Goal: Task Accomplishment & Management: Manage account settings

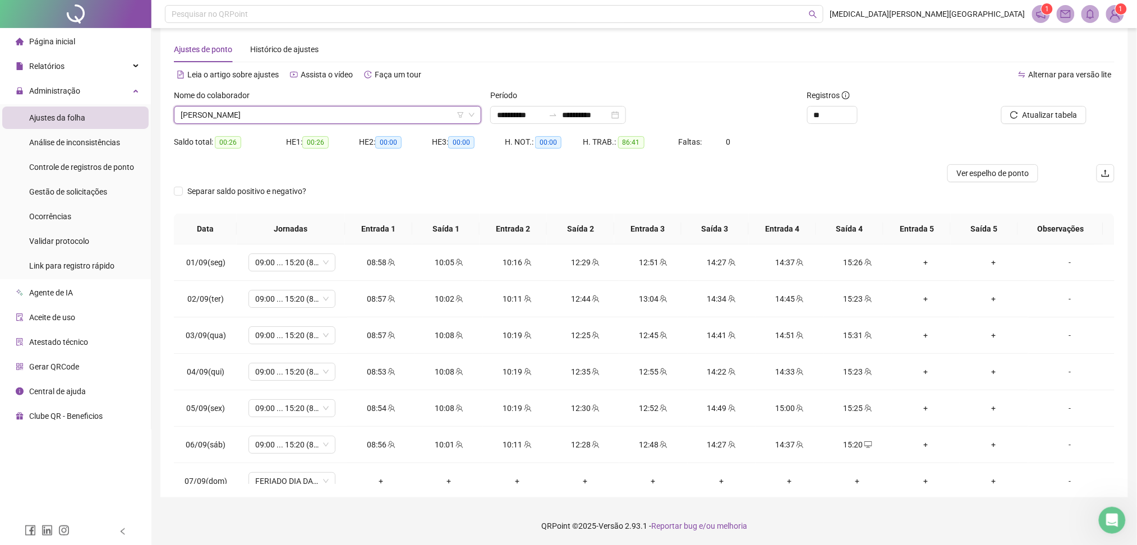
scroll to position [380, 0]
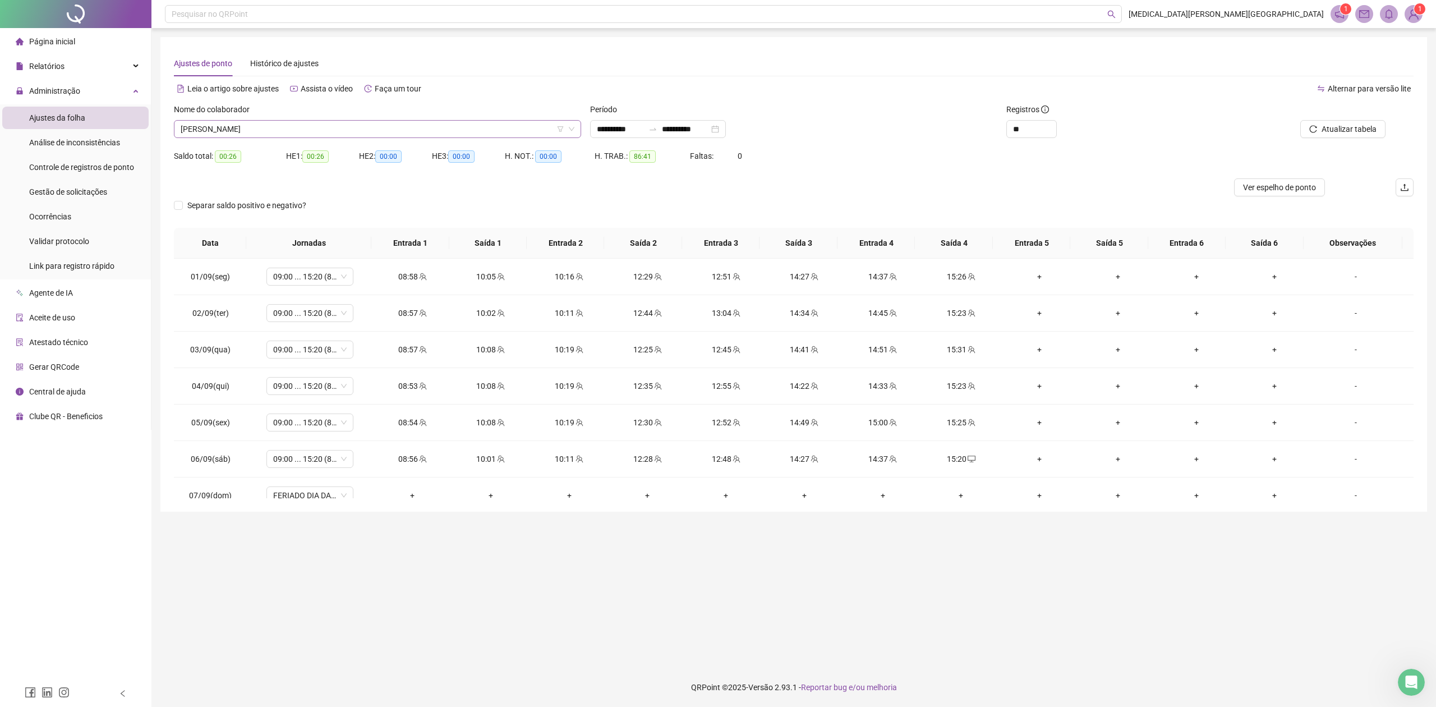
click at [232, 124] on span "[PERSON_NAME]" at bounding box center [378, 129] width 394 height 17
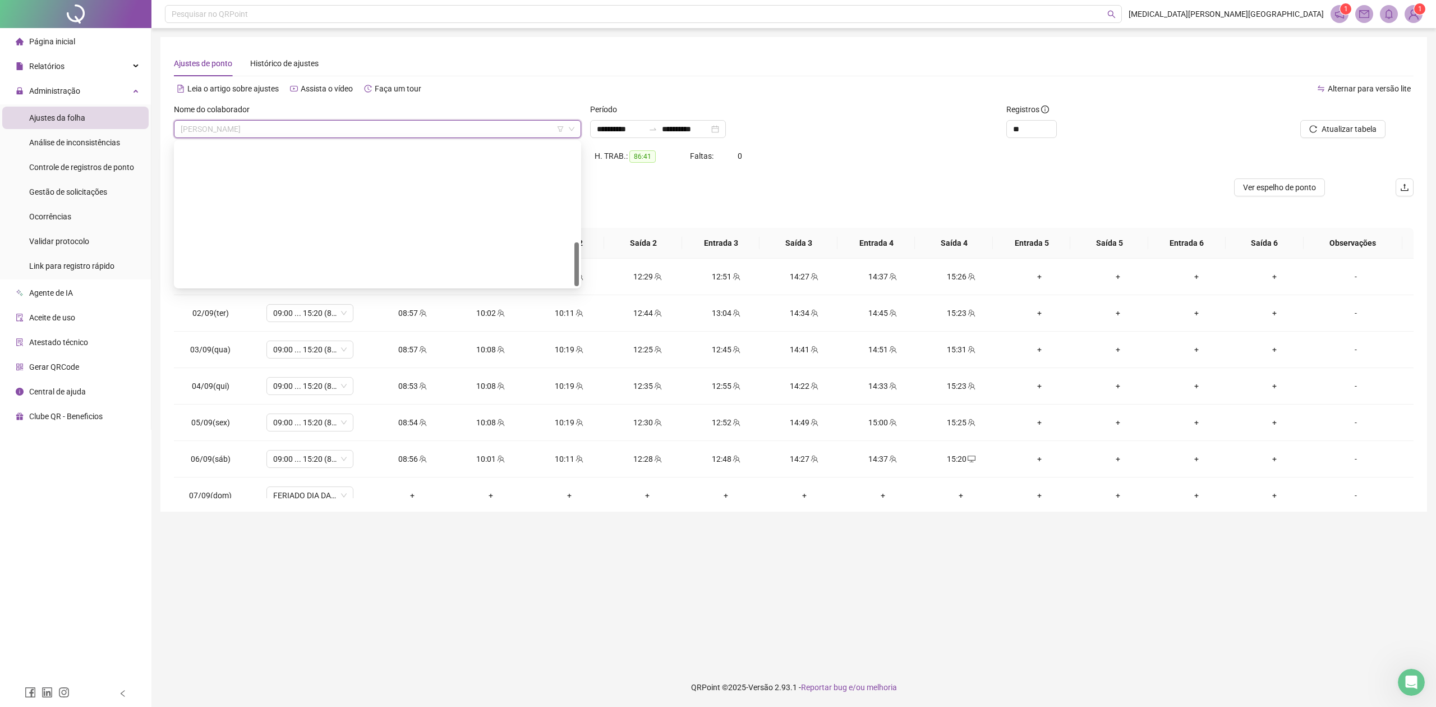
scroll to position [323, 0]
click at [260, 279] on div "[PERSON_NAME]" at bounding box center [377, 277] width 389 height 12
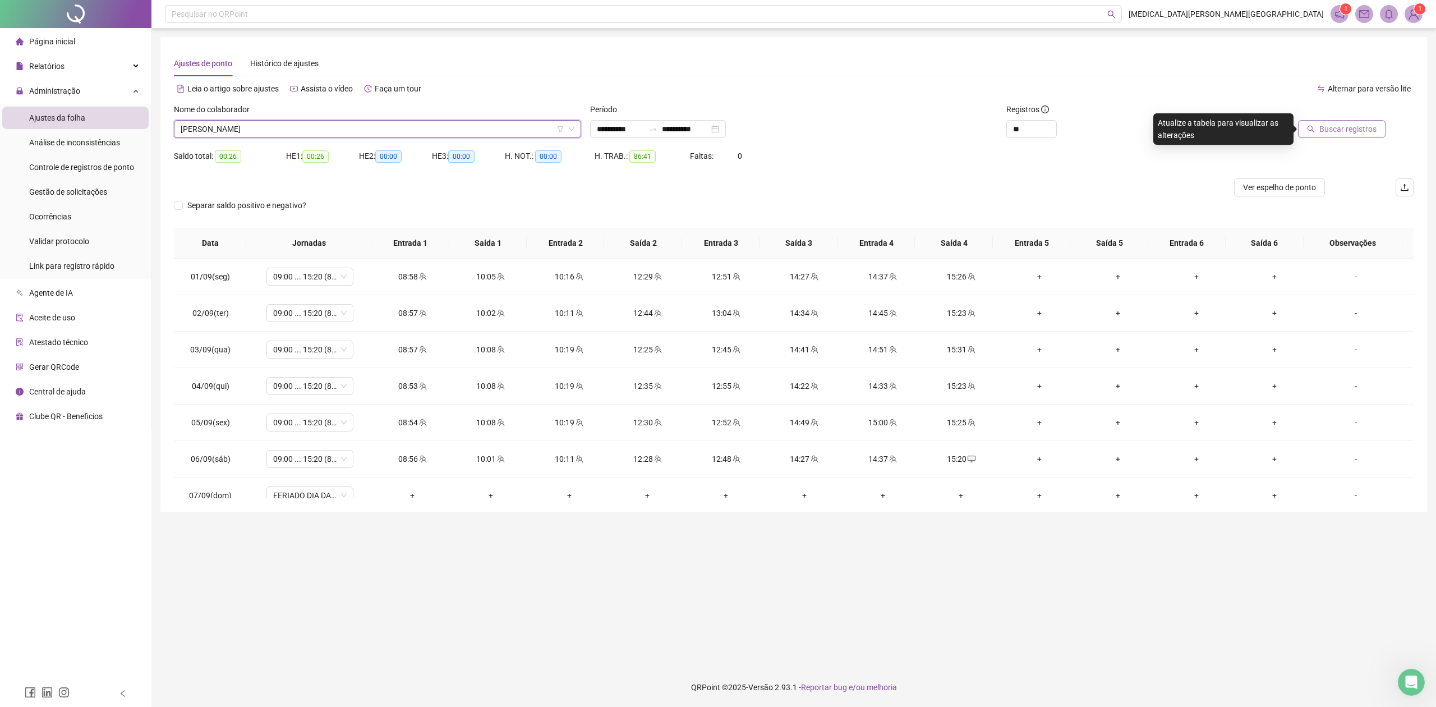
drag, startPoint x: 1347, startPoint y: 115, endPoint x: 1346, endPoint y: 128, distance: 12.9
click at [1347, 119] on div "Buscar registros" at bounding box center [1300, 120] width 171 height 35
click at [1346, 129] on span "Buscar registros" at bounding box center [1348, 129] width 57 height 12
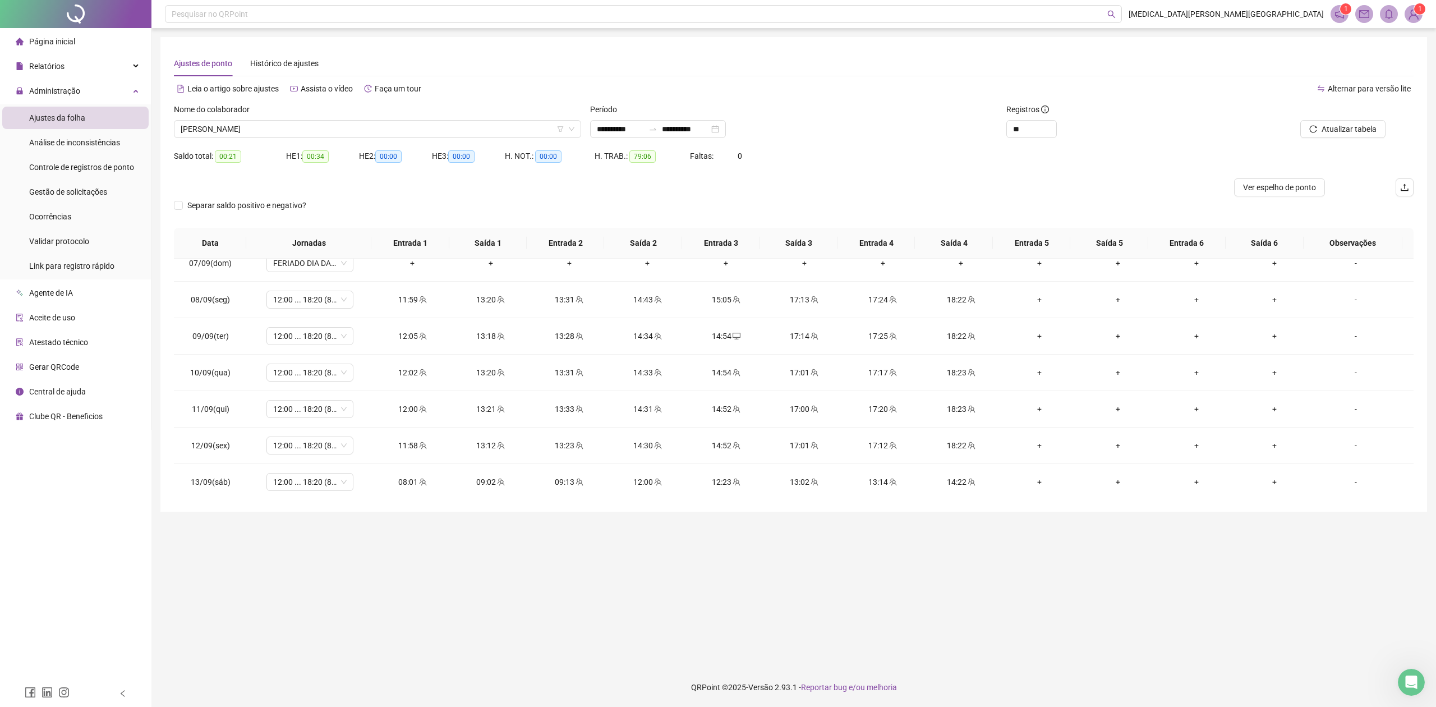
scroll to position [384, 0]
click at [1053, 126] on span "Increase Value" at bounding box center [1050, 126] width 12 height 10
click at [726, 128] on div "**********" at bounding box center [658, 129] width 136 height 18
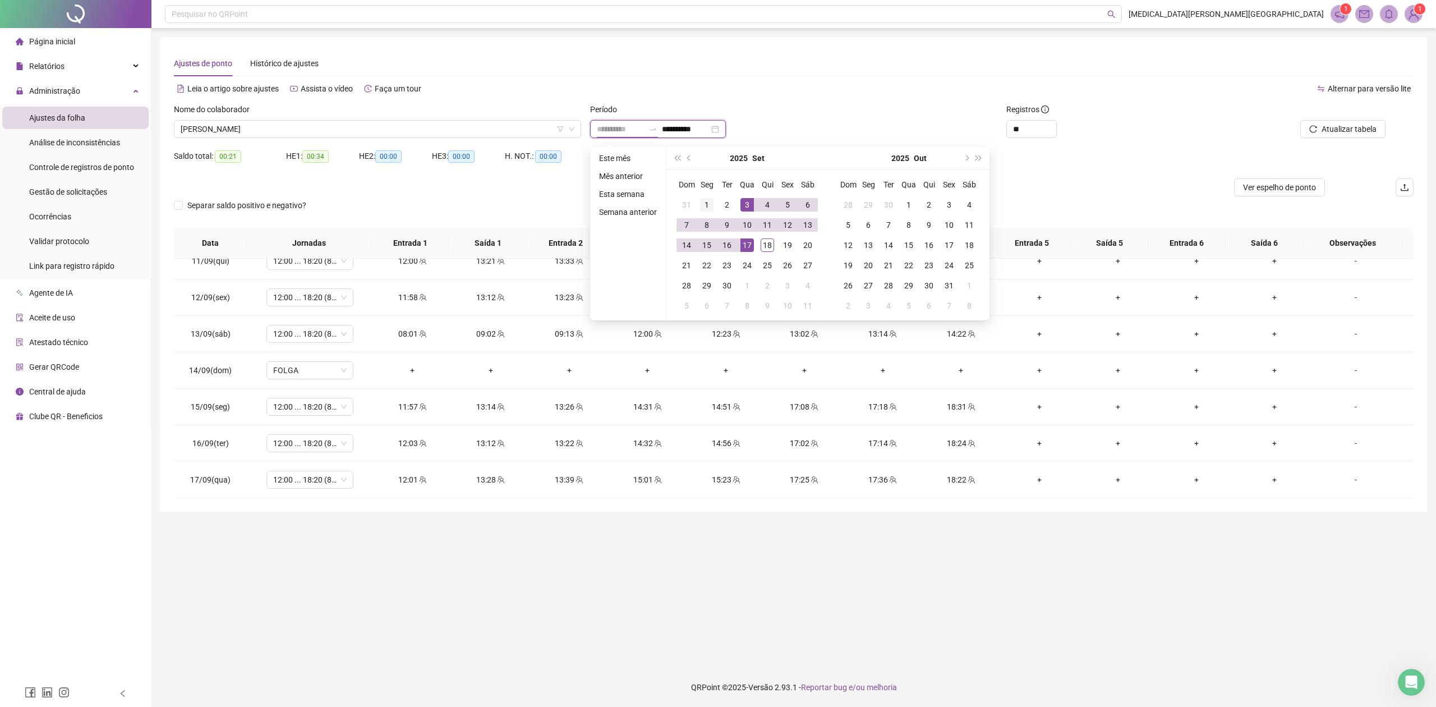
type input "**********"
drag, startPoint x: 710, startPoint y: 203, endPoint x: 763, endPoint y: 249, distance: 70.0
click at [712, 204] on div "1" at bounding box center [706, 204] width 13 height 13
type input "**********"
drag, startPoint x: 769, startPoint y: 248, endPoint x: 852, endPoint y: 243, distance: 83.2
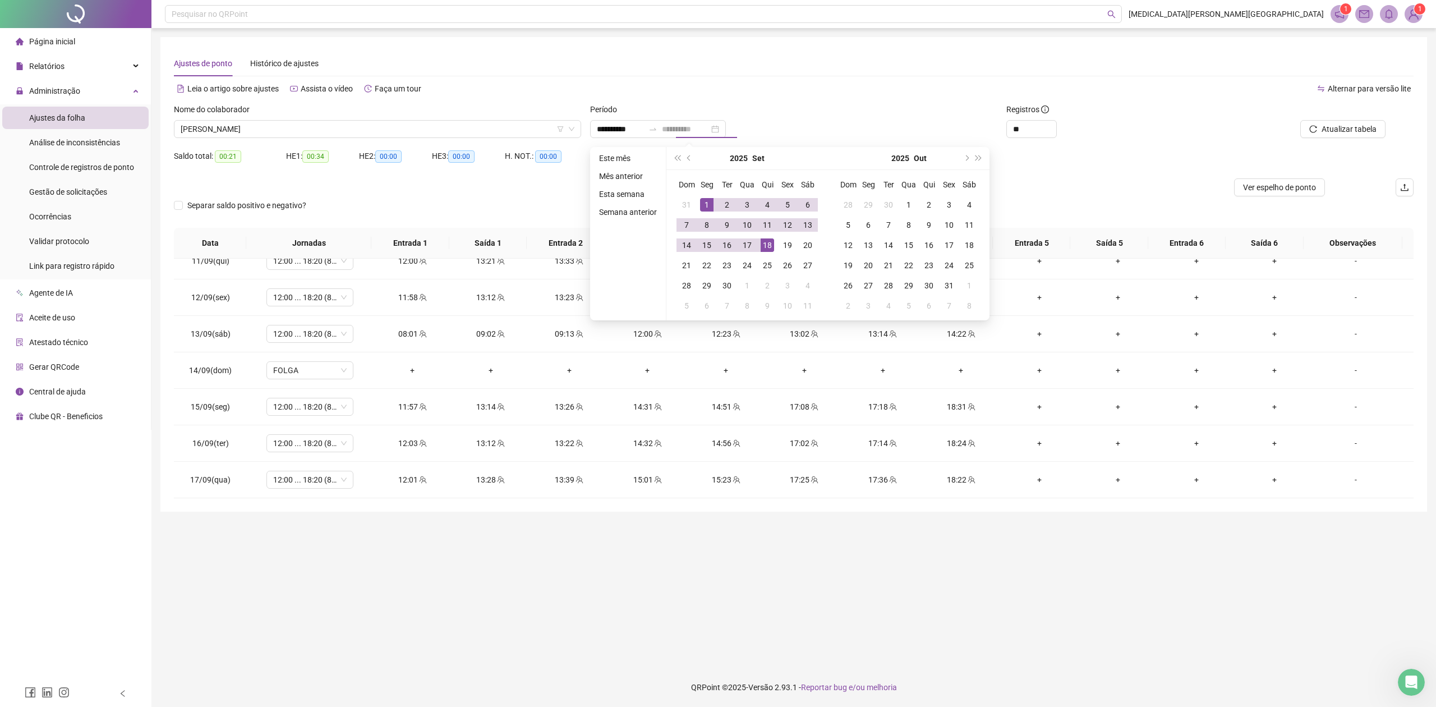
click at [770, 248] on div "18" at bounding box center [767, 244] width 13 height 13
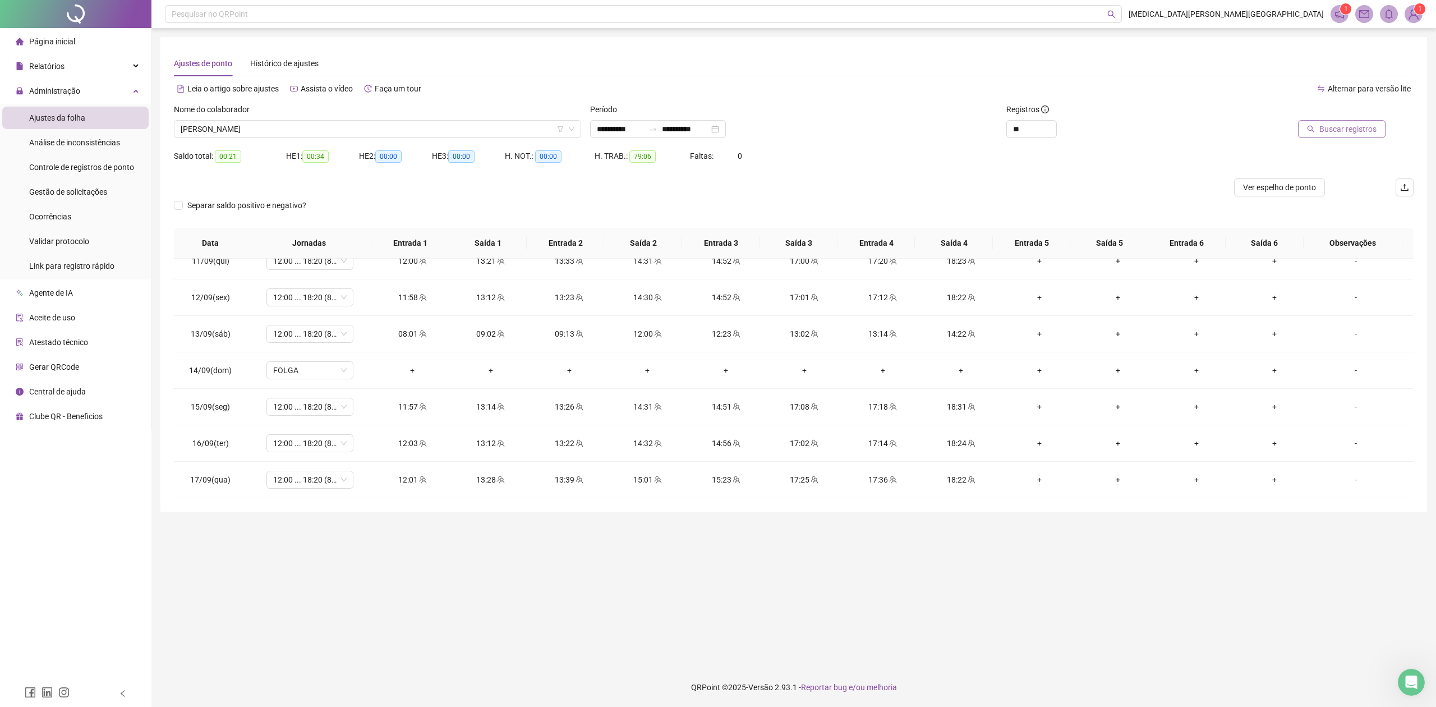
click at [1323, 128] on span "Buscar registros" at bounding box center [1348, 129] width 57 height 12
click at [497, 480] on icon "team" at bounding box center [501, 480] width 8 height 8
type input "**********"
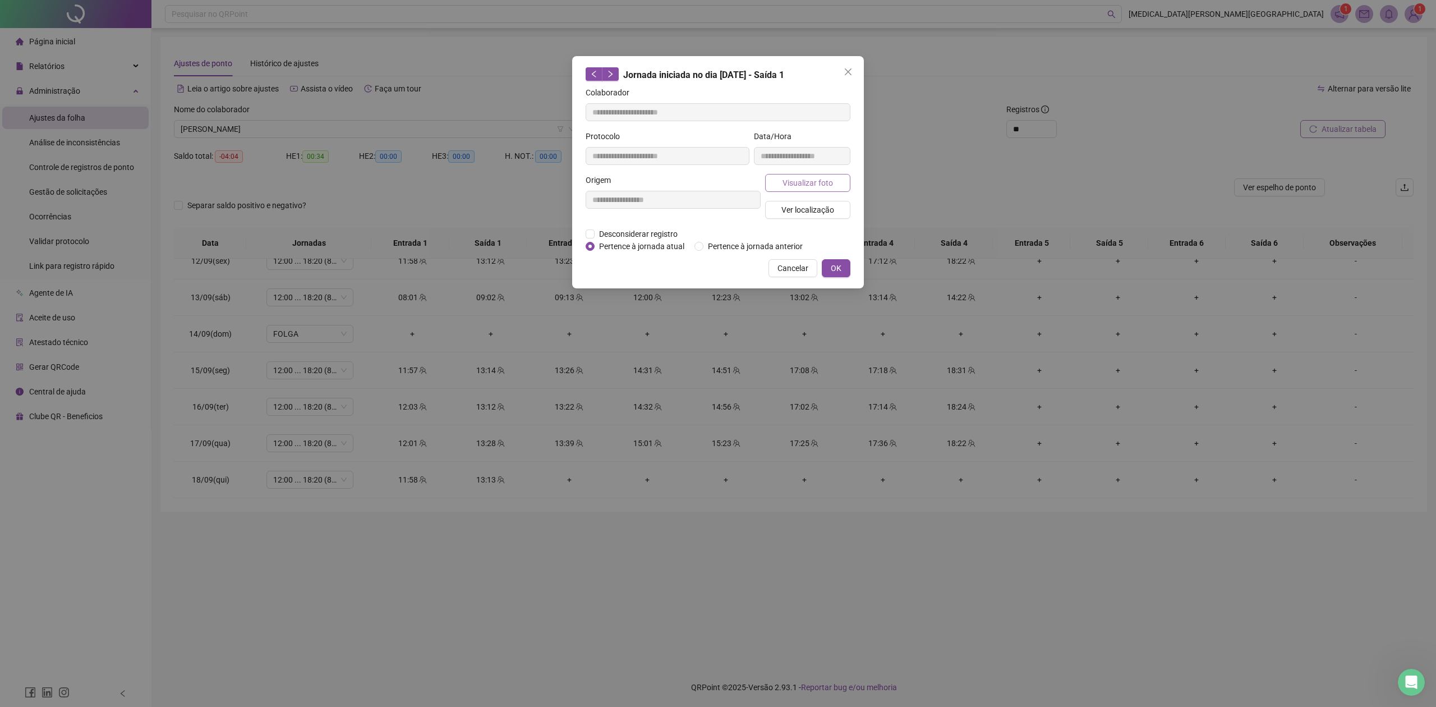
click at [808, 177] on span "Visualizar foto" at bounding box center [808, 183] width 50 height 12
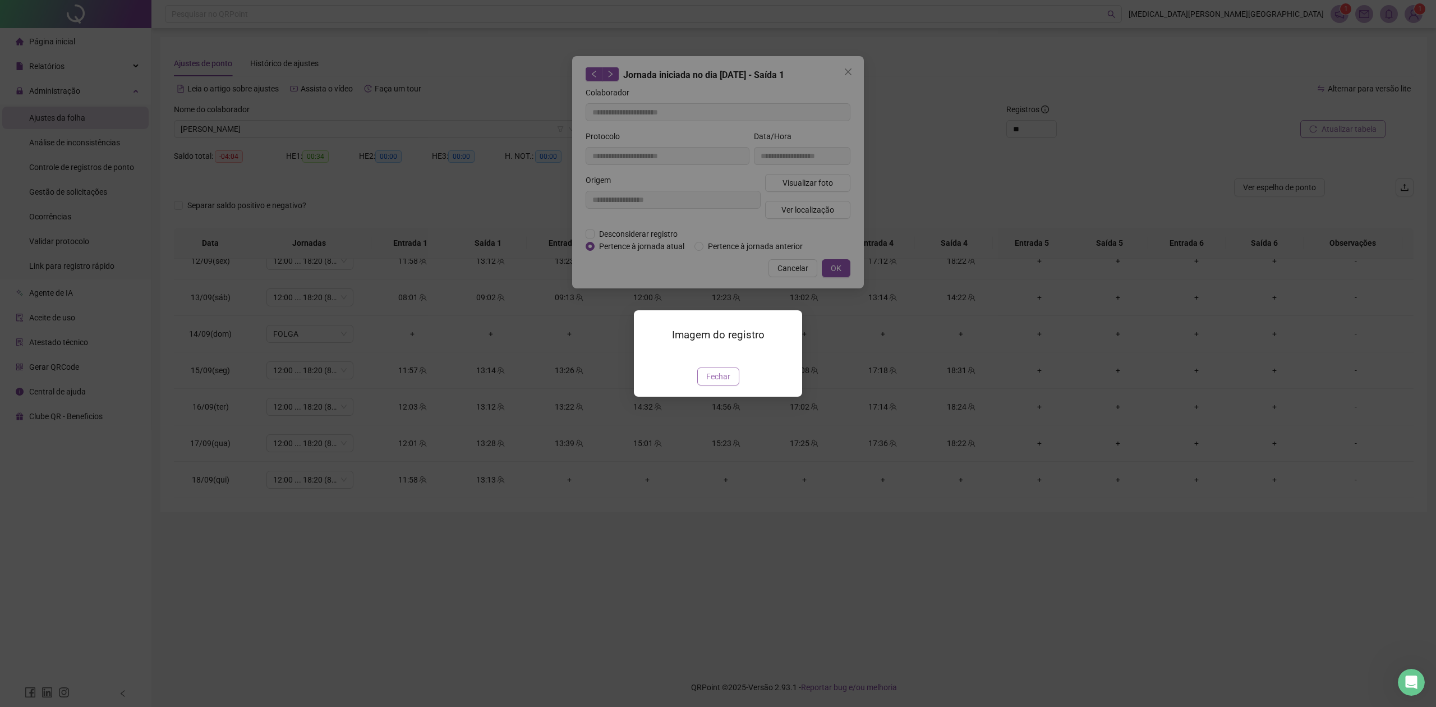
click at [718, 383] on span "Fechar" at bounding box center [718, 376] width 24 height 12
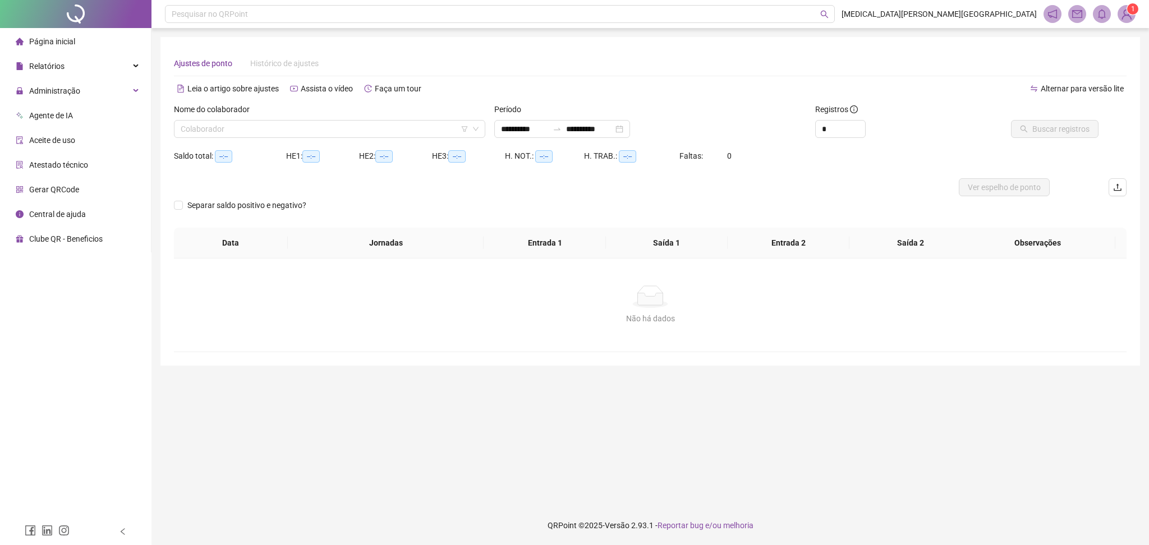
type input "**********"
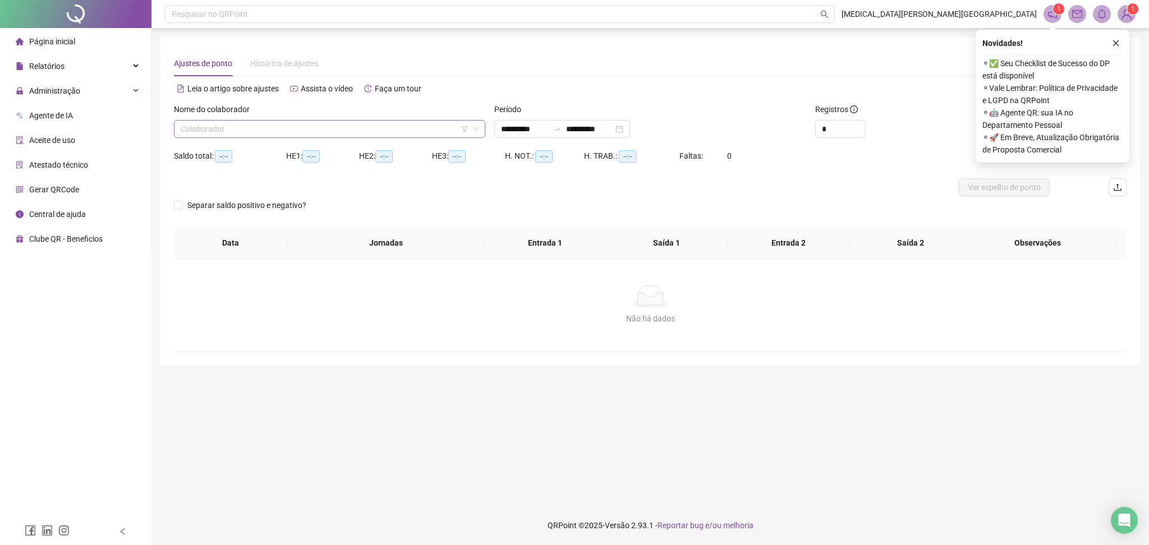
click at [280, 131] on input "search" at bounding box center [325, 129] width 288 height 17
click at [266, 129] on input "search" at bounding box center [325, 129] width 288 height 17
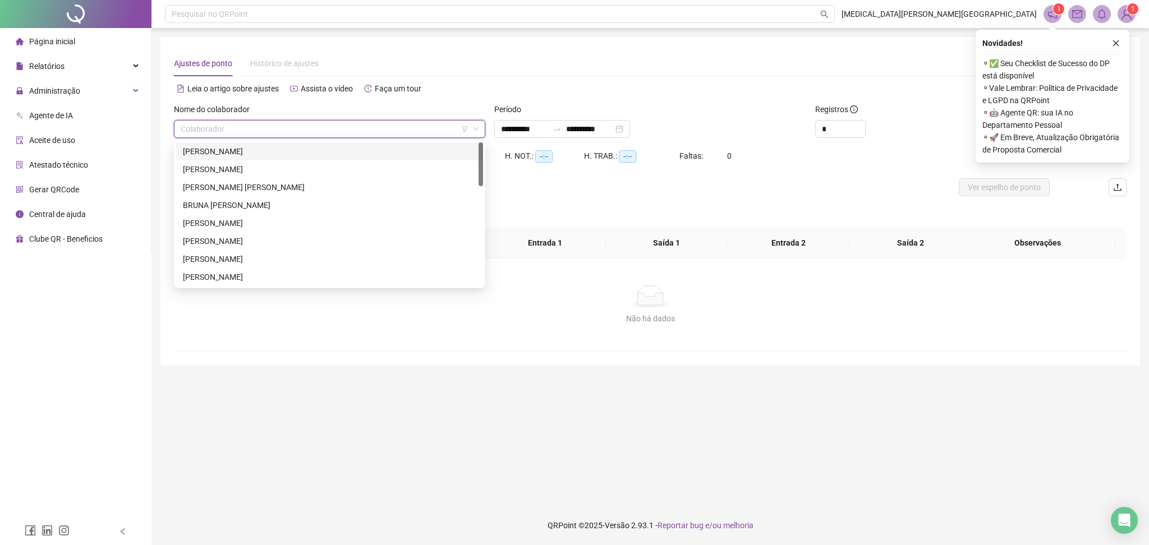
click at [255, 150] on div "[PERSON_NAME]" at bounding box center [329, 151] width 293 height 12
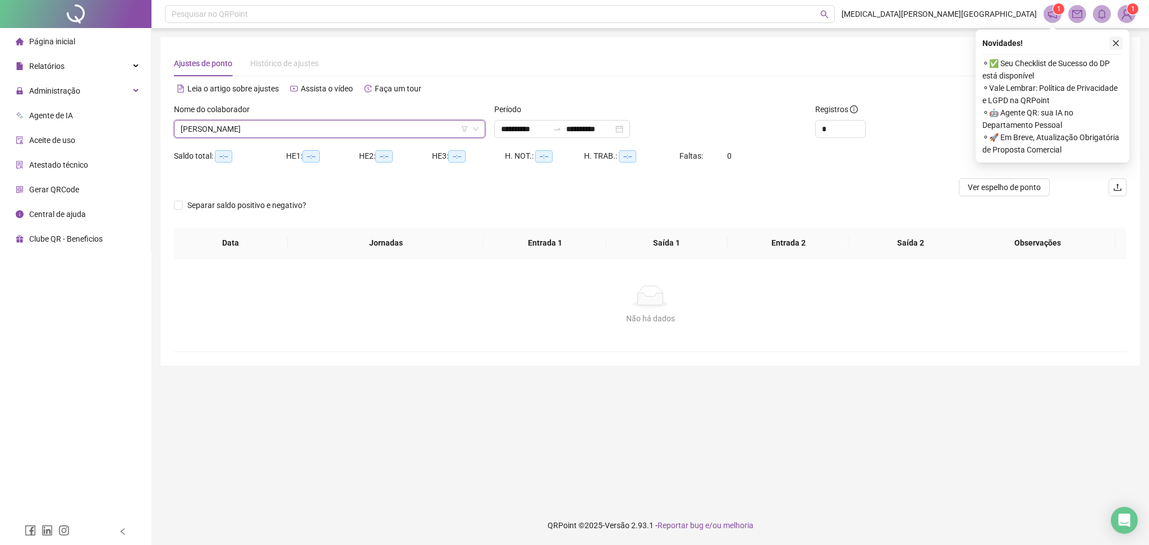
click at [1112, 45] on icon "close" at bounding box center [1116, 43] width 8 height 8
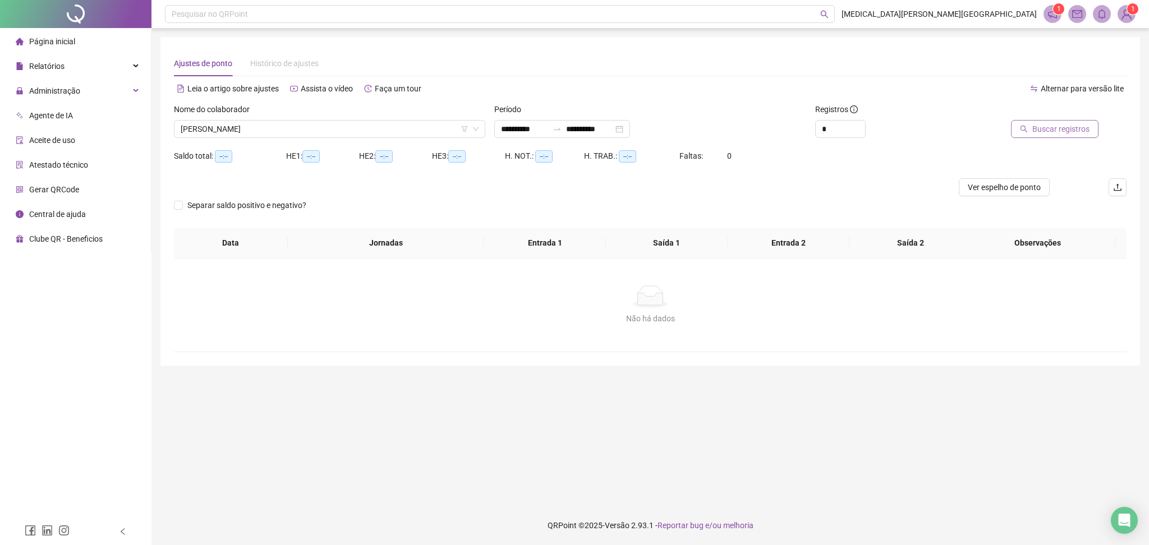
click at [1060, 130] on span "Buscar registros" at bounding box center [1060, 129] width 57 height 12
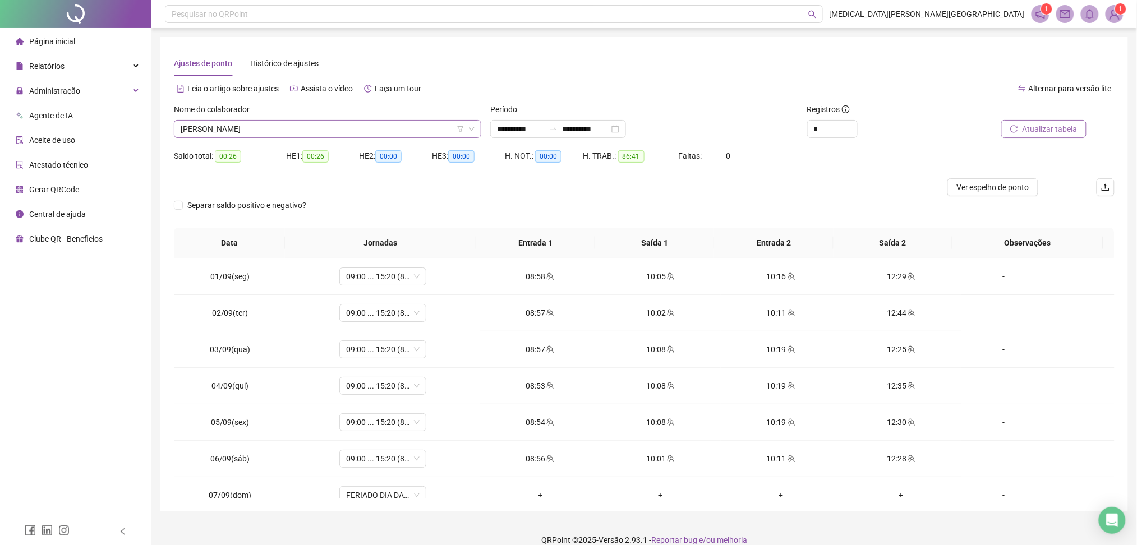
click at [253, 131] on span "[PERSON_NAME]" at bounding box center [328, 129] width 294 height 17
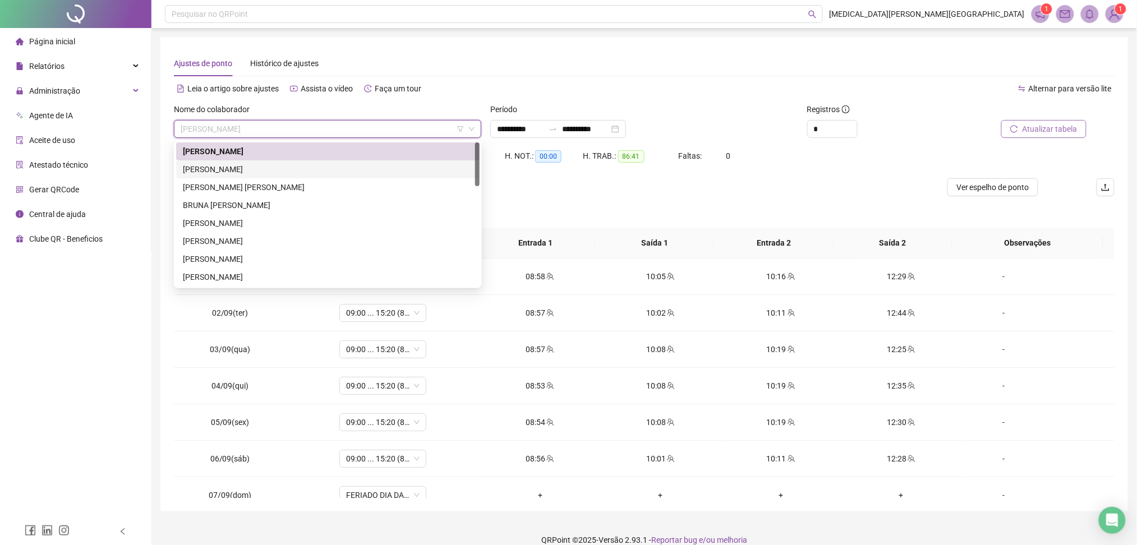
click at [242, 171] on div "[PERSON_NAME]" at bounding box center [328, 169] width 290 height 12
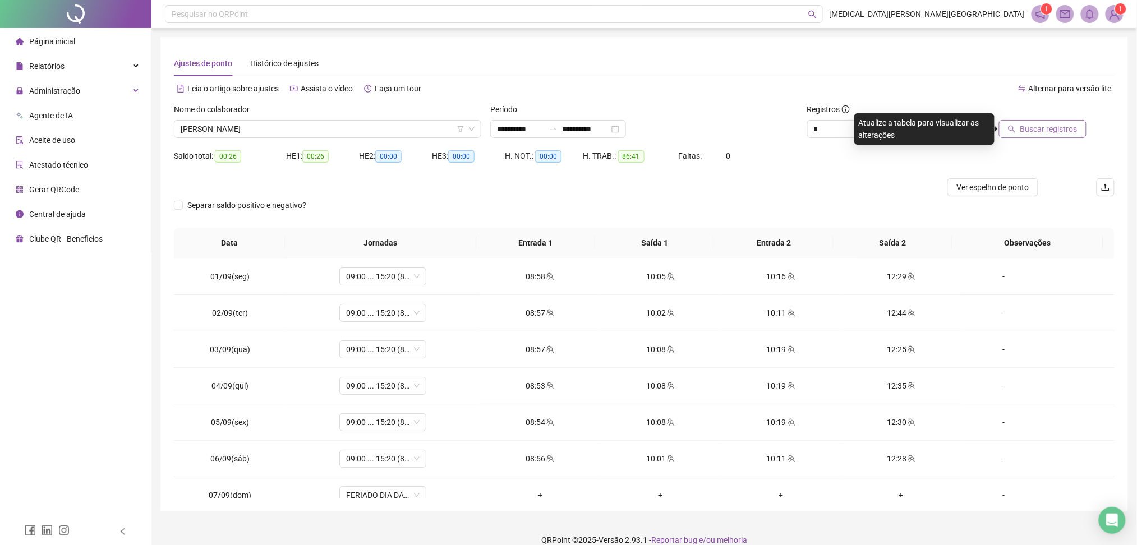
click at [1070, 125] on span "Buscar registros" at bounding box center [1048, 129] width 57 height 12
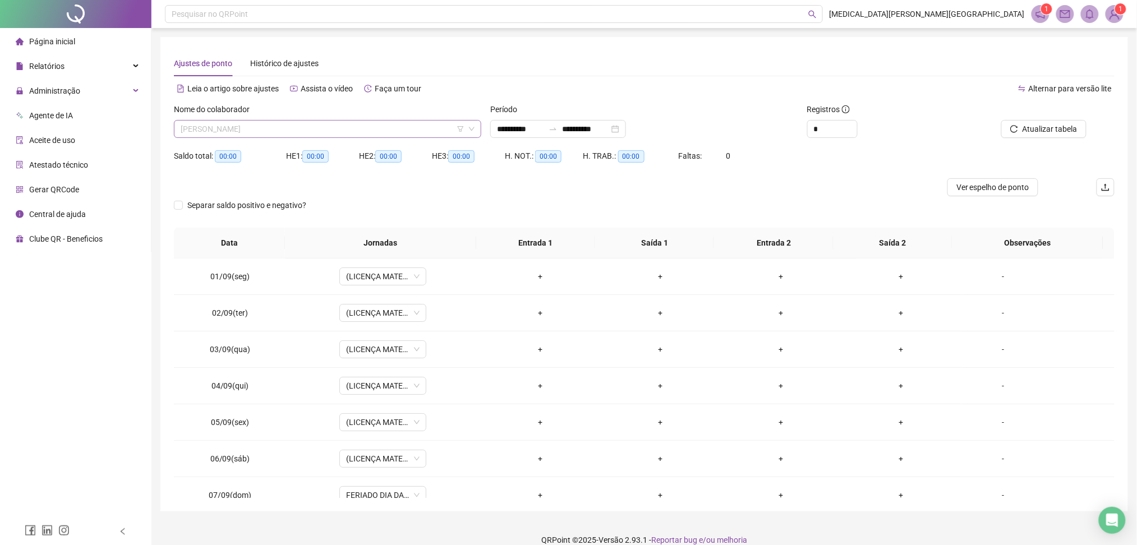
click at [266, 130] on span "[PERSON_NAME]" at bounding box center [328, 129] width 294 height 17
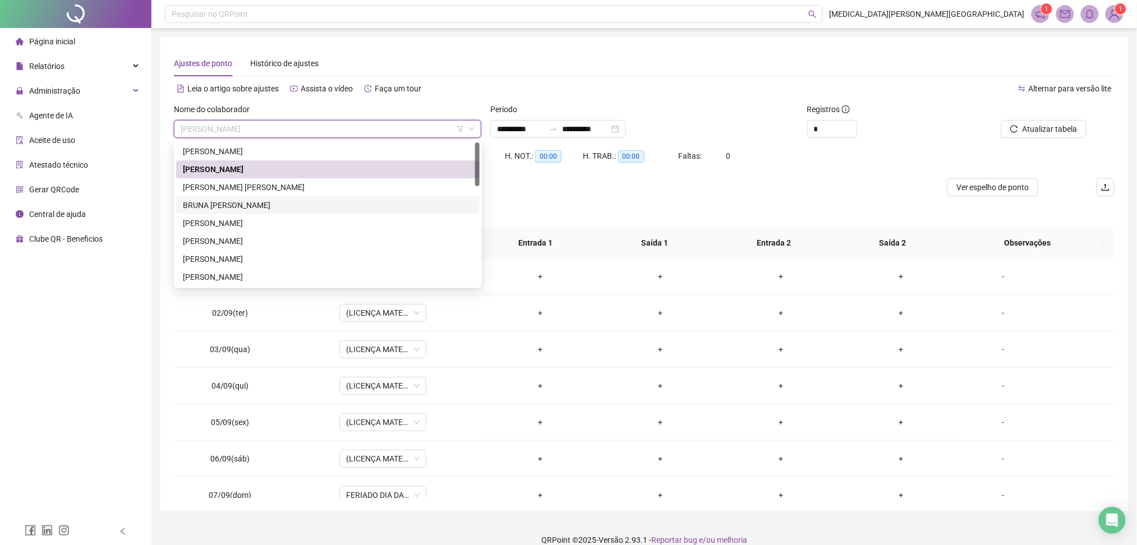
click at [230, 185] on div "[PERSON_NAME] [PERSON_NAME]" at bounding box center [328, 187] width 290 height 12
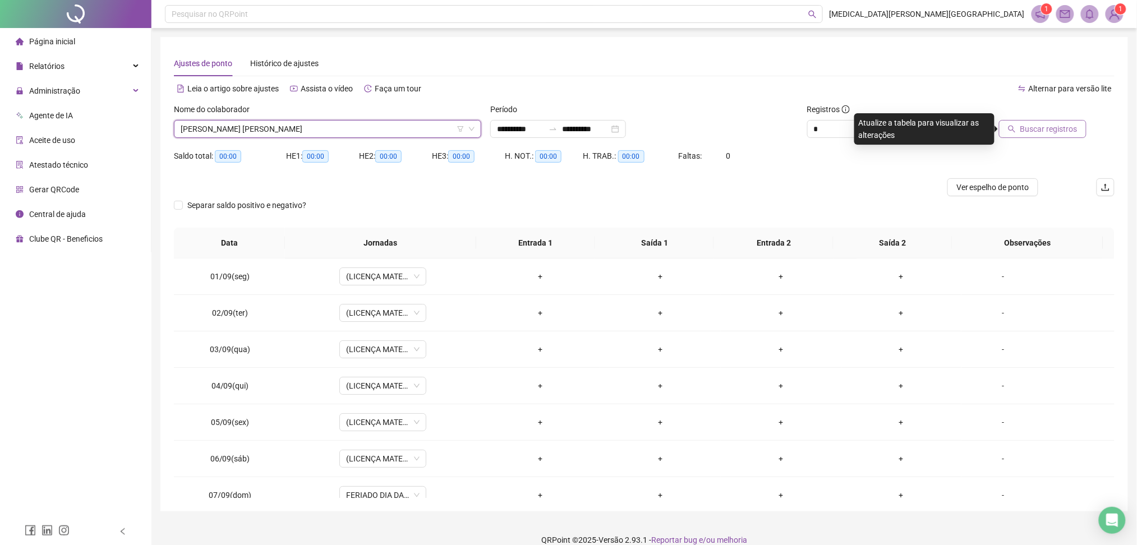
click at [1040, 123] on span "Buscar registros" at bounding box center [1048, 129] width 57 height 12
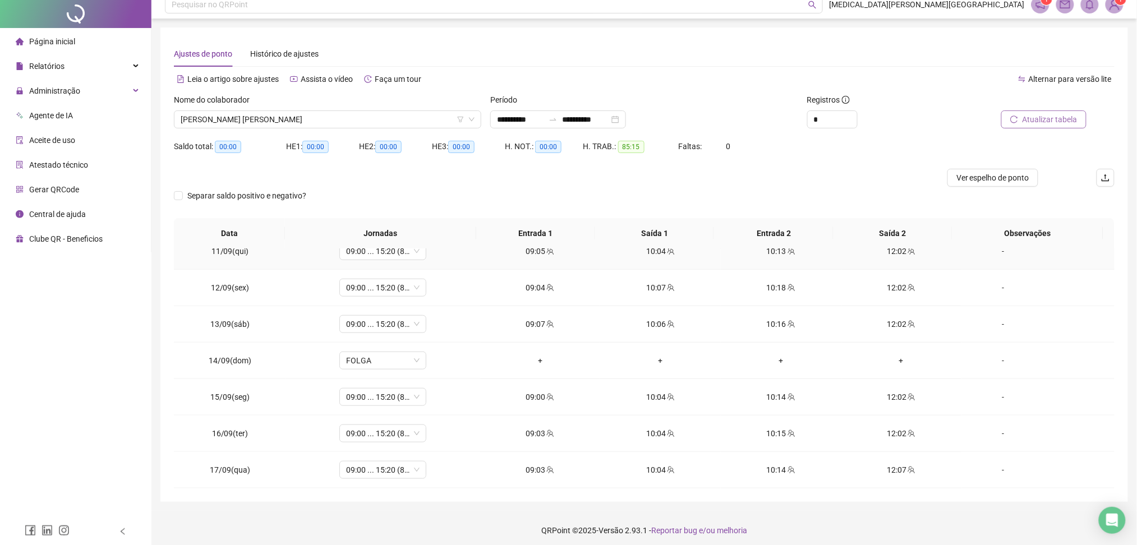
scroll to position [14, 0]
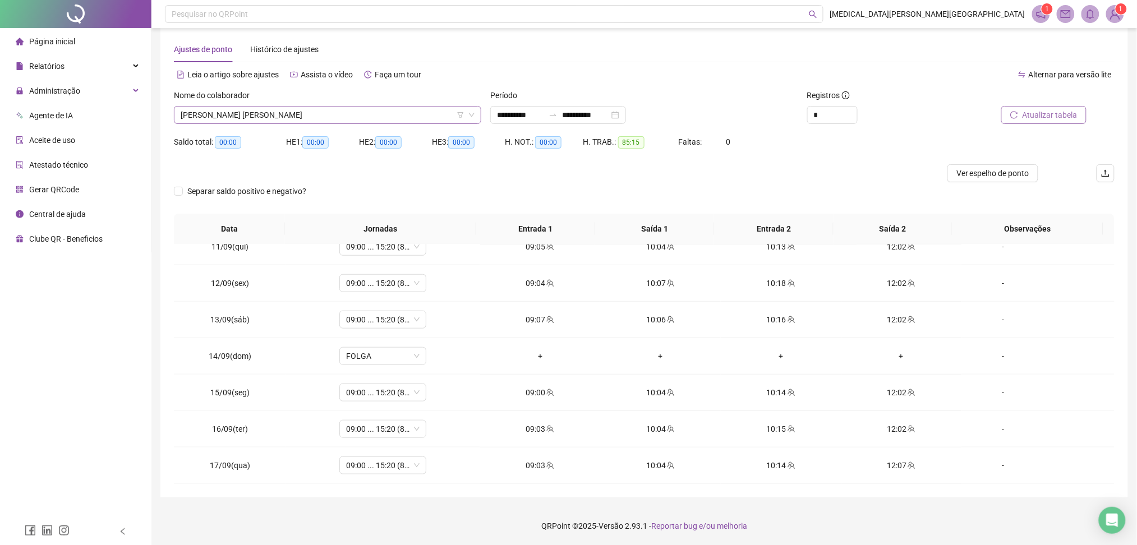
click at [289, 111] on span "[PERSON_NAME] [PERSON_NAME]" at bounding box center [328, 115] width 294 height 17
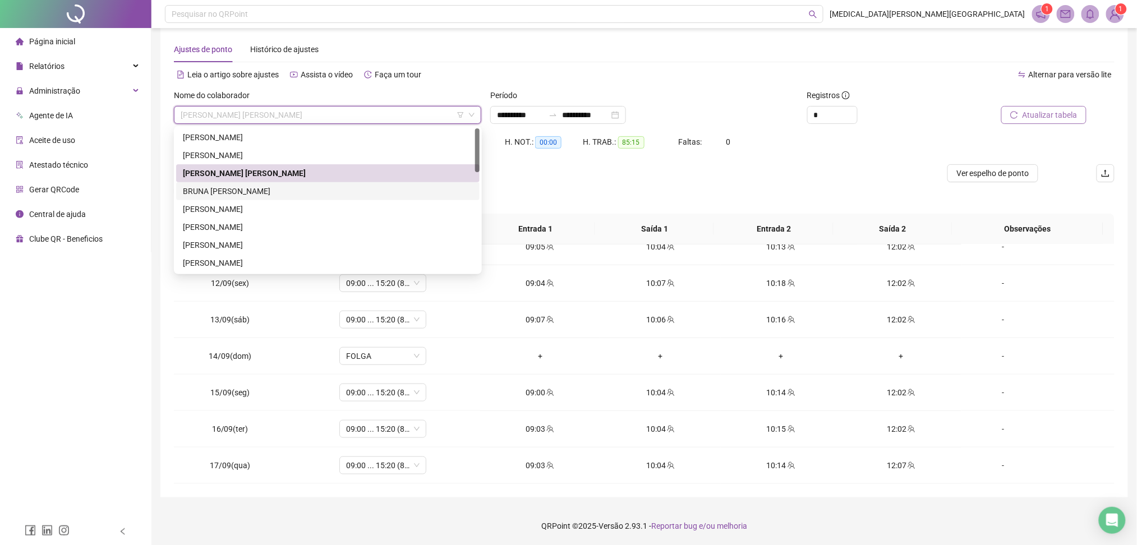
click at [241, 192] on div "BRUNA [PERSON_NAME]" at bounding box center [328, 191] width 290 height 12
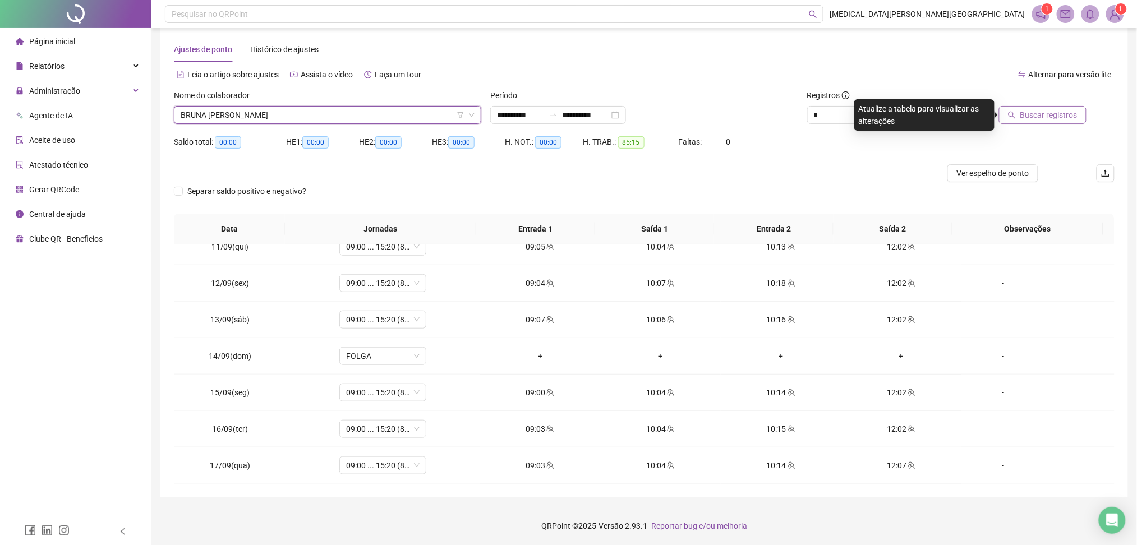
click at [1043, 115] on span "Buscar registros" at bounding box center [1048, 115] width 57 height 12
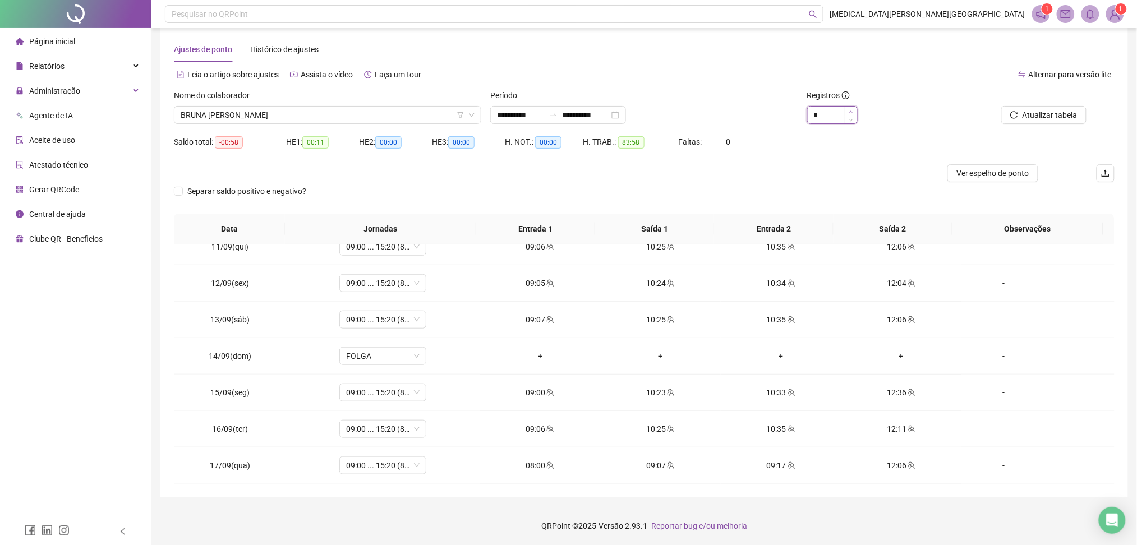
click at [852, 111] on icon "up" at bounding box center [851, 112] width 4 height 4
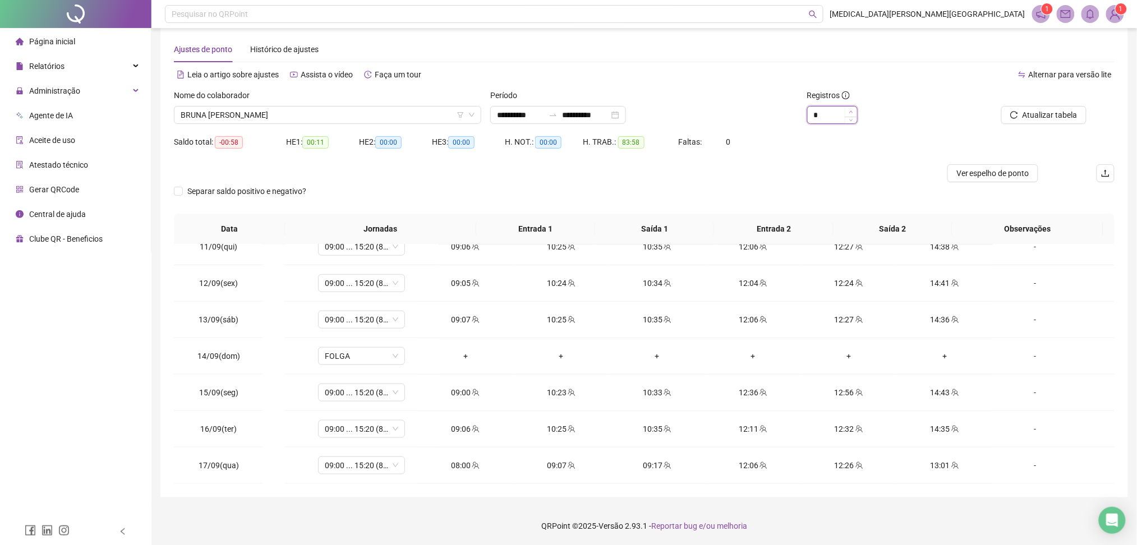
click at [852, 111] on icon "up" at bounding box center [850, 112] width 3 height 2
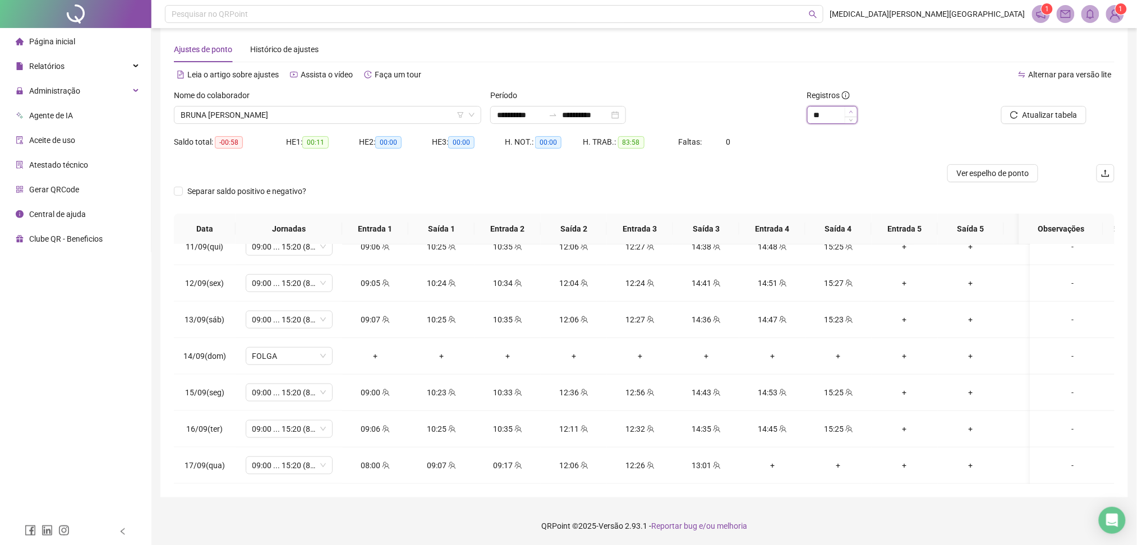
type input "**"
click at [852, 111] on icon "up" at bounding box center [850, 112] width 3 height 2
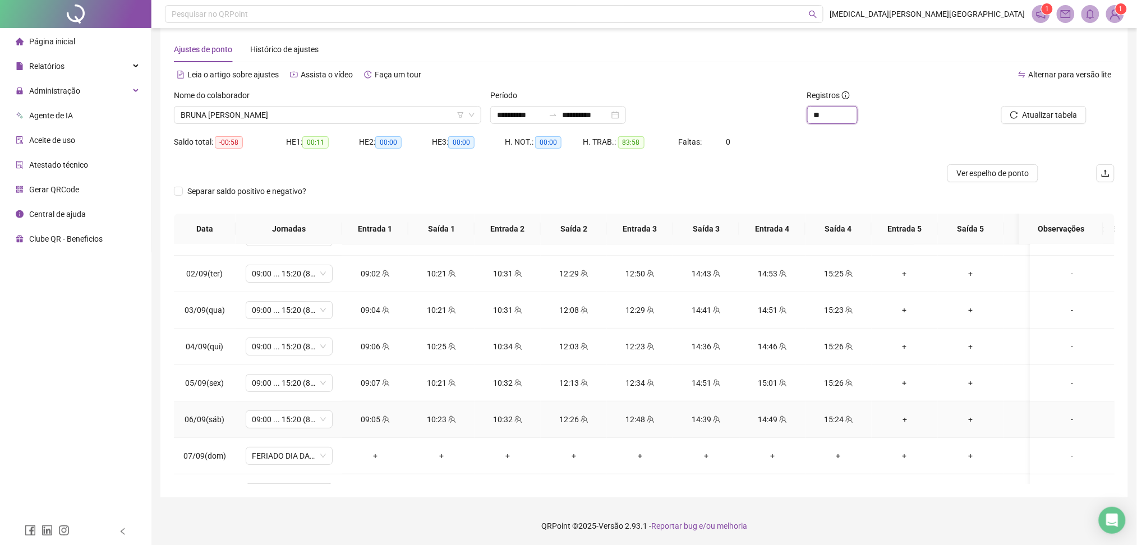
scroll to position [18, 0]
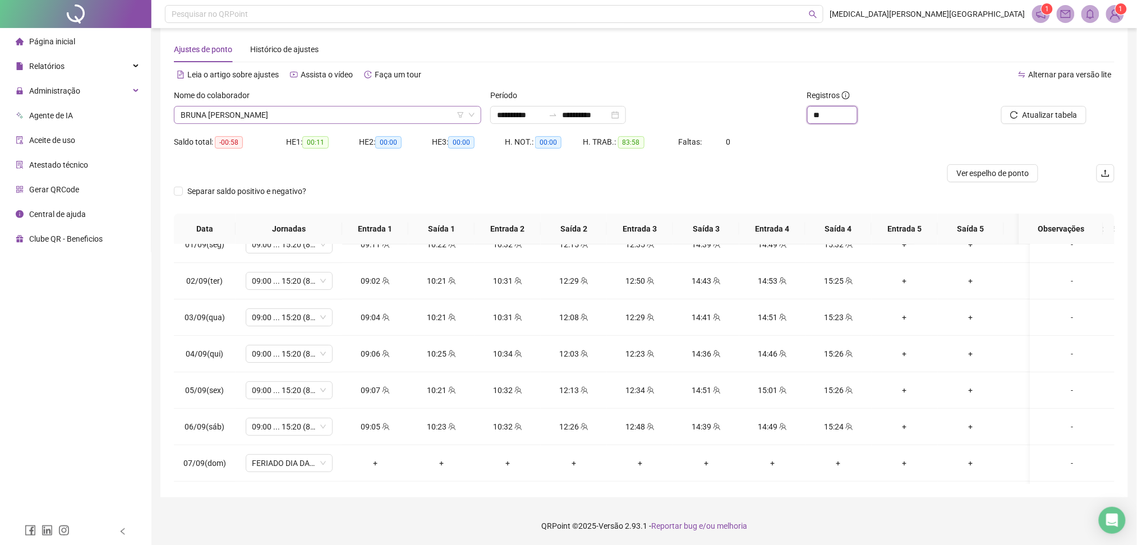
click at [282, 111] on span "BRUNA [PERSON_NAME]" at bounding box center [328, 115] width 294 height 17
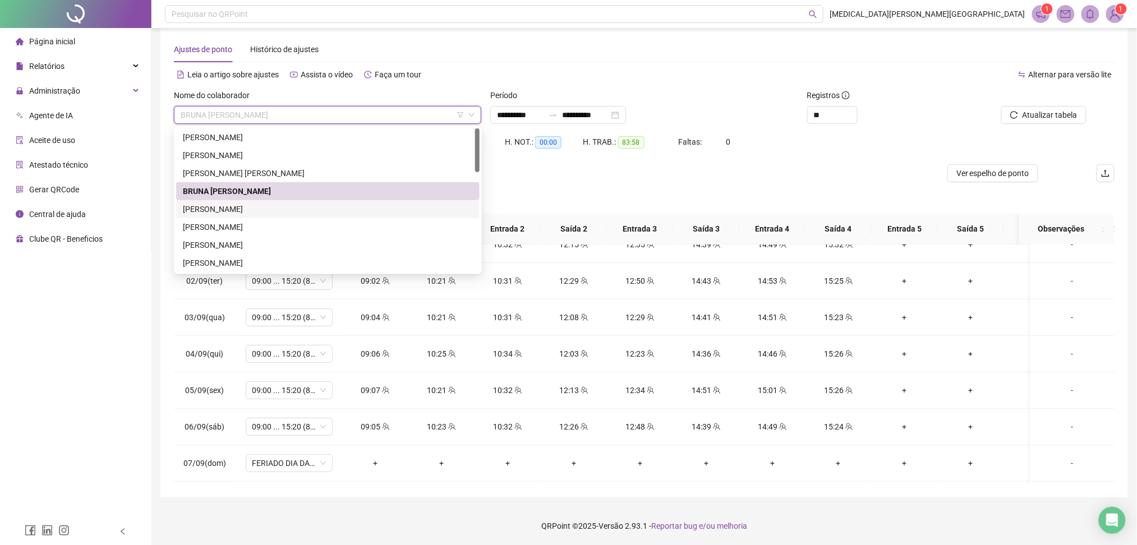
click at [233, 214] on div "[PERSON_NAME]" at bounding box center [328, 209] width 290 height 12
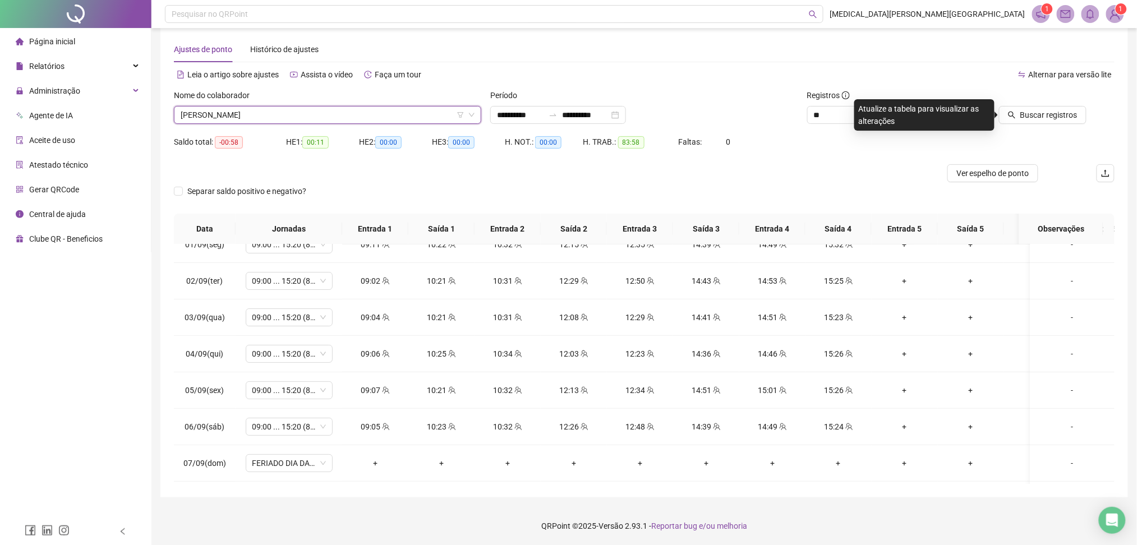
click at [338, 124] on div "Nome do colaborador [PERSON_NAME]" at bounding box center [327, 111] width 316 height 44
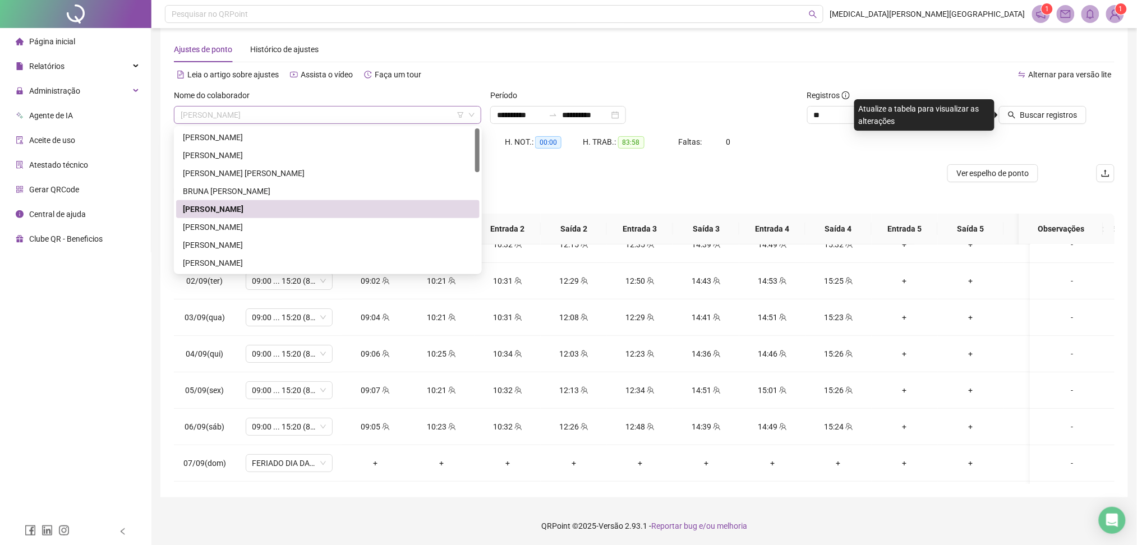
click at [219, 122] on span "[PERSON_NAME]" at bounding box center [328, 115] width 294 height 17
drag, startPoint x: 217, startPoint y: 228, endPoint x: 431, endPoint y: 227, distance: 213.7
click at [217, 227] on div "[PERSON_NAME]" at bounding box center [328, 227] width 290 height 12
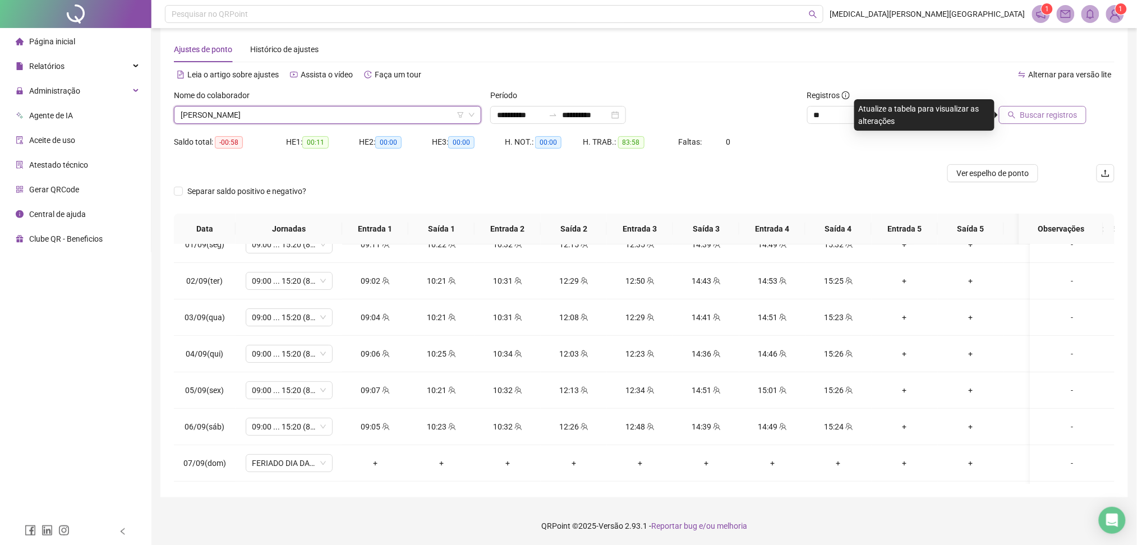
click at [1030, 107] on button "Buscar registros" at bounding box center [1043, 115] width 88 height 18
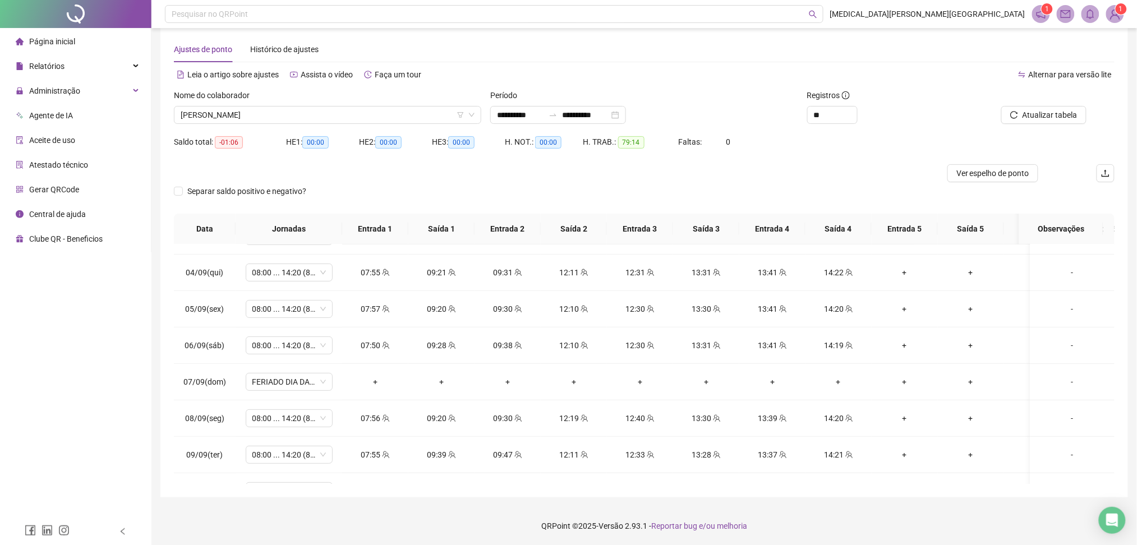
scroll to position [392, 0]
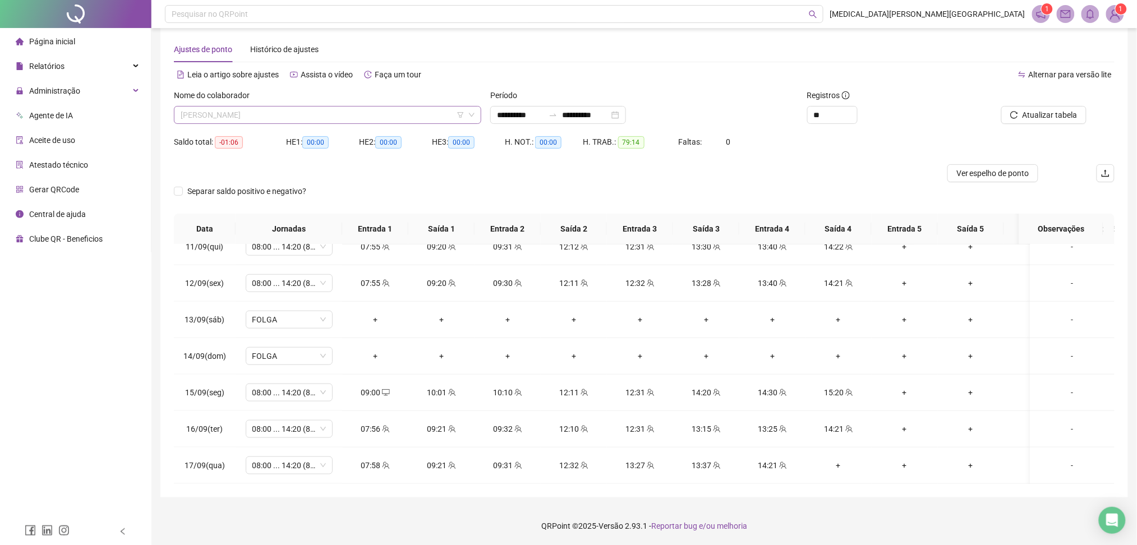
click at [222, 111] on span "[PERSON_NAME]" at bounding box center [328, 115] width 294 height 17
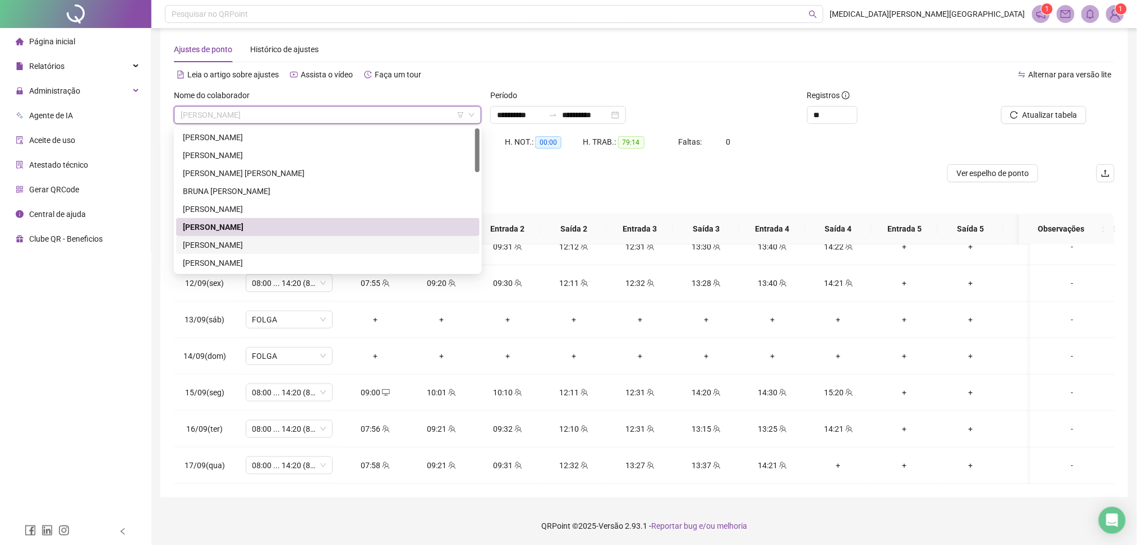
click at [246, 243] on div "[PERSON_NAME]" at bounding box center [328, 245] width 290 height 12
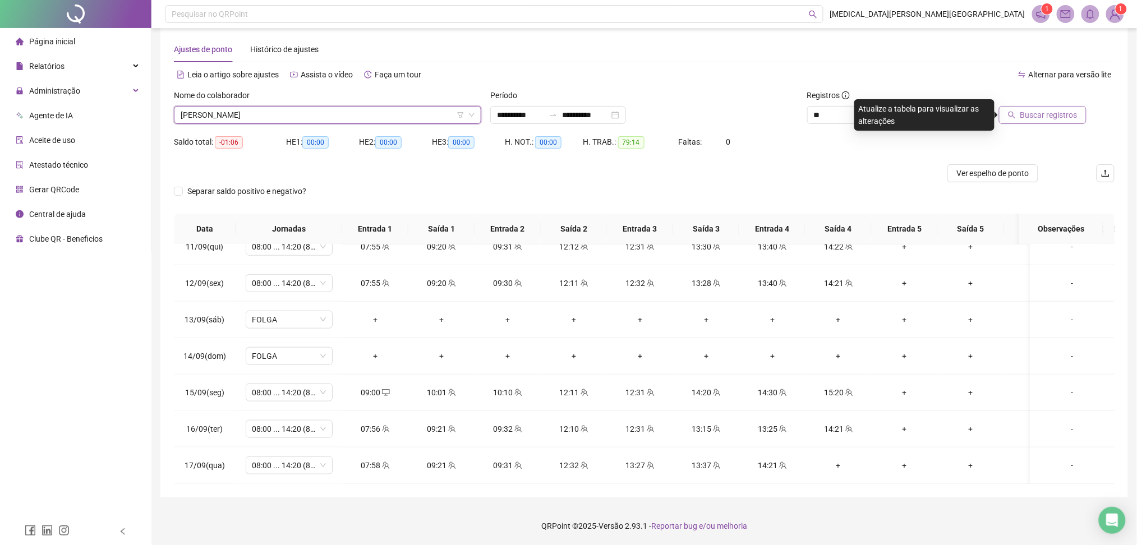
click at [1032, 113] on span "Buscar registros" at bounding box center [1048, 115] width 57 height 12
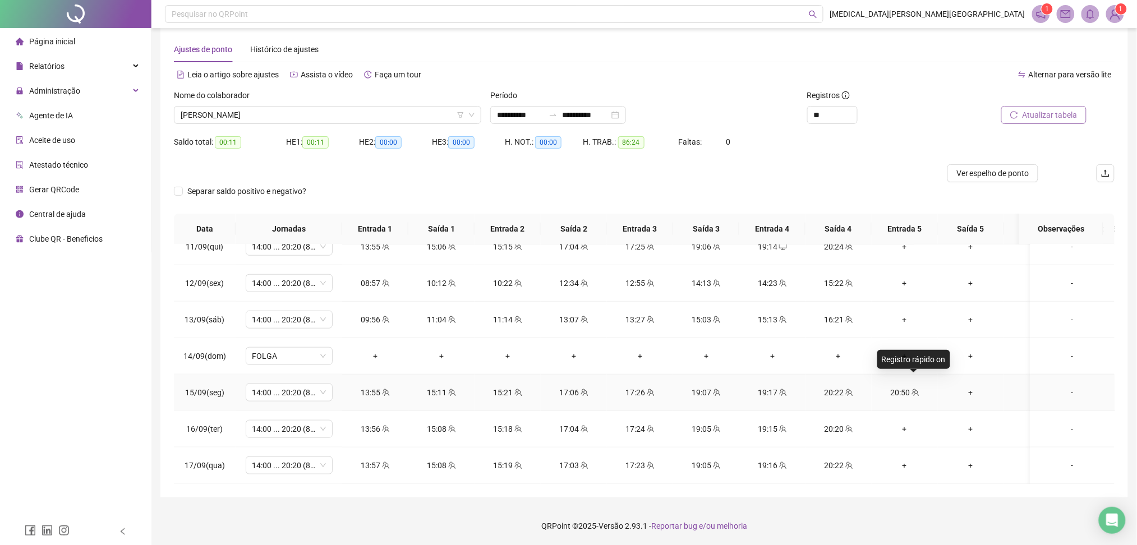
drag, startPoint x: 914, startPoint y: 382, endPoint x: 922, endPoint y: 388, distance: 10.0
click at [914, 389] on icon "team" at bounding box center [915, 392] width 7 height 7
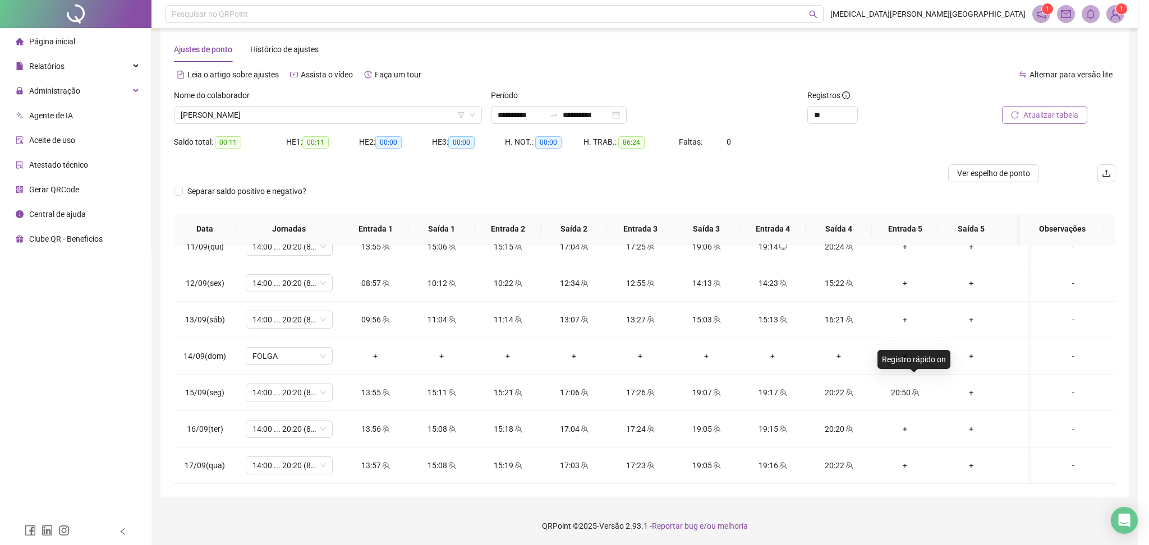
type input "**********"
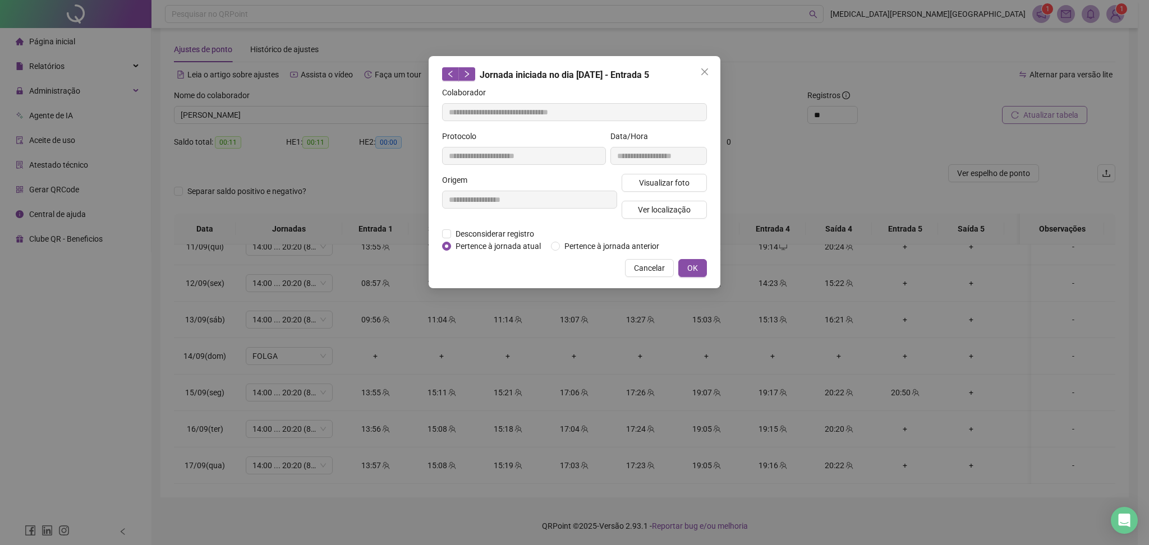
click at [498, 227] on div "**********" at bounding box center [530, 201] width 180 height 54
click at [482, 233] on span "Desconsiderar registro" at bounding box center [495, 234] width 88 height 12
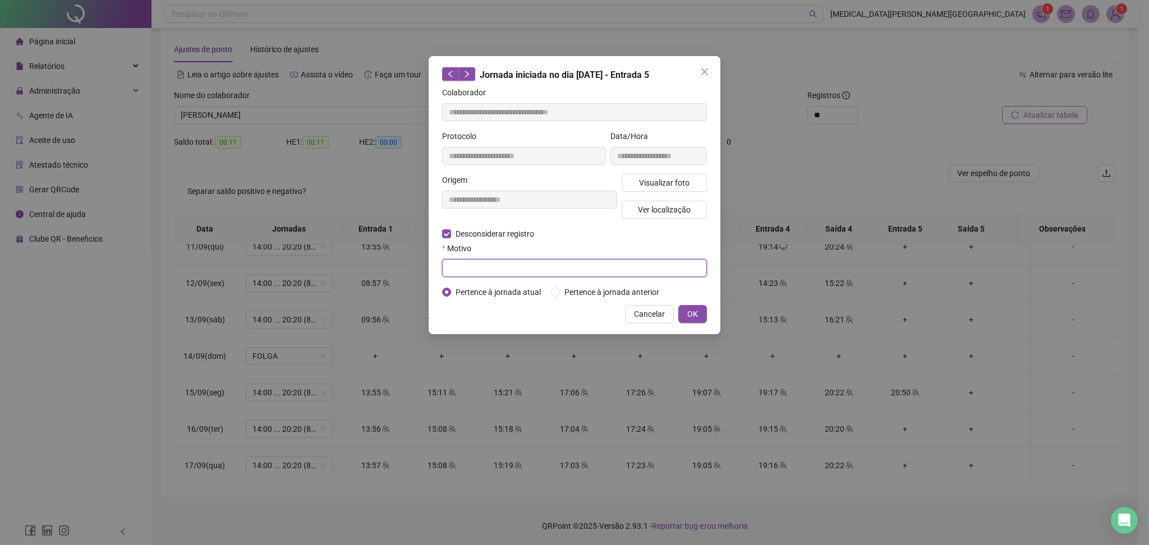
click at [471, 268] on input "text" at bounding box center [574, 268] width 265 height 18
type input "******"
click at [695, 310] on span "OK" at bounding box center [692, 314] width 11 height 12
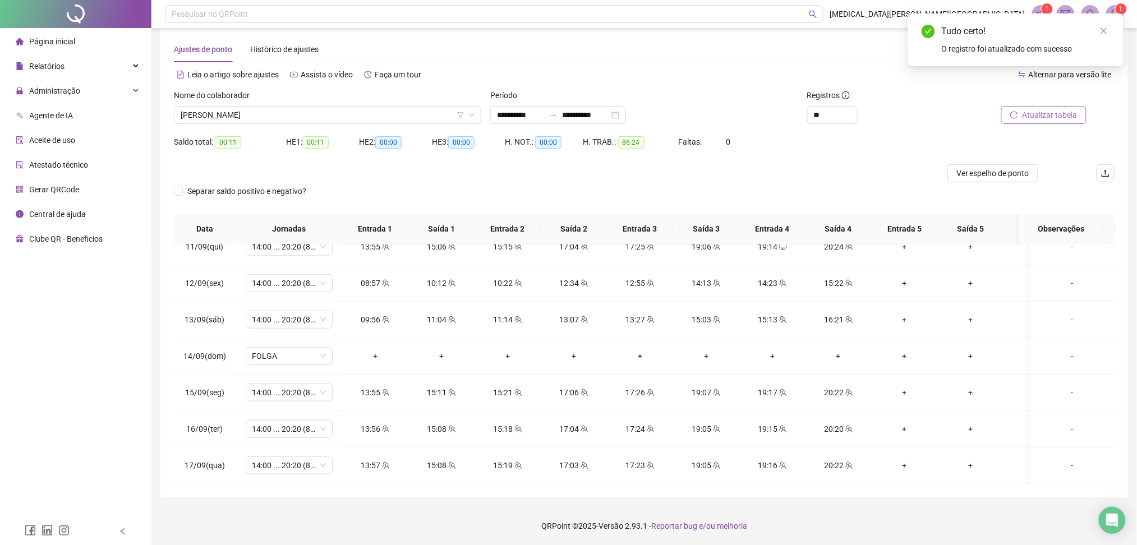
click at [1102, 30] on icon "close" at bounding box center [1104, 31] width 8 height 8
click at [1050, 111] on span "Atualizar tabela" at bounding box center [1050, 115] width 55 height 12
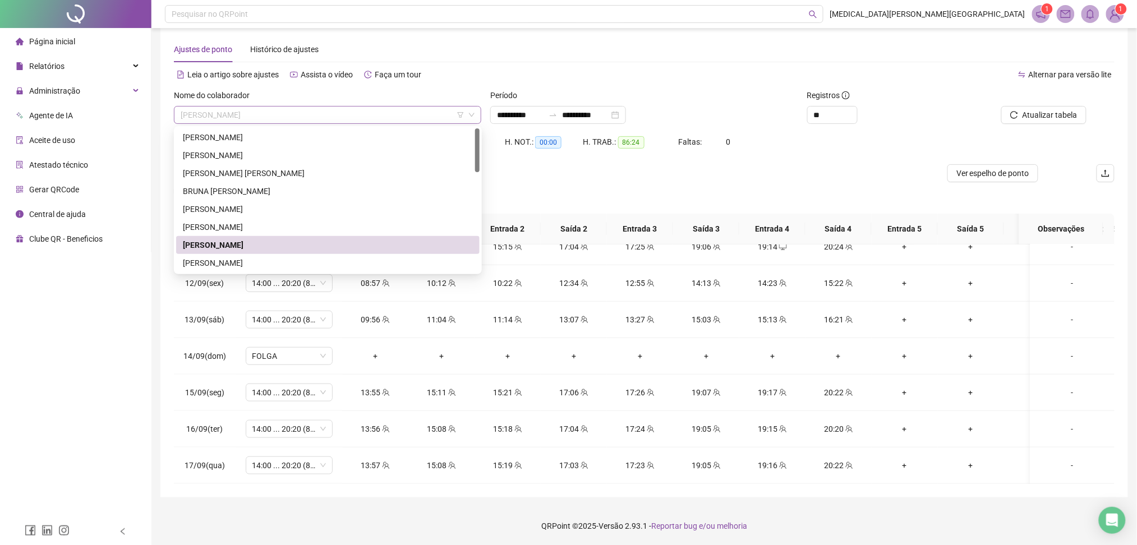
click at [362, 112] on span "[PERSON_NAME]" at bounding box center [328, 115] width 294 height 17
click at [252, 260] on div "[PERSON_NAME]" at bounding box center [328, 263] width 290 height 12
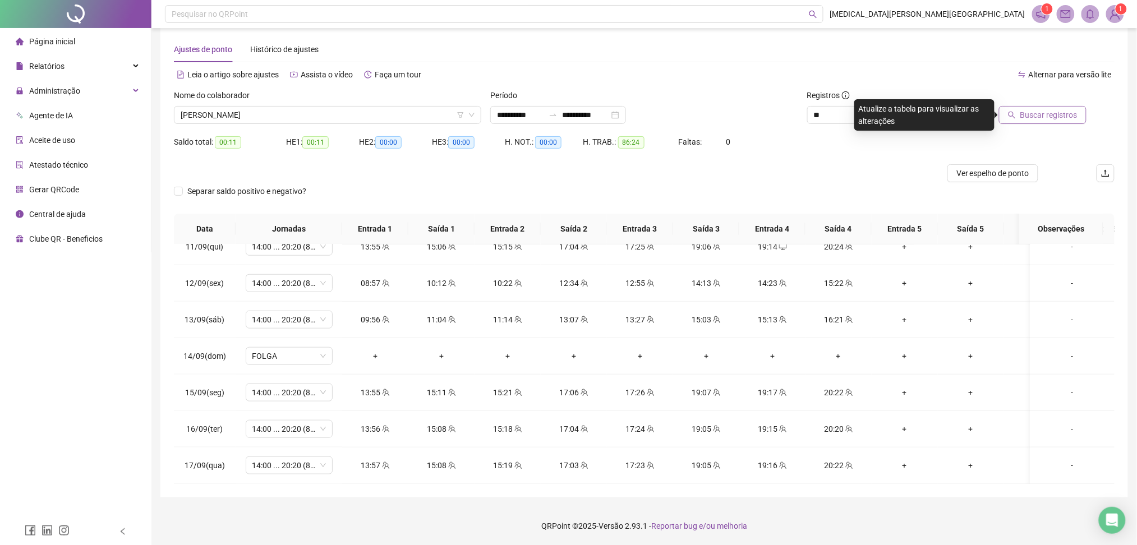
click at [1063, 112] on span "Buscar registros" at bounding box center [1048, 115] width 57 height 12
click at [854, 111] on span "Increase Value" at bounding box center [851, 112] width 12 height 10
click at [853, 107] on span "Increase Value" at bounding box center [851, 112] width 12 height 10
click at [837, 459] on div "+" at bounding box center [839, 465] width 48 height 12
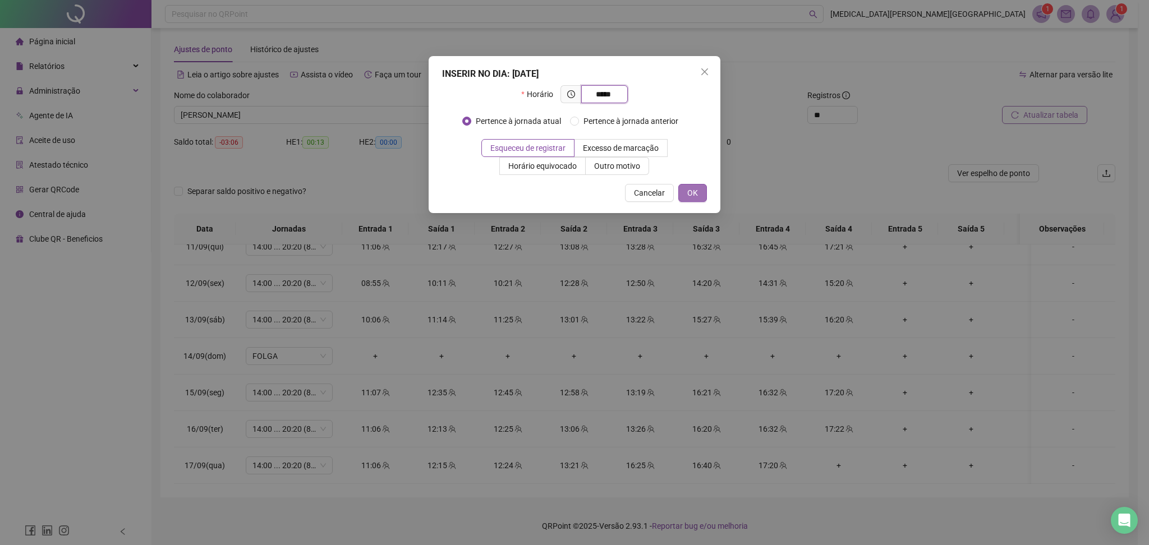
type input "*****"
click at [689, 192] on span "OK" at bounding box center [692, 193] width 11 height 12
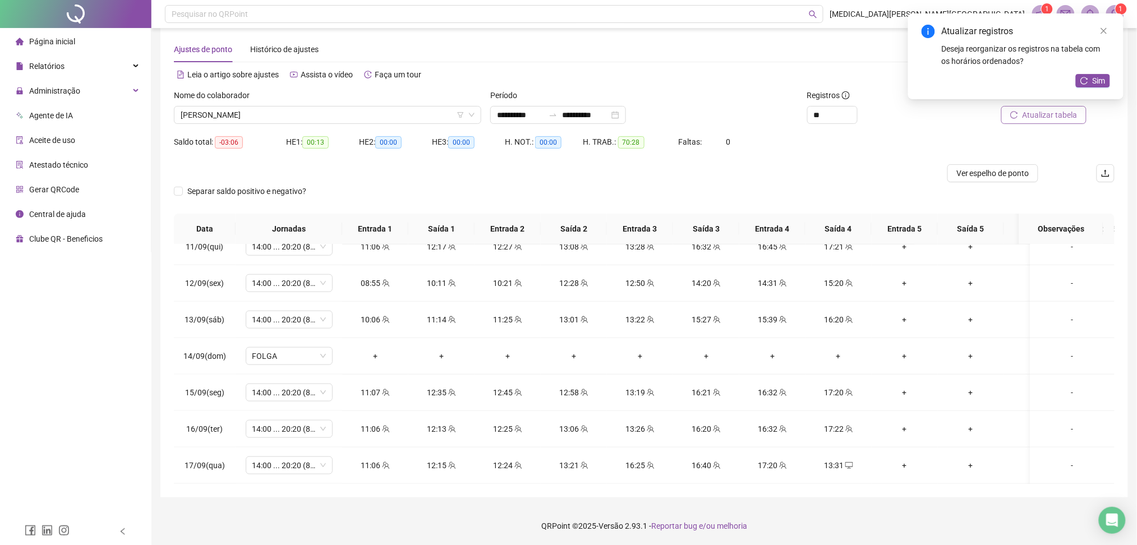
click at [1081, 79] on icon "reload" at bounding box center [1085, 81] width 8 height 8
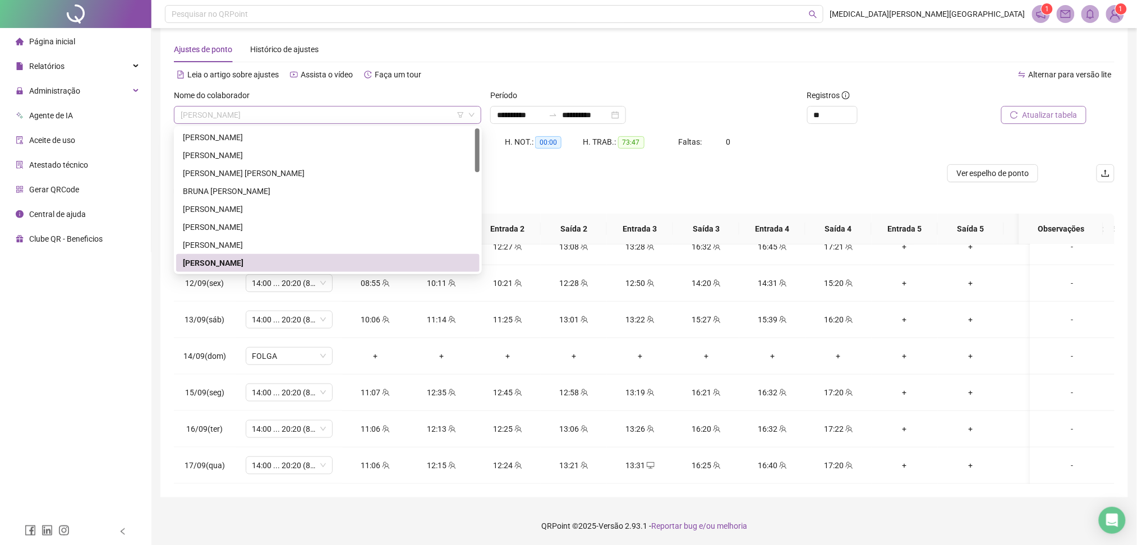
click at [289, 111] on span "[PERSON_NAME]" at bounding box center [328, 115] width 294 height 17
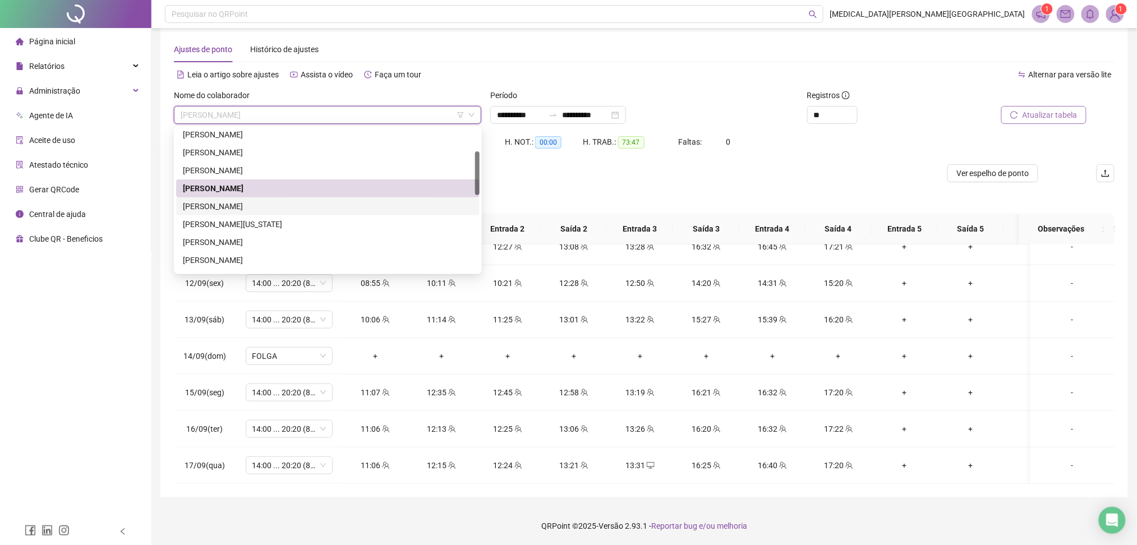
click at [227, 205] on div "[PERSON_NAME]" at bounding box center [328, 206] width 290 height 12
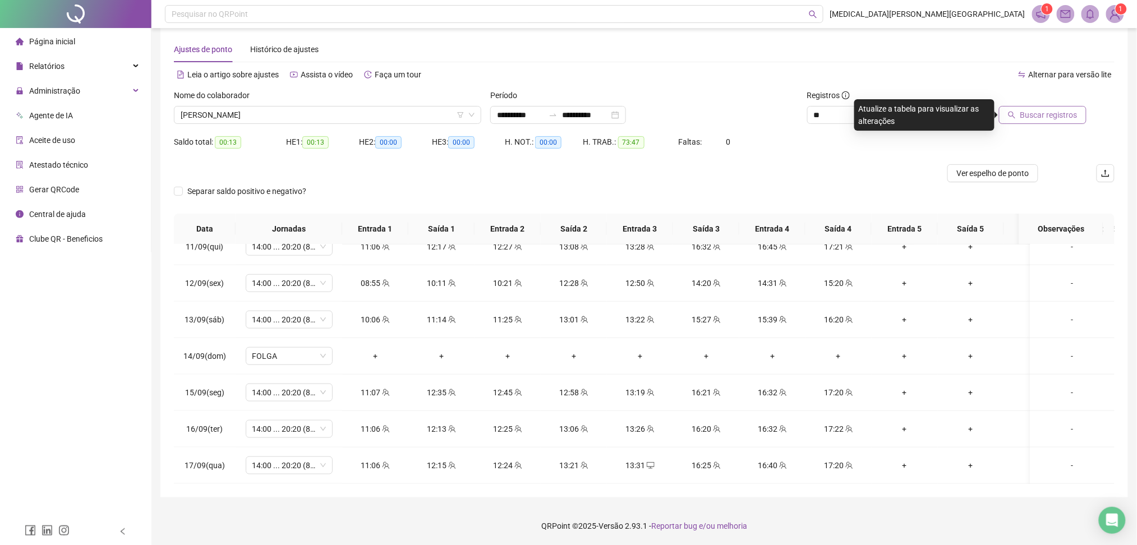
click at [1033, 113] on span "Buscar registros" at bounding box center [1048, 115] width 57 height 12
click at [1073, 119] on span "Atualizar tabela" at bounding box center [1050, 115] width 55 height 12
drag, startPoint x: 333, startPoint y: 112, endPoint x: 251, endPoint y: 163, distance: 96.5
click at [332, 112] on span "[PERSON_NAME]" at bounding box center [328, 115] width 294 height 17
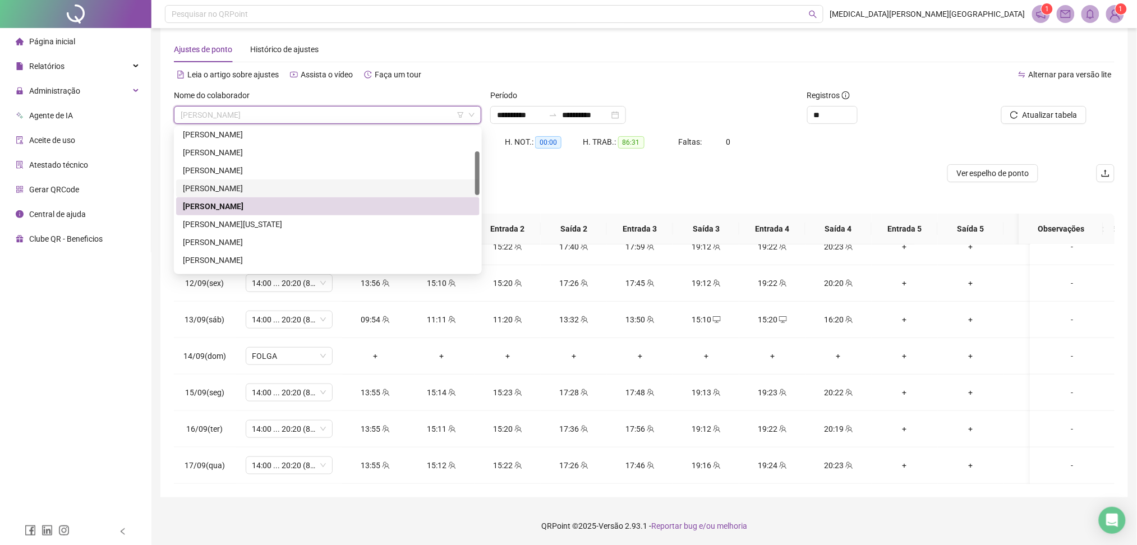
click at [256, 191] on div "[PERSON_NAME]" at bounding box center [328, 188] width 290 height 12
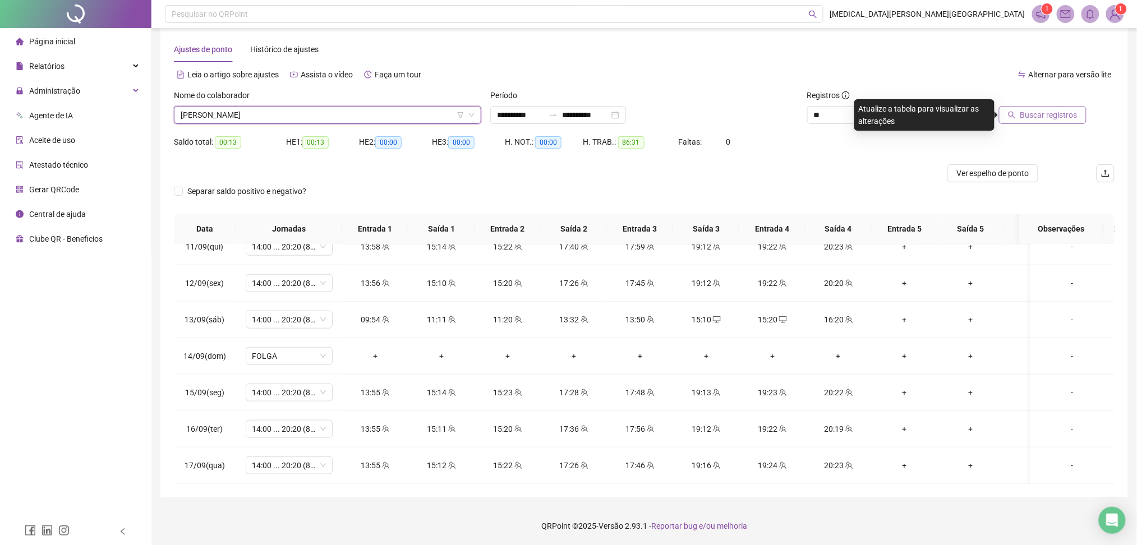
click at [1074, 118] on span "Buscar registros" at bounding box center [1048, 115] width 57 height 12
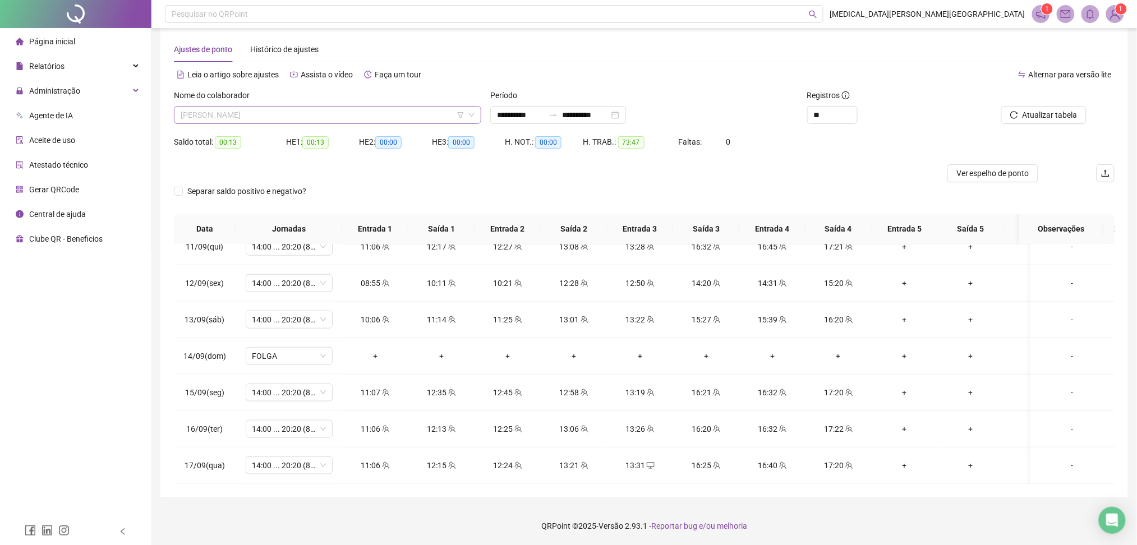
click at [333, 114] on span "[PERSON_NAME]" at bounding box center [328, 115] width 294 height 17
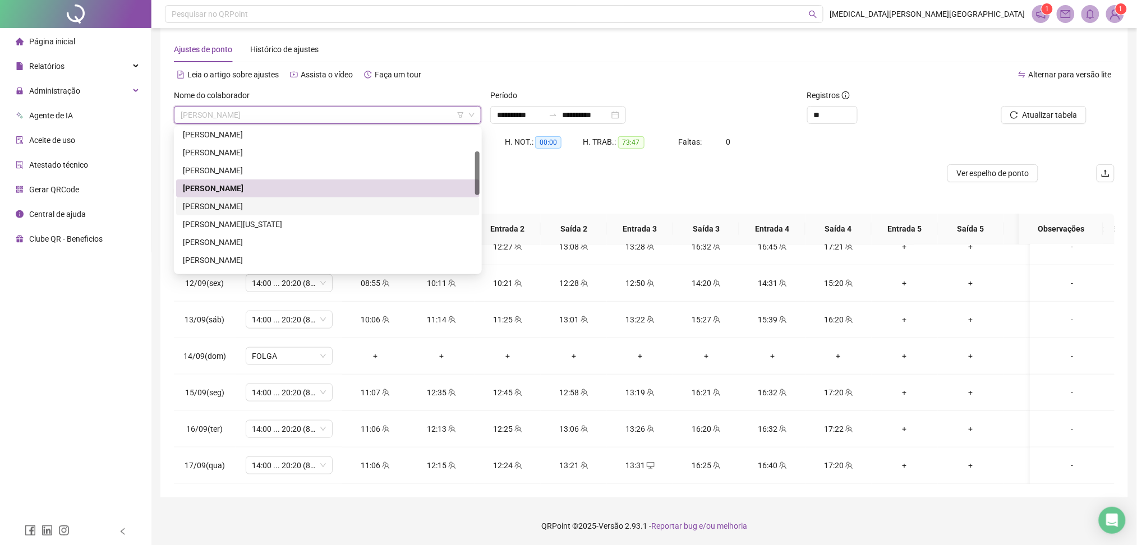
click at [265, 200] on div "[PERSON_NAME]" at bounding box center [328, 206] width 290 height 12
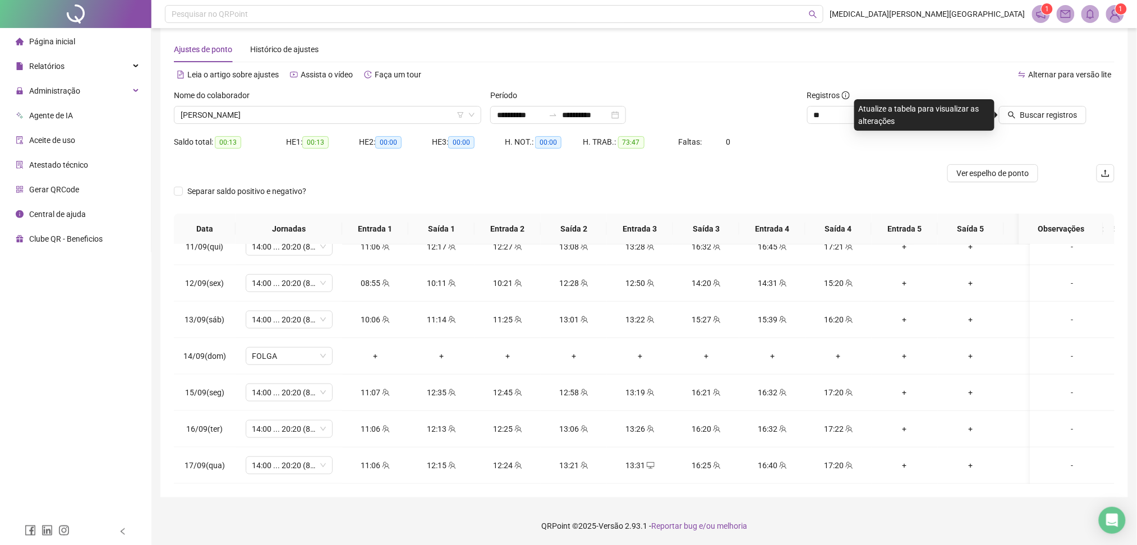
click at [254, 126] on div "Nome do colaborador [PERSON_NAME]" at bounding box center [327, 111] width 316 height 44
click at [252, 116] on span "[PERSON_NAME]" at bounding box center [328, 115] width 294 height 17
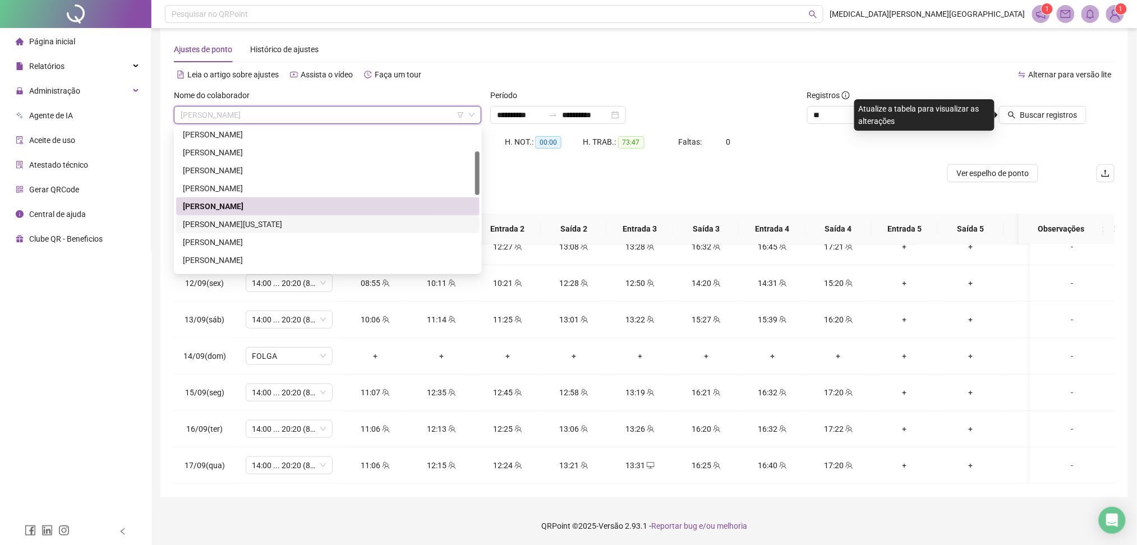
drag, startPoint x: 228, startPoint y: 220, endPoint x: 233, endPoint y: 218, distance: 5.8
click at [228, 221] on div "[PERSON_NAME][US_STATE]" at bounding box center [328, 224] width 290 height 12
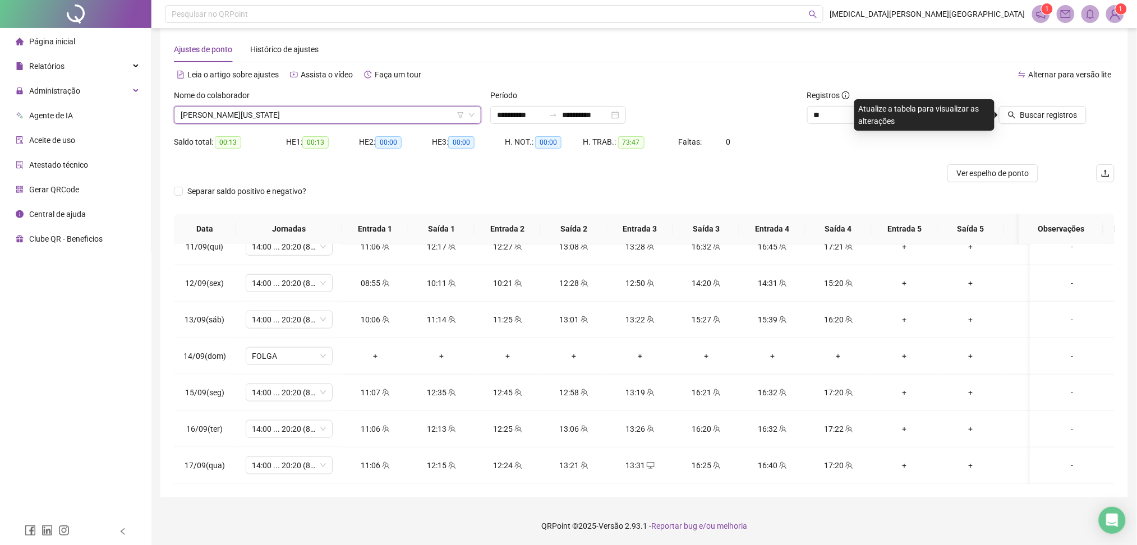
click at [246, 114] on span "[PERSON_NAME][US_STATE]" at bounding box center [328, 115] width 294 height 17
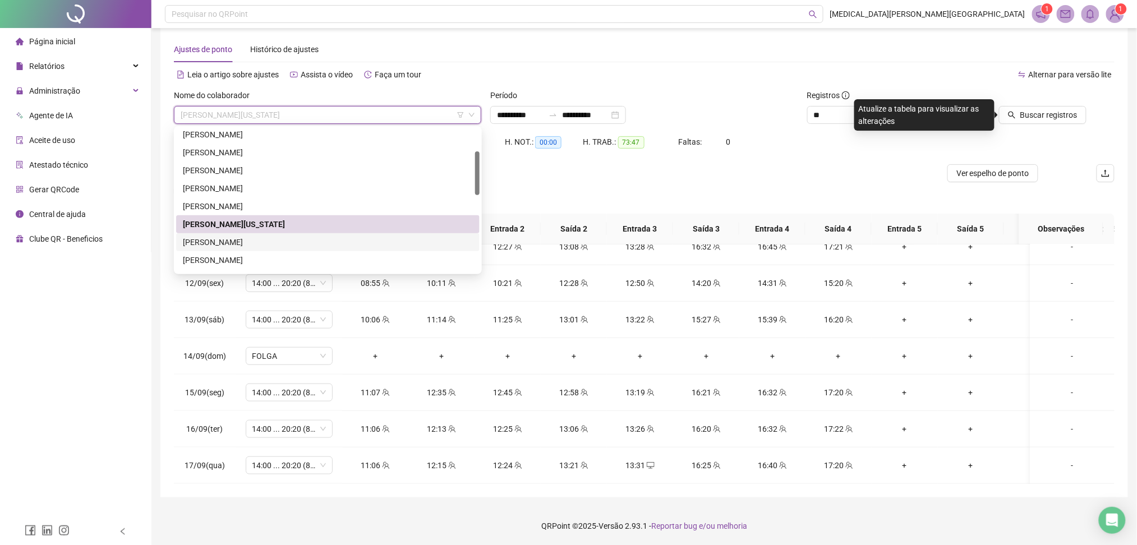
click at [231, 242] on div "[PERSON_NAME]" at bounding box center [328, 242] width 290 height 12
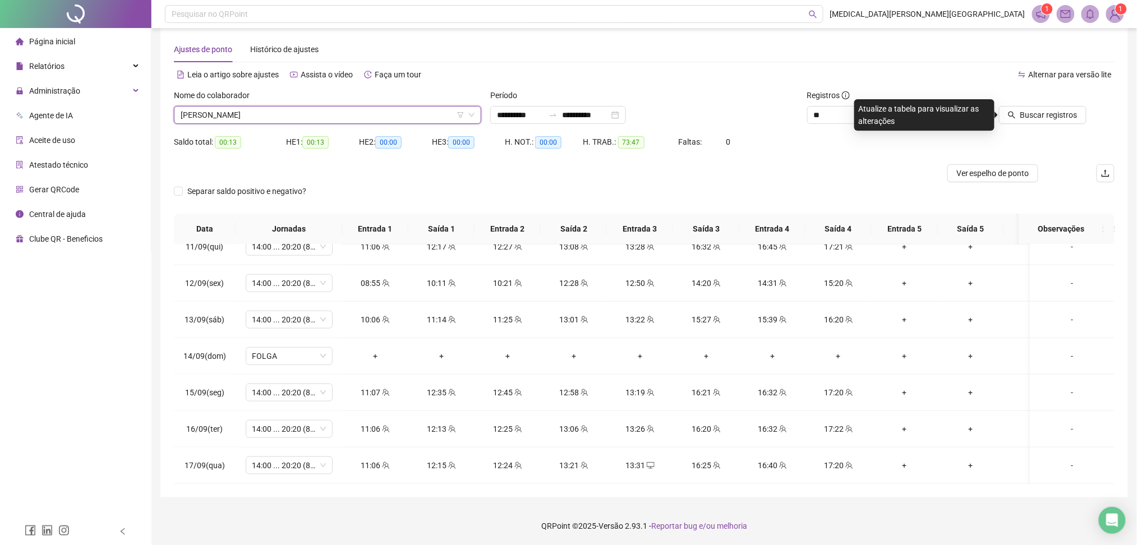
click at [241, 111] on span "[PERSON_NAME]" at bounding box center [328, 115] width 294 height 17
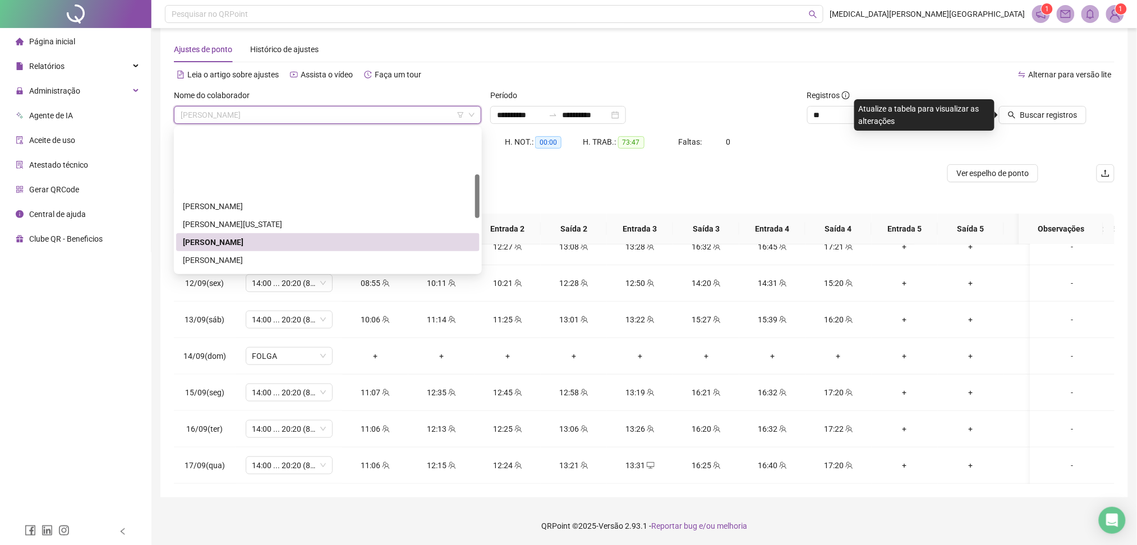
scroll to position [149, 0]
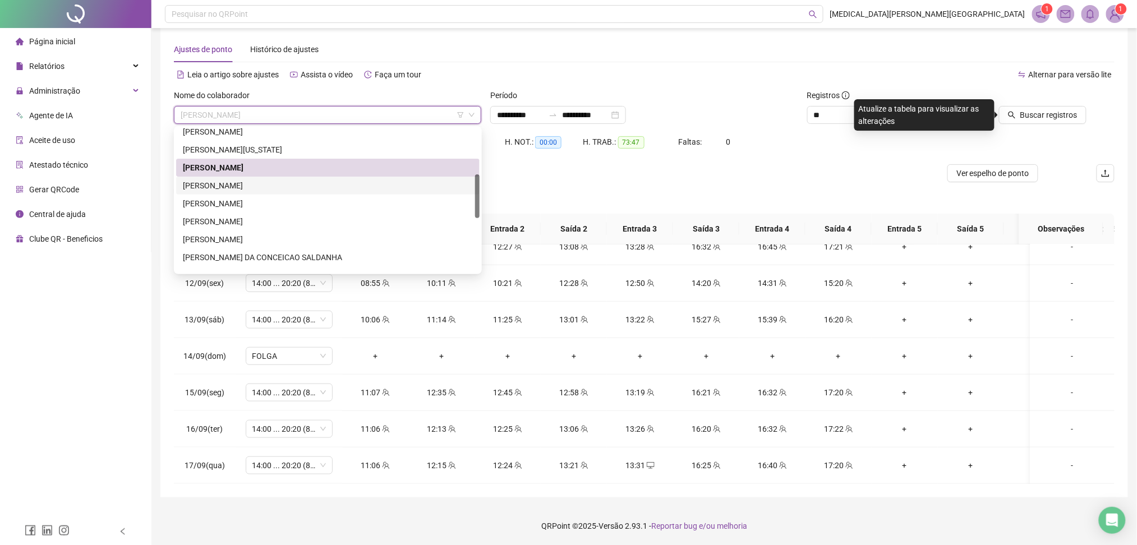
click at [222, 186] on div "[PERSON_NAME]" at bounding box center [328, 186] width 290 height 12
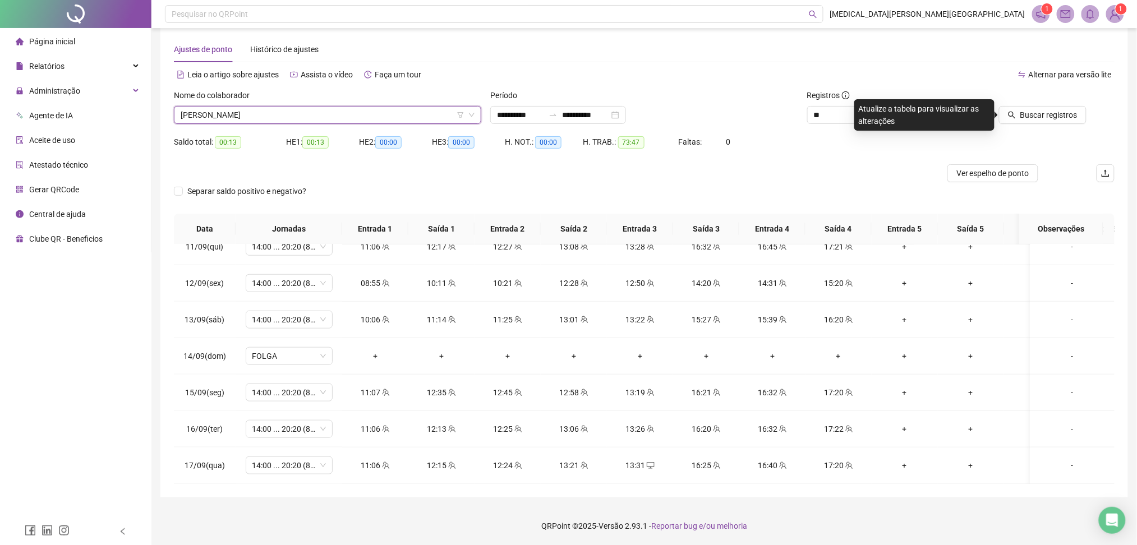
click at [1036, 104] on div at bounding box center [1026, 97] width 121 height 17
click at [1037, 111] on span "Buscar registros" at bounding box center [1048, 115] width 57 height 12
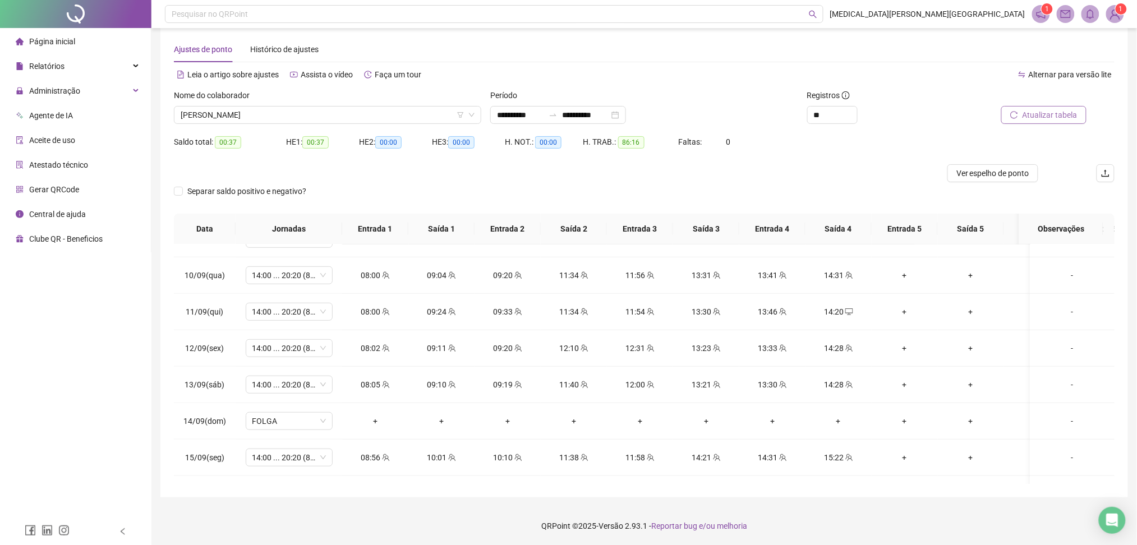
scroll to position [392, 0]
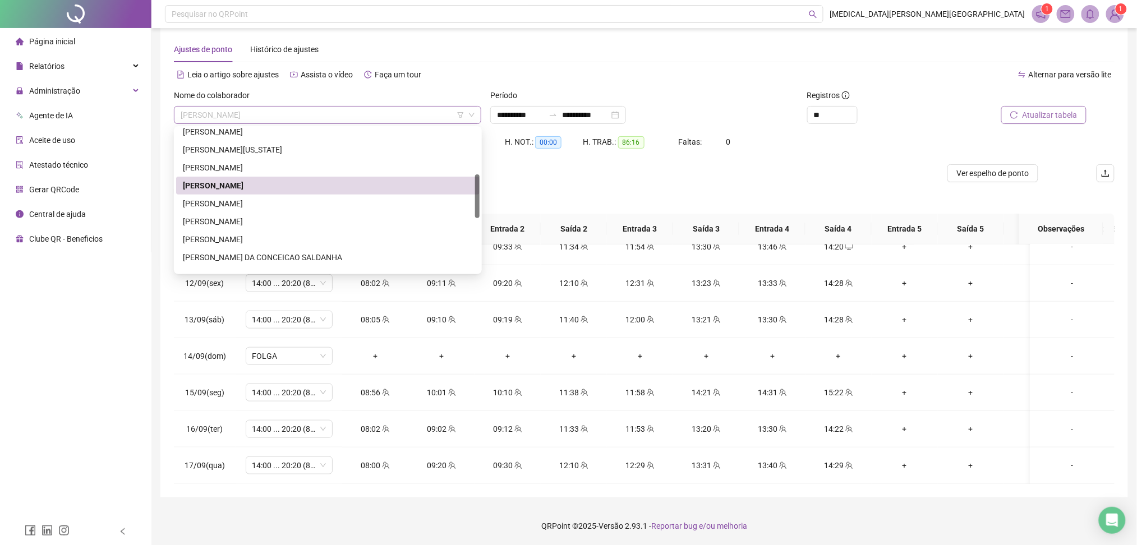
click at [311, 118] on span "[PERSON_NAME]" at bounding box center [328, 115] width 294 height 17
click at [221, 202] on div "[PERSON_NAME]" at bounding box center [328, 203] width 290 height 12
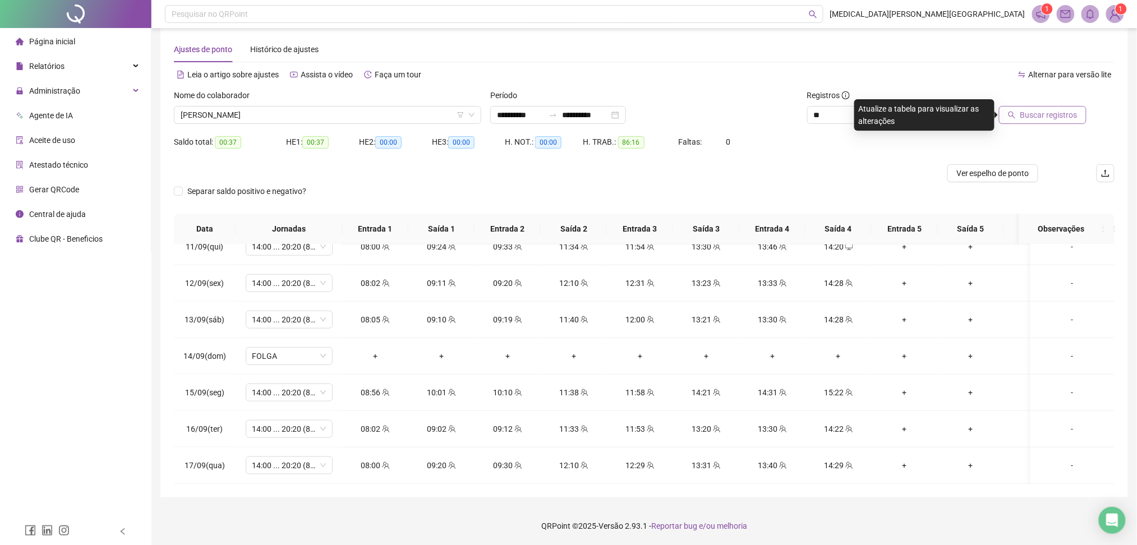
click at [1054, 111] on span "Buscar registros" at bounding box center [1048, 115] width 57 height 12
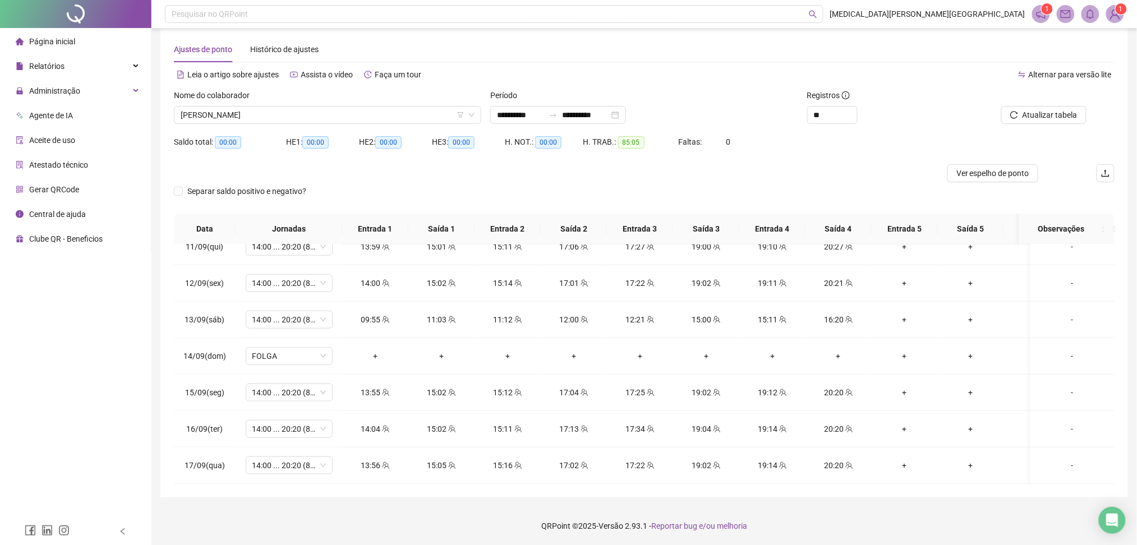
click at [262, 117] on span "[PERSON_NAME]" at bounding box center [328, 115] width 294 height 17
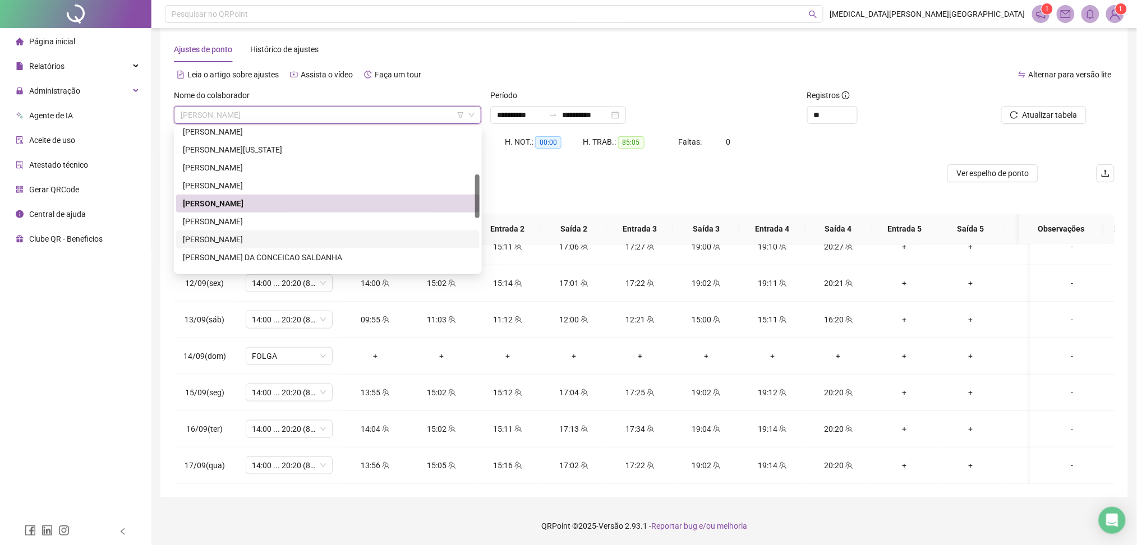
click at [229, 223] on div "[PERSON_NAME]" at bounding box center [328, 221] width 290 height 12
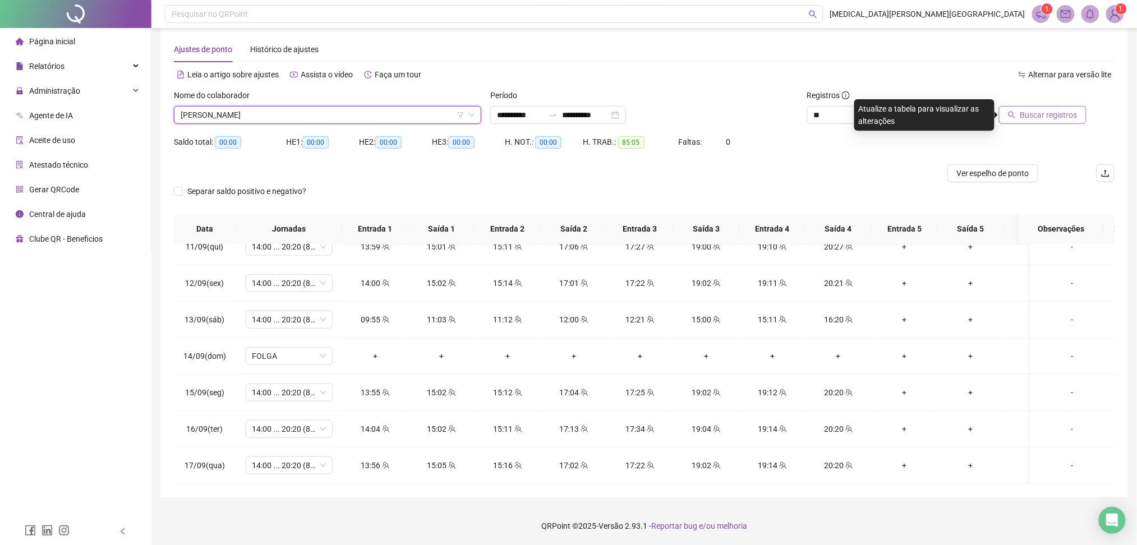
click at [1073, 115] on span "Buscar registros" at bounding box center [1048, 115] width 57 height 12
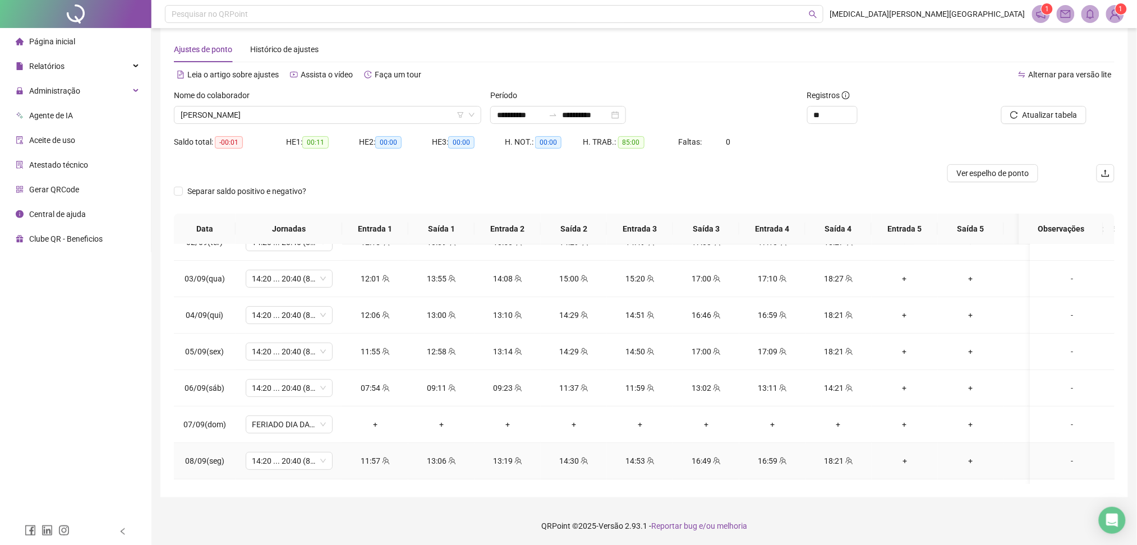
scroll to position [18, 0]
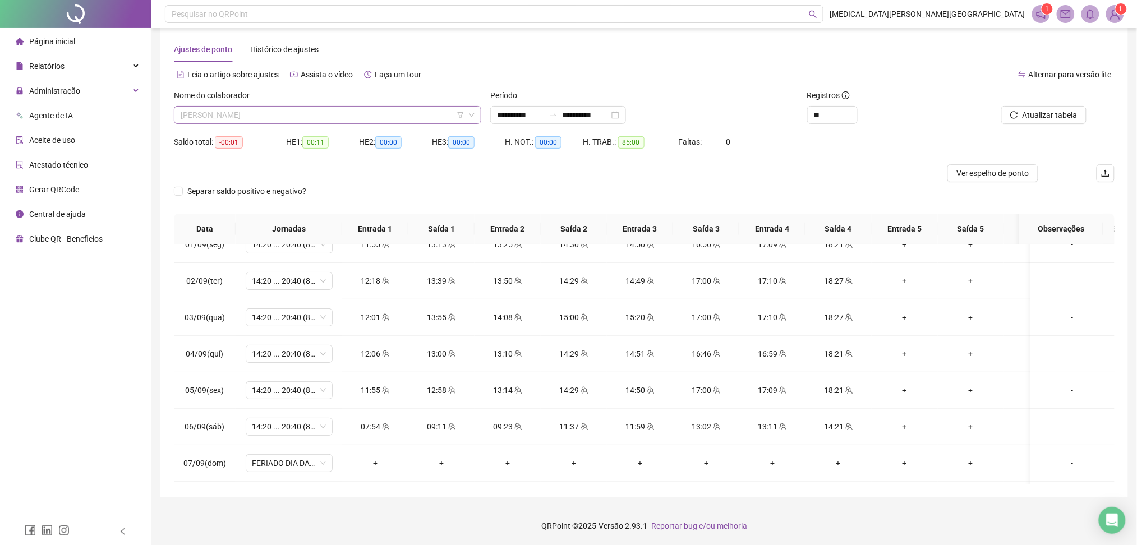
click at [291, 114] on span "[PERSON_NAME]" at bounding box center [328, 115] width 294 height 17
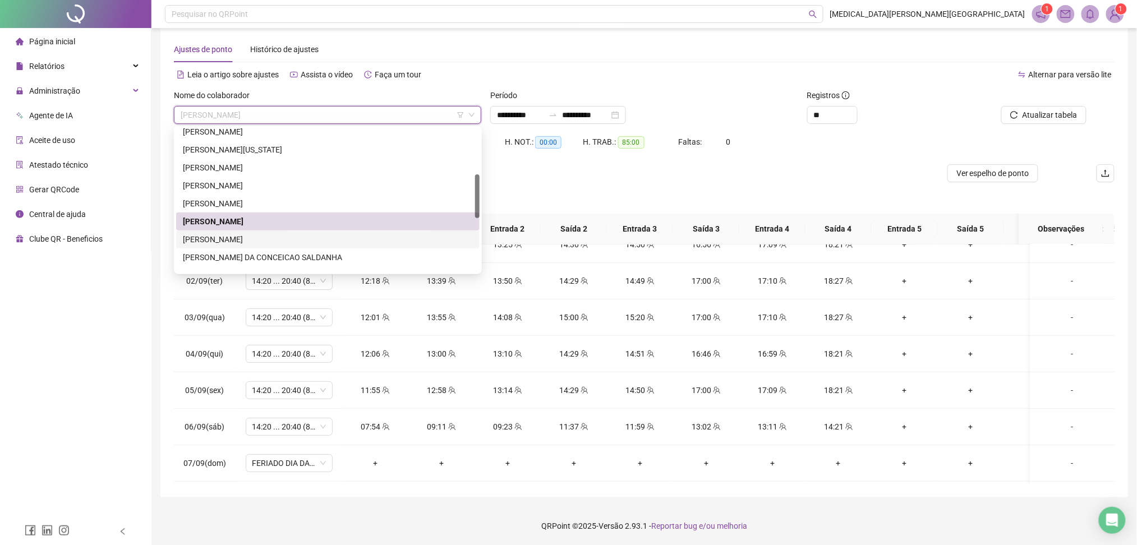
click at [250, 238] on div "[PERSON_NAME]" at bounding box center [328, 239] width 290 height 12
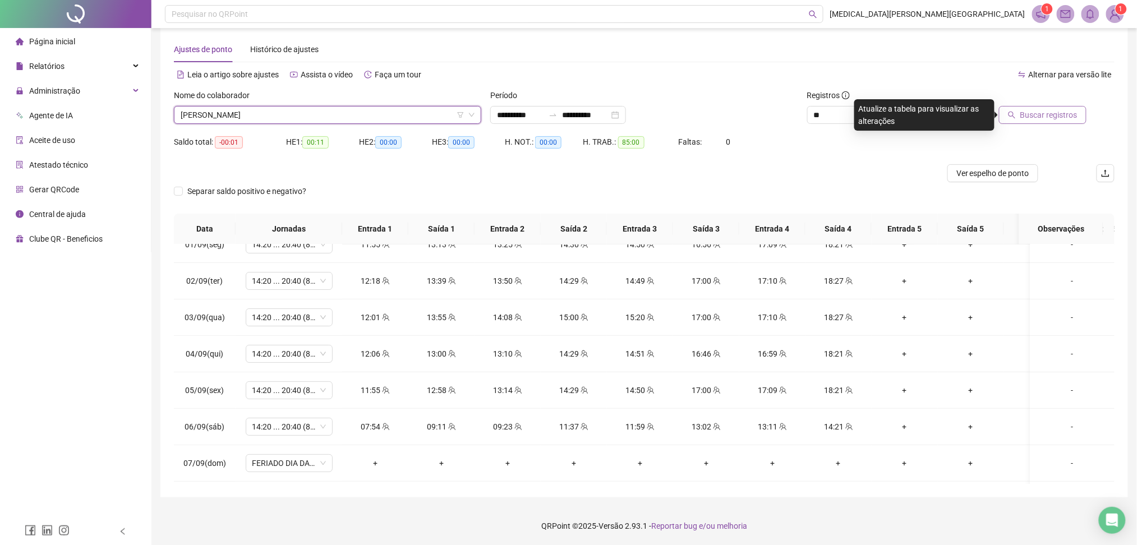
click at [1045, 122] on button "Buscar registros" at bounding box center [1043, 115] width 88 height 18
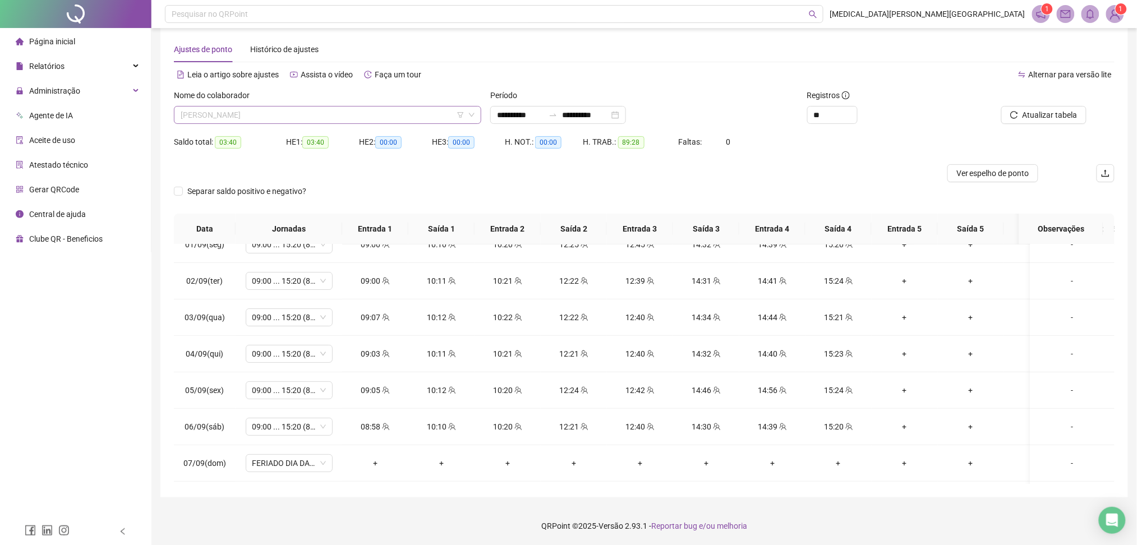
click at [307, 117] on span "[PERSON_NAME]" at bounding box center [328, 115] width 294 height 17
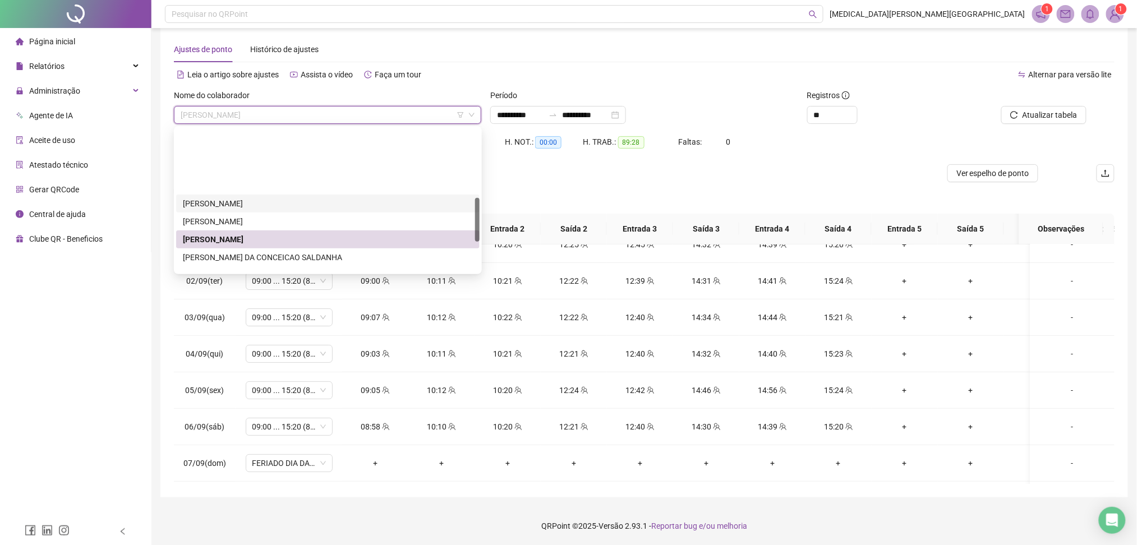
scroll to position [224, 0]
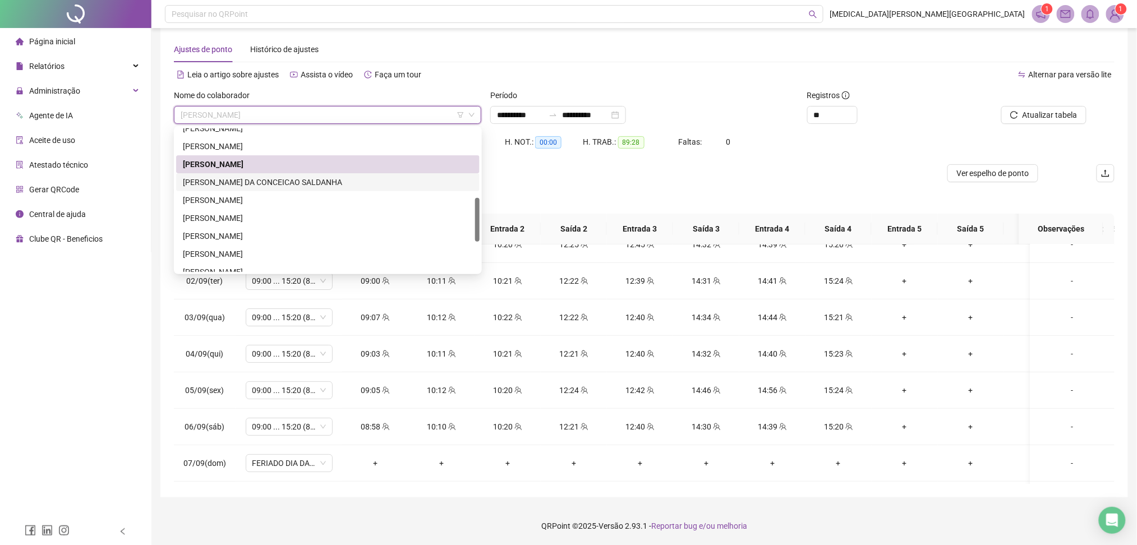
click at [265, 180] on div "[PERSON_NAME] DA CONCEICAO SALDANHA" at bounding box center [328, 182] width 290 height 12
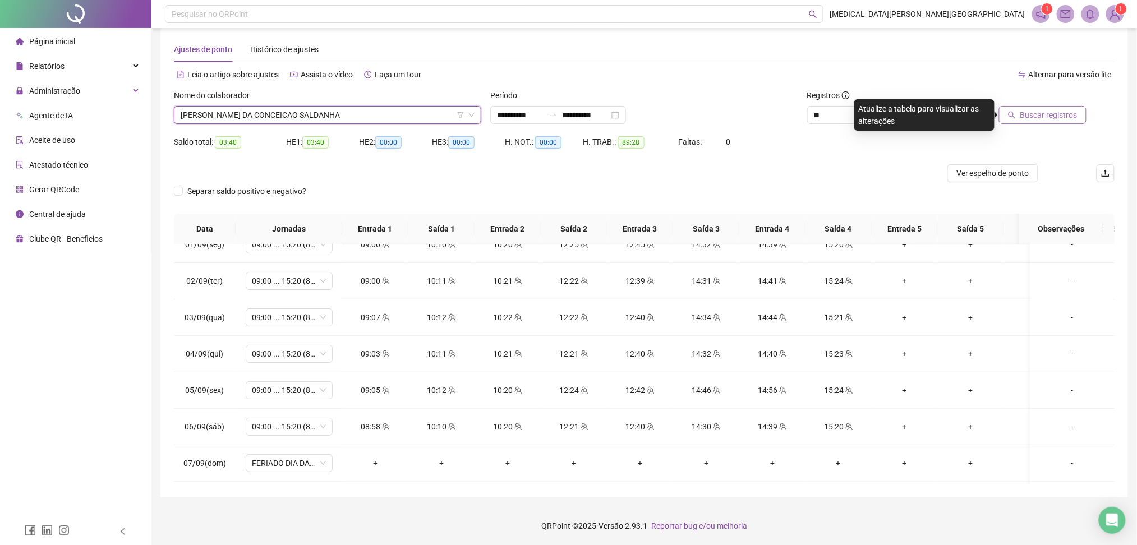
click at [1055, 122] on div "Buscar registros" at bounding box center [1040, 111] width 158 height 44
click at [1054, 116] on span "Buscar registros" at bounding box center [1048, 115] width 57 height 12
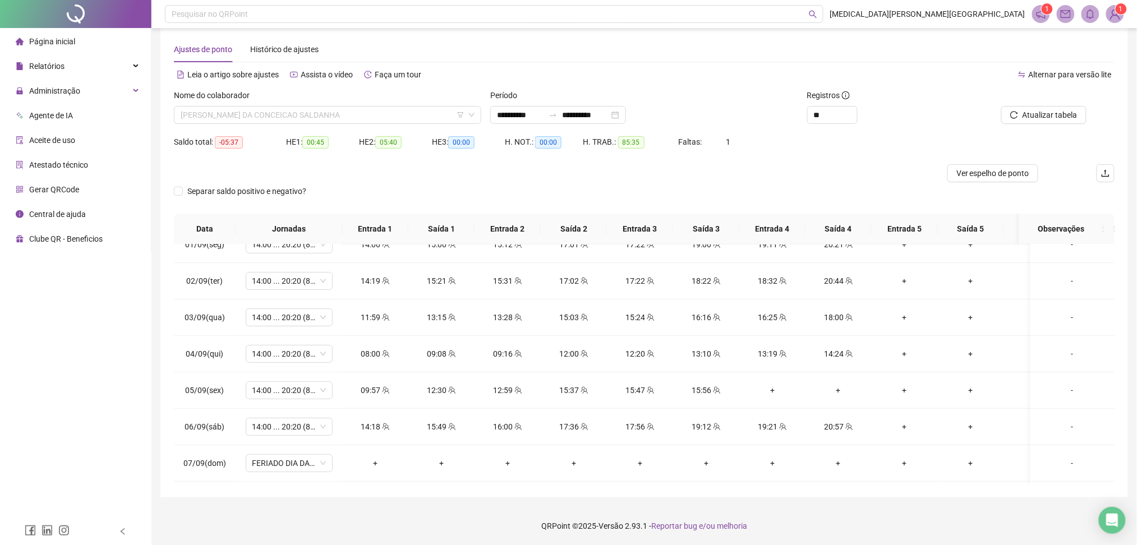
click at [236, 114] on span "[PERSON_NAME] DA CONCEICAO SALDANHA" at bounding box center [328, 115] width 294 height 17
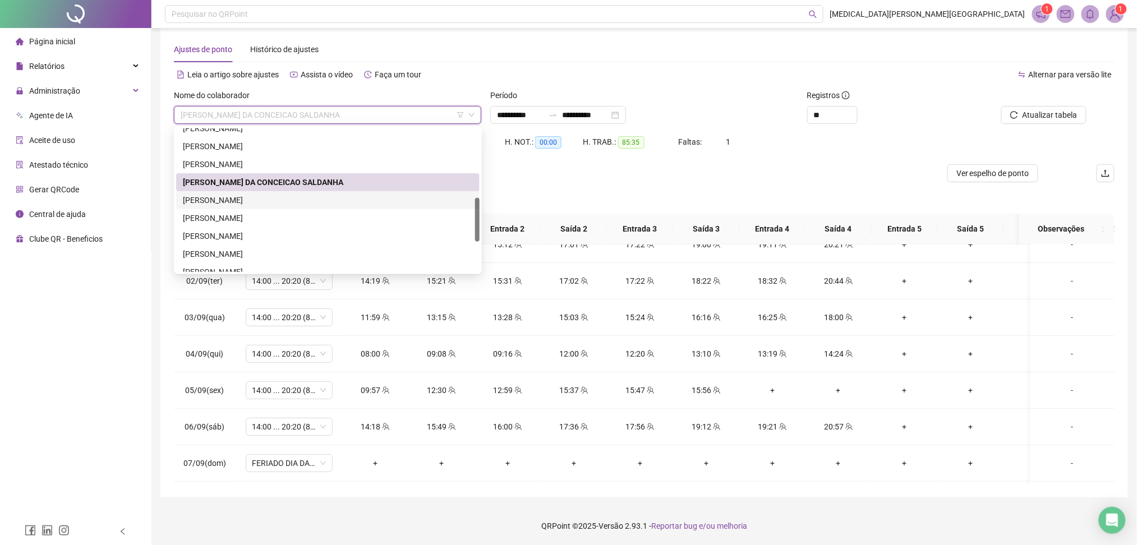
click at [186, 194] on div "[PERSON_NAME]" at bounding box center [328, 200] width 290 height 12
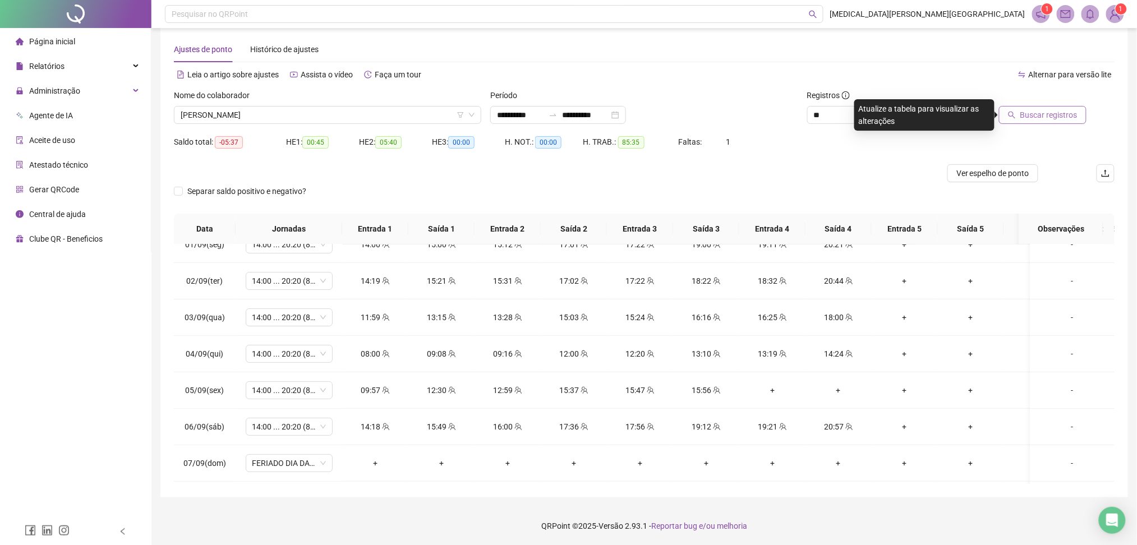
click at [1040, 117] on span "Buscar registros" at bounding box center [1048, 115] width 57 height 12
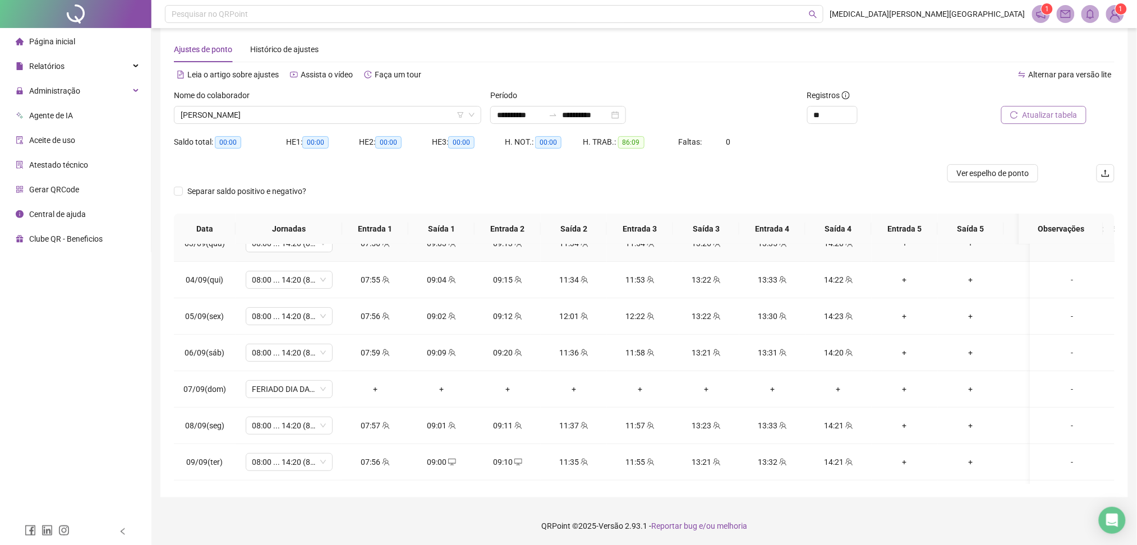
scroll to position [242, 0]
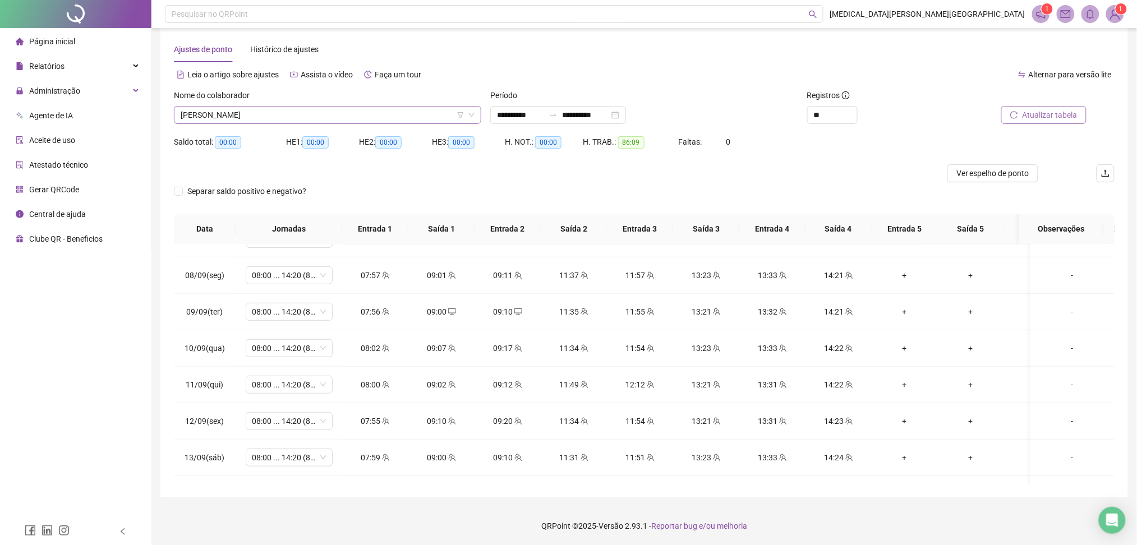
drag, startPoint x: 245, startPoint y: 109, endPoint x: 246, endPoint y: 118, distance: 9.0
click at [245, 109] on span "[PERSON_NAME]" at bounding box center [328, 115] width 294 height 17
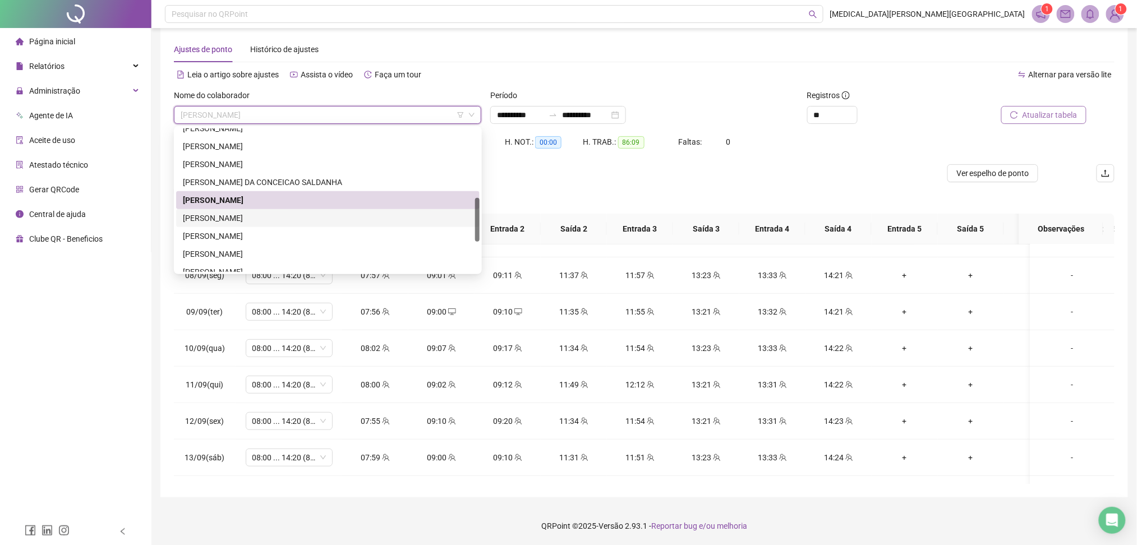
click at [241, 224] on div "[PERSON_NAME]" at bounding box center [328, 218] width 290 height 12
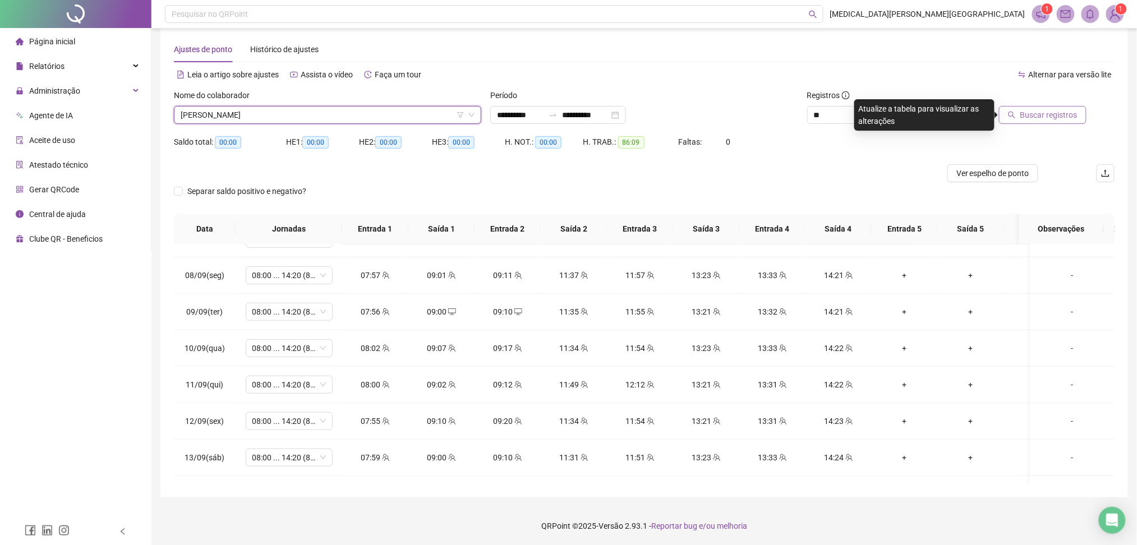
click at [1051, 113] on span "Buscar registros" at bounding box center [1048, 115] width 57 height 12
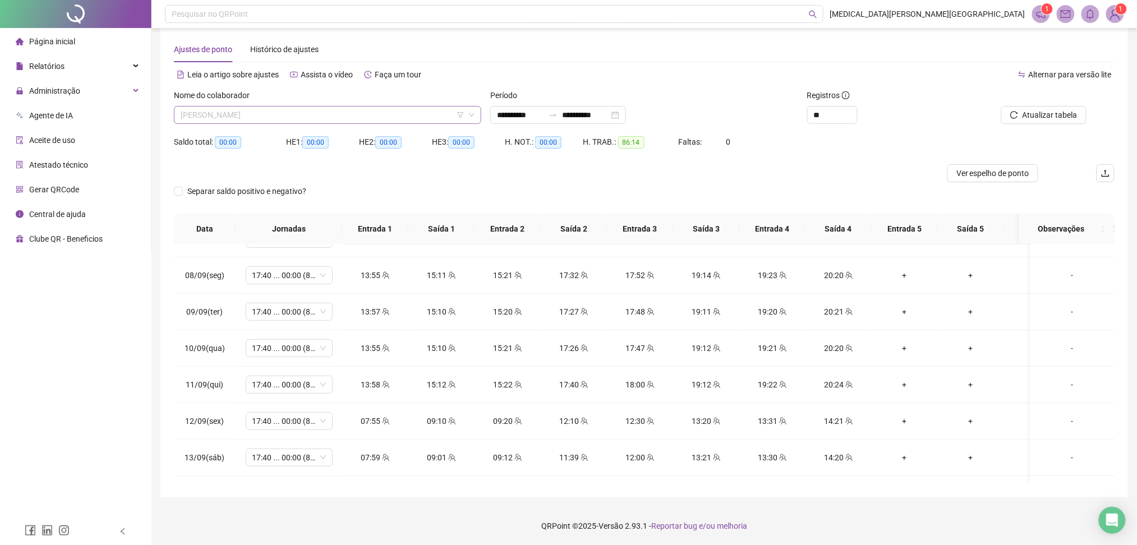
click at [270, 112] on span "[PERSON_NAME]" at bounding box center [328, 115] width 294 height 17
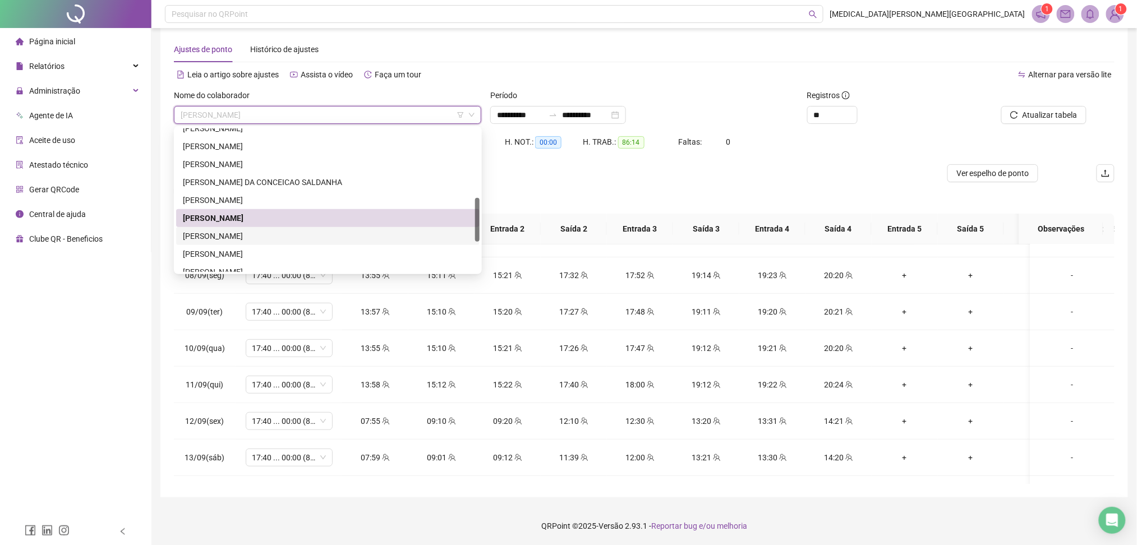
click at [238, 240] on div "[PERSON_NAME]" at bounding box center [328, 236] width 290 height 12
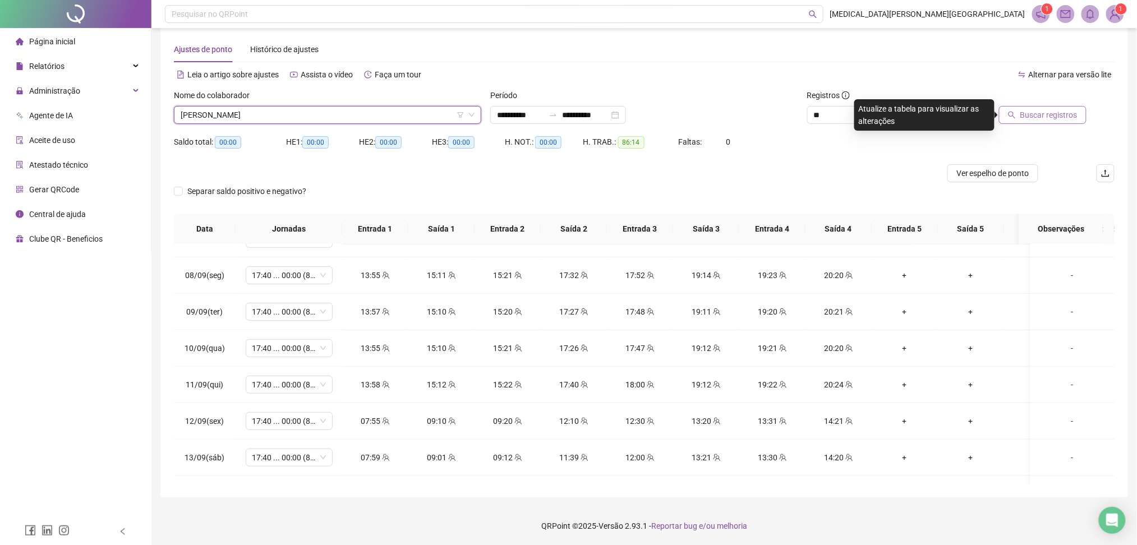
click at [1040, 106] on button "Buscar registros" at bounding box center [1043, 115] width 88 height 18
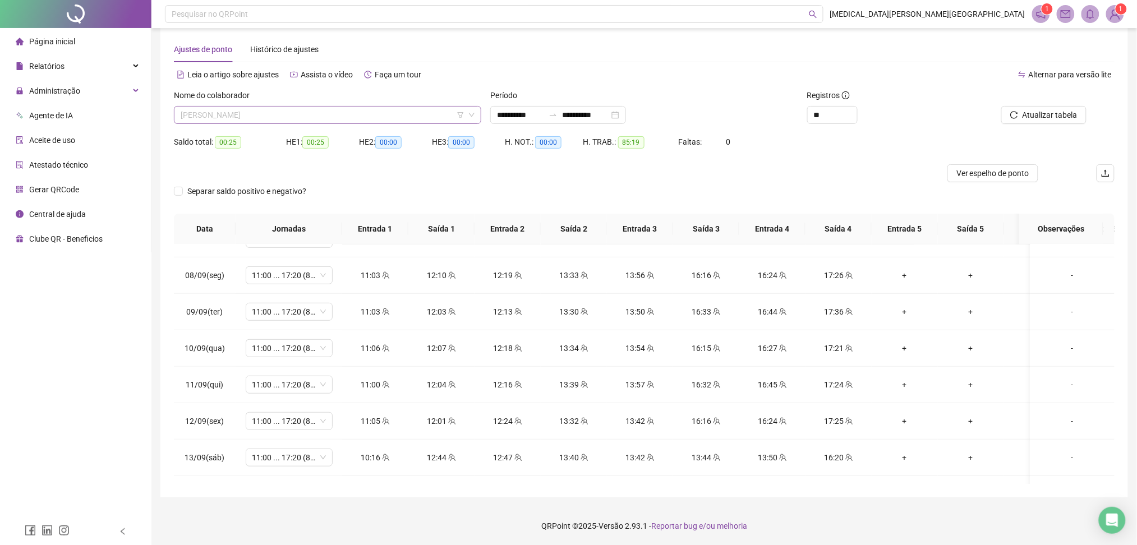
click at [241, 119] on span "[PERSON_NAME]" at bounding box center [328, 115] width 294 height 17
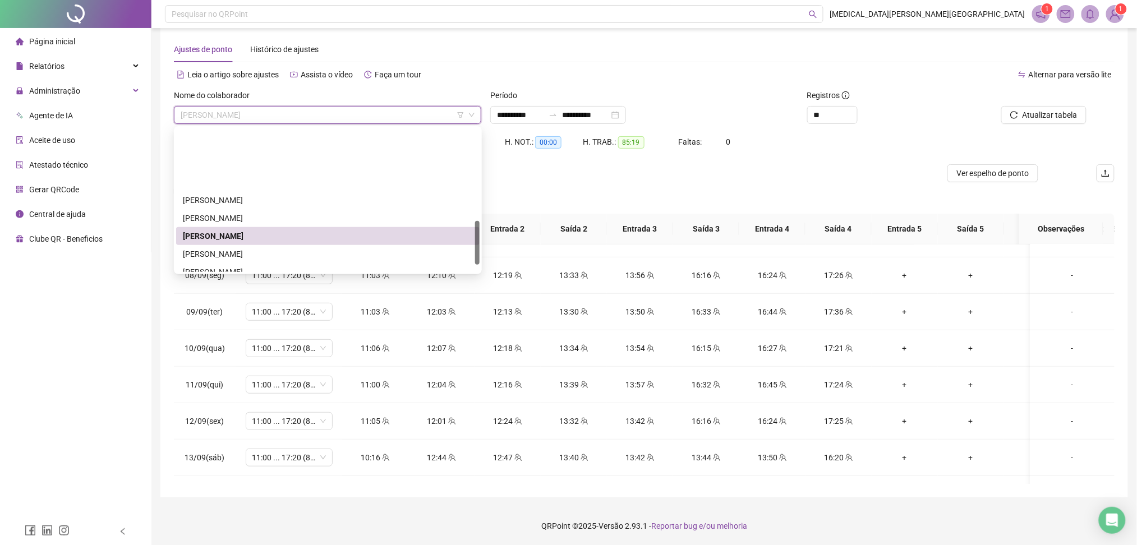
scroll to position [299, 0]
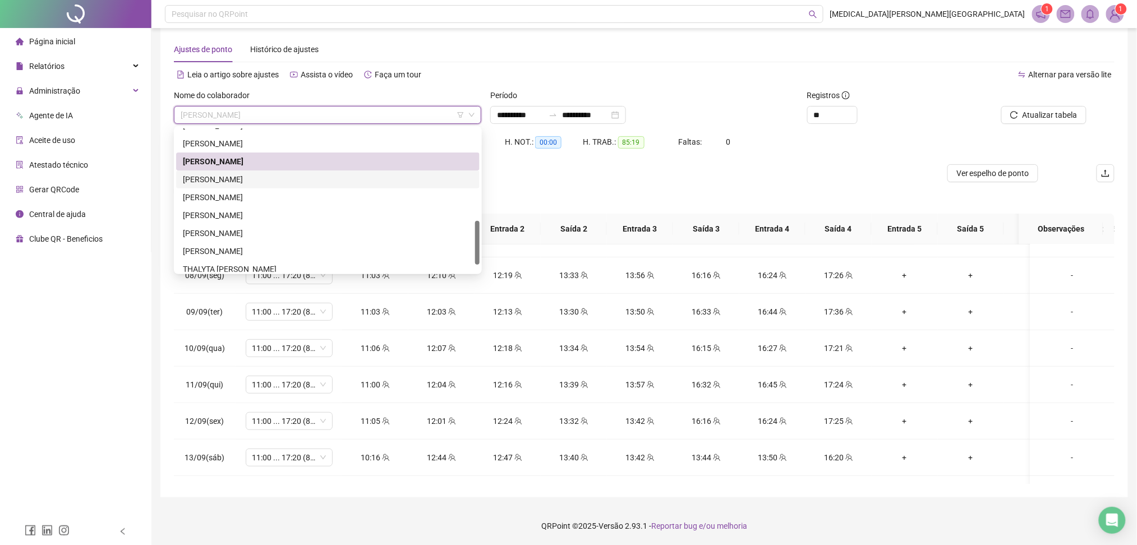
click at [275, 178] on div "[PERSON_NAME]" at bounding box center [328, 179] width 290 height 12
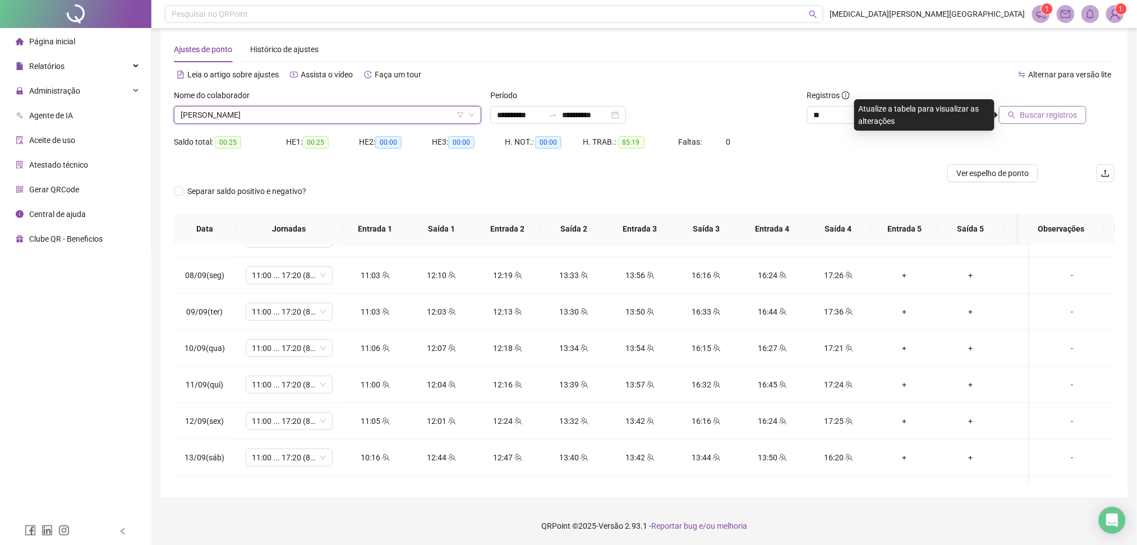
click at [1033, 116] on span "Buscar registros" at bounding box center [1048, 115] width 57 height 12
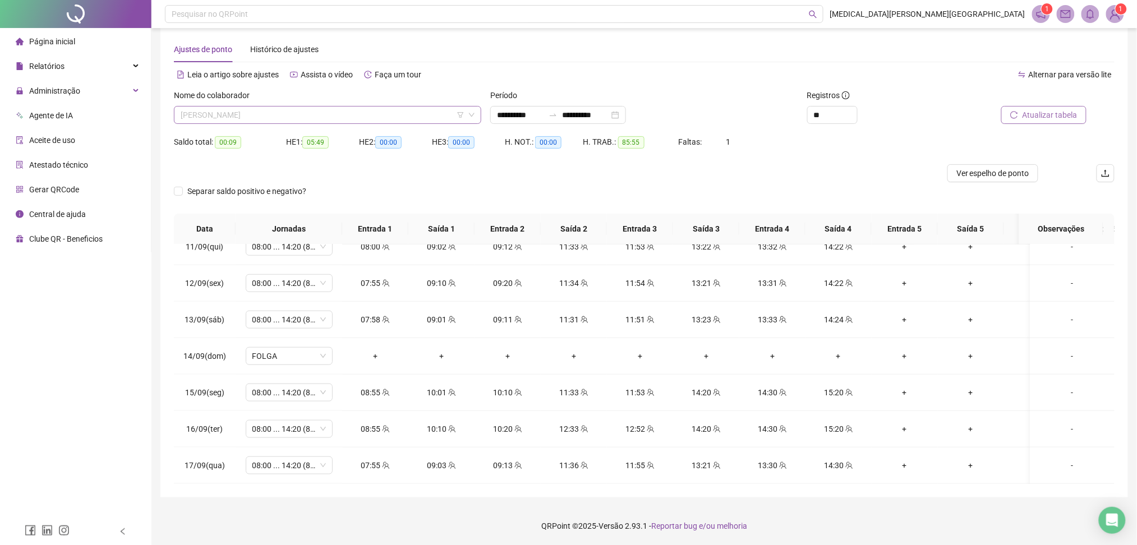
click at [240, 112] on span "[PERSON_NAME]" at bounding box center [328, 115] width 294 height 17
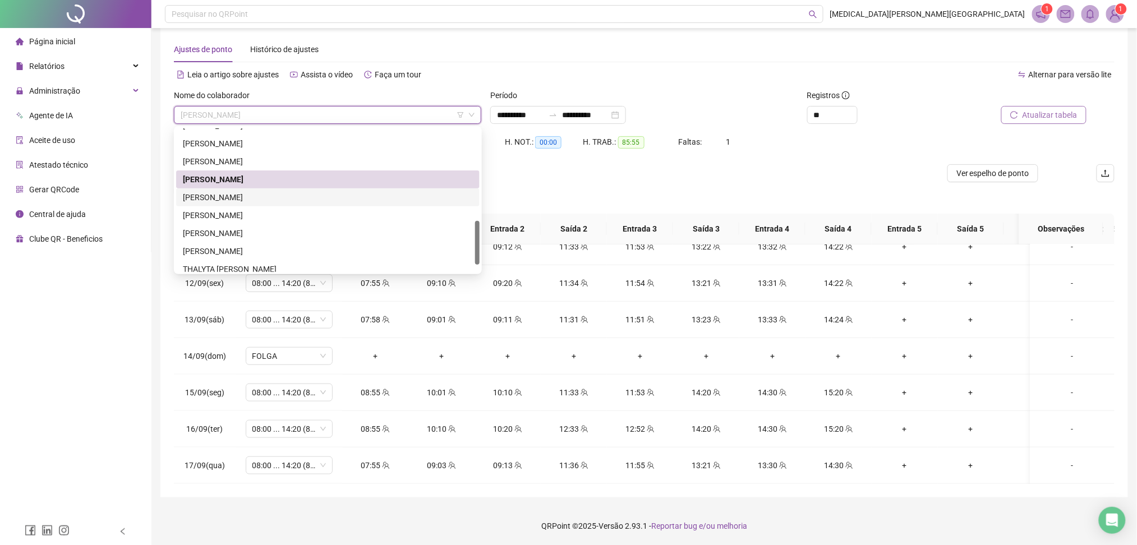
click at [247, 194] on div "[PERSON_NAME]" at bounding box center [328, 197] width 290 height 12
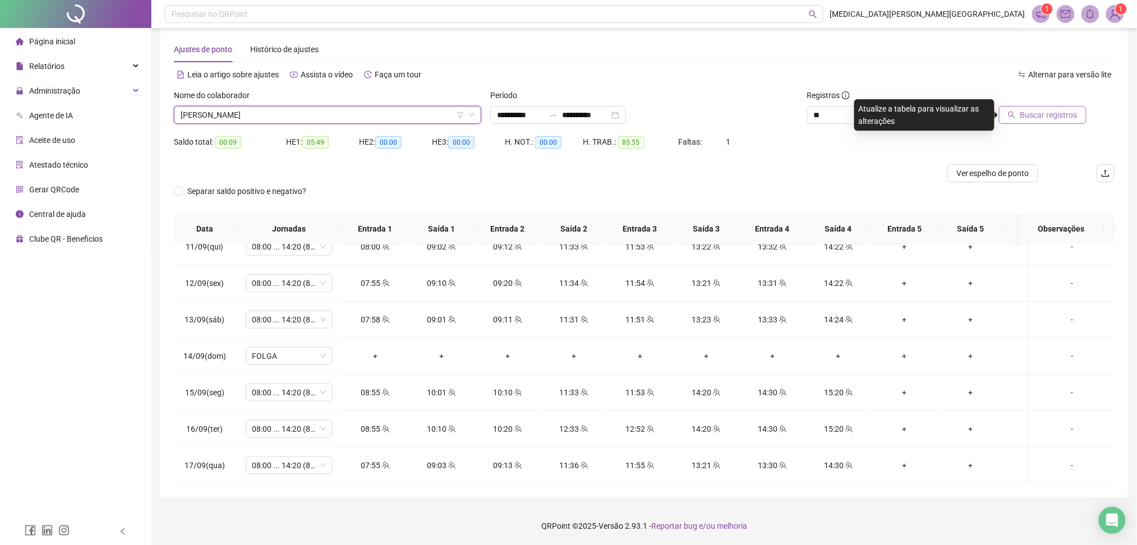
click at [1070, 111] on span "Buscar registros" at bounding box center [1048, 115] width 57 height 12
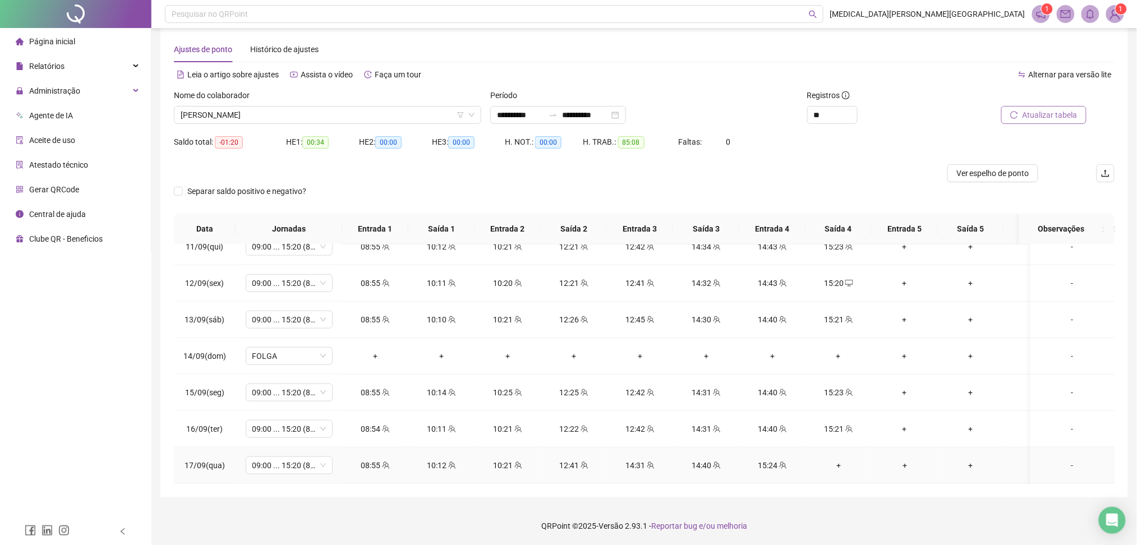
click at [840, 459] on div "+" at bounding box center [839, 465] width 48 height 12
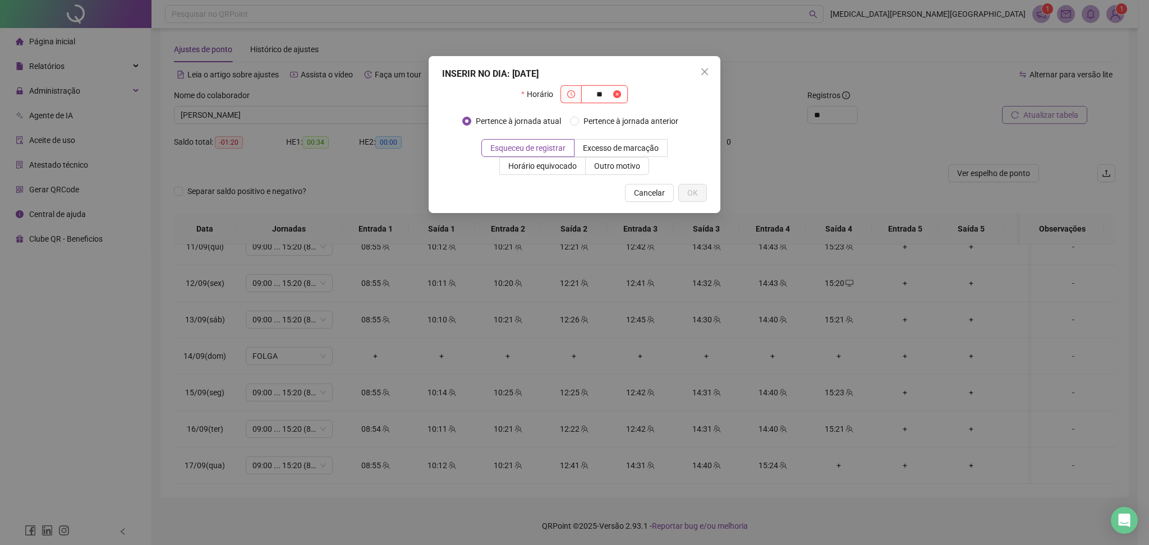
type input "*"
type input "*****"
click at [695, 190] on span "OK" at bounding box center [692, 193] width 11 height 12
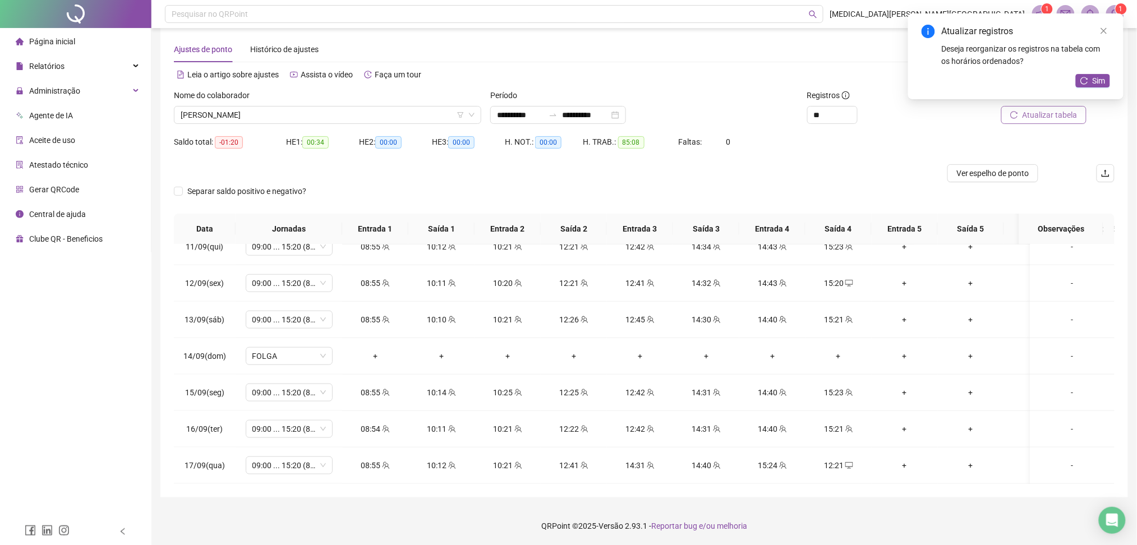
click at [1087, 77] on button "Sim" at bounding box center [1093, 80] width 34 height 13
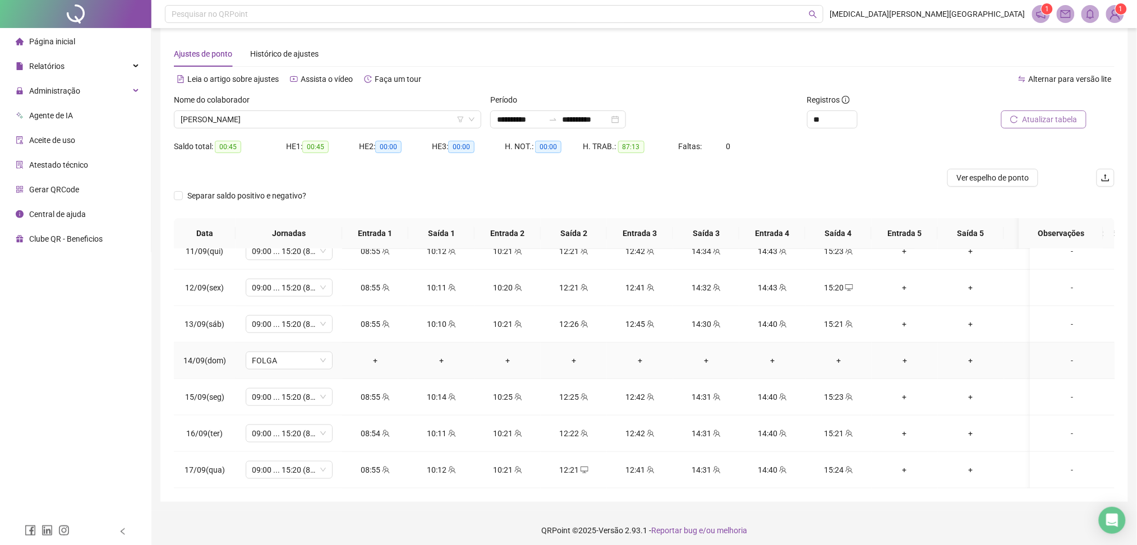
scroll to position [14, 0]
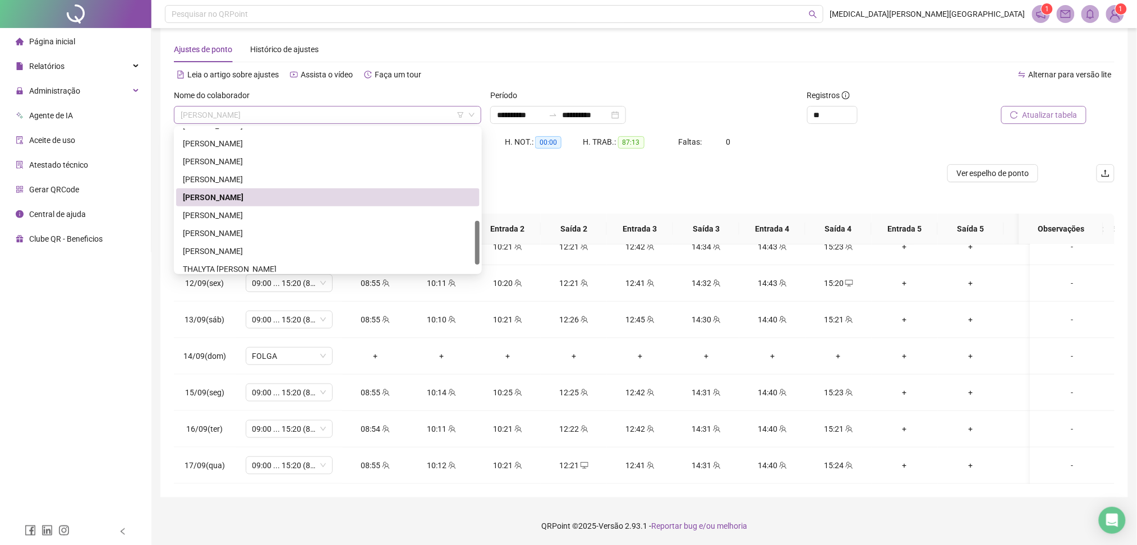
click at [315, 120] on span "[PERSON_NAME]" at bounding box center [328, 115] width 294 height 17
click at [254, 216] on div "[PERSON_NAME]" at bounding box center [328, 215] width 290 height 12
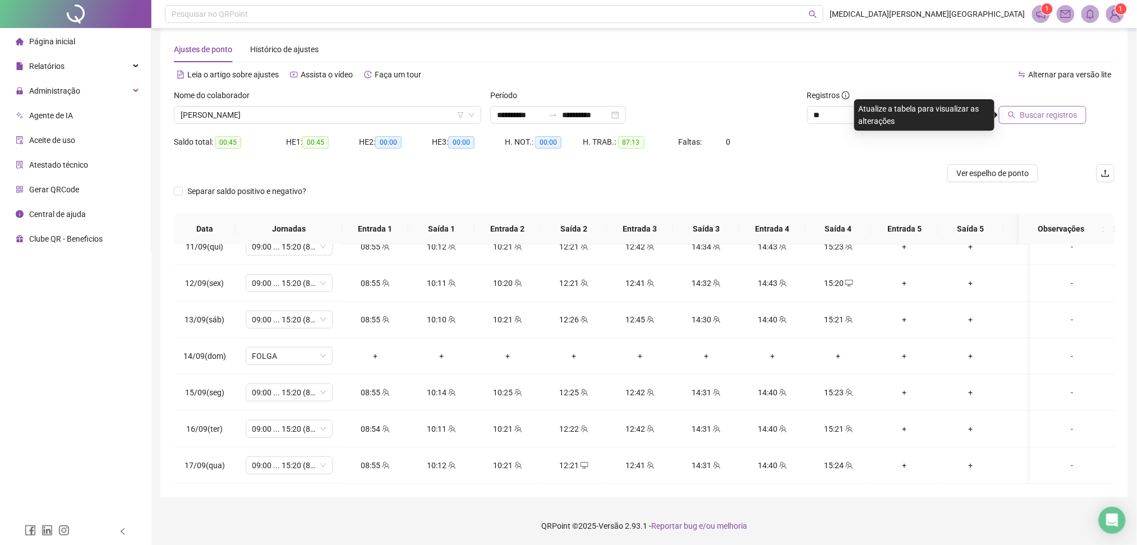
click at [1042, 117] on span "Buscar registros" at bounding box center [1048, 115] width 57 height 12
click at [315, 113] on span "[PERSON_NAME]" at bounding box center [328, 115] width 294 height 17
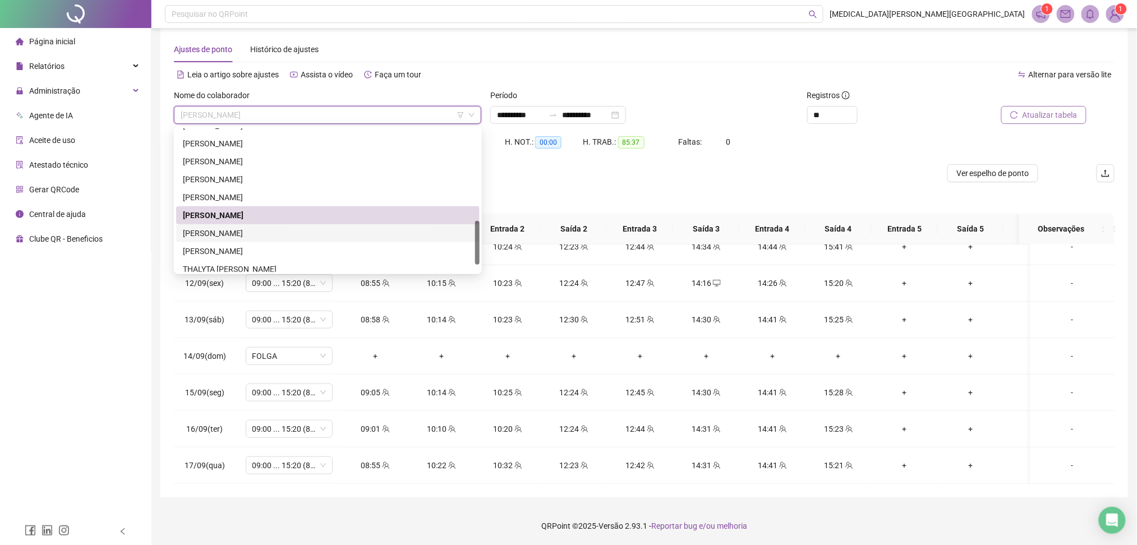
click at [259, 232] on div "[PERSON_NAME]" at bounding box center [328, 233] width 290 height 12
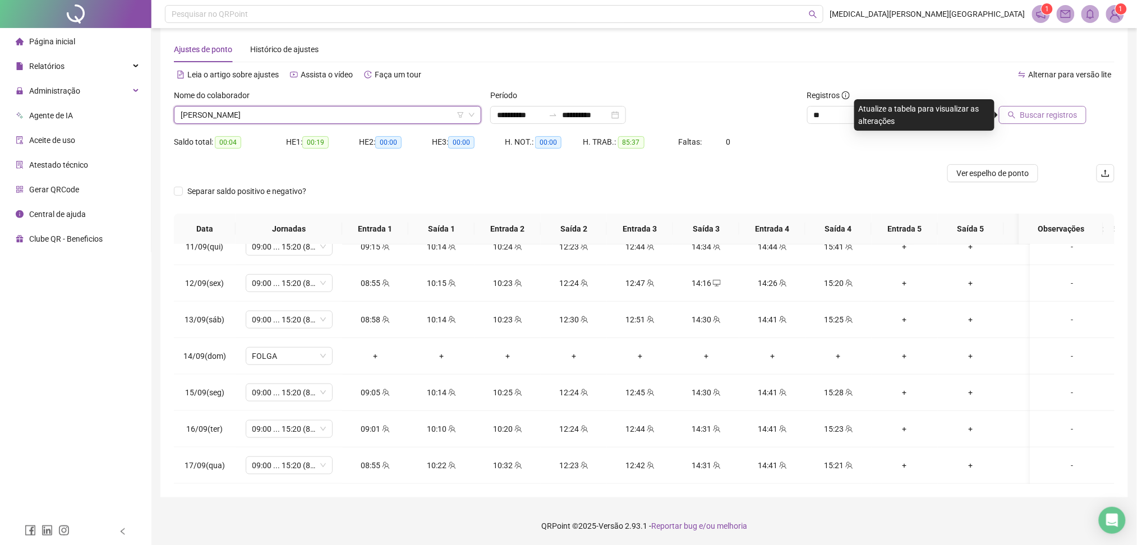
click at [1029, 118] on span "Buscar registros" at bounding box center [1048, 115] width 57 height 12
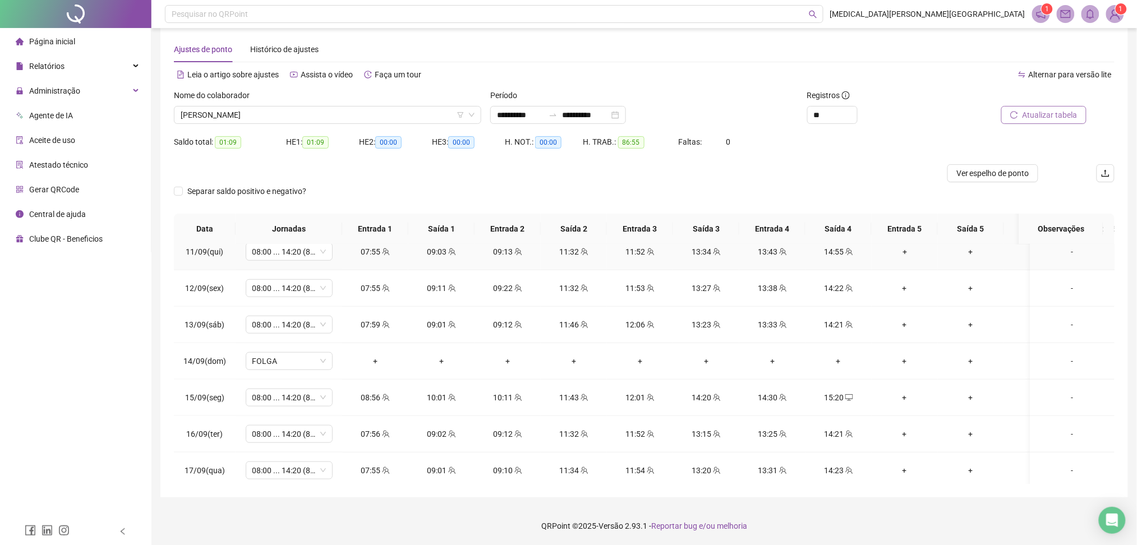
scroll to position [392, 0]
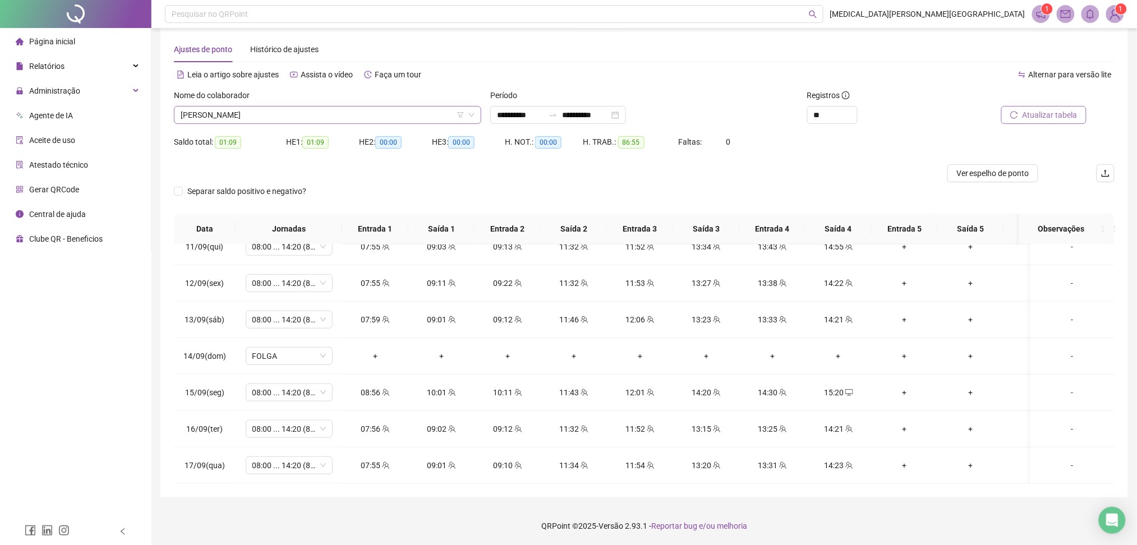
drag, startPoint x: 250, startPoint y: 112, endPoint x: 259, endPoint y: 117, distance: 10.1
click at [252, 111] on span "[PERSON_NAME]" at bounding box center [328, 115] width 294 height 17
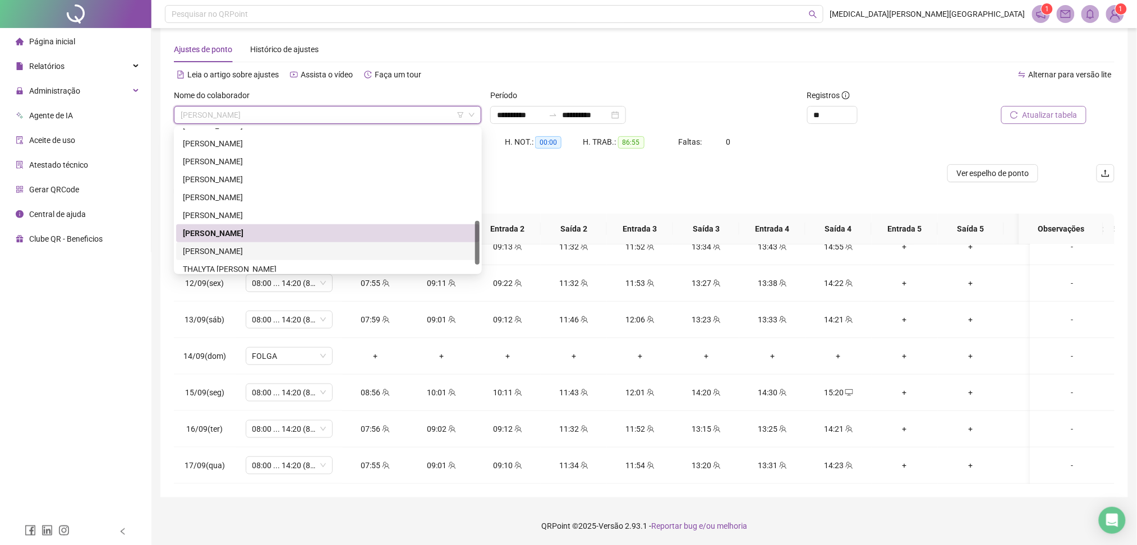
click at [236, 255] on div "[PERSON_NAME]" at bounding box center [328, 251] width 290 height 12
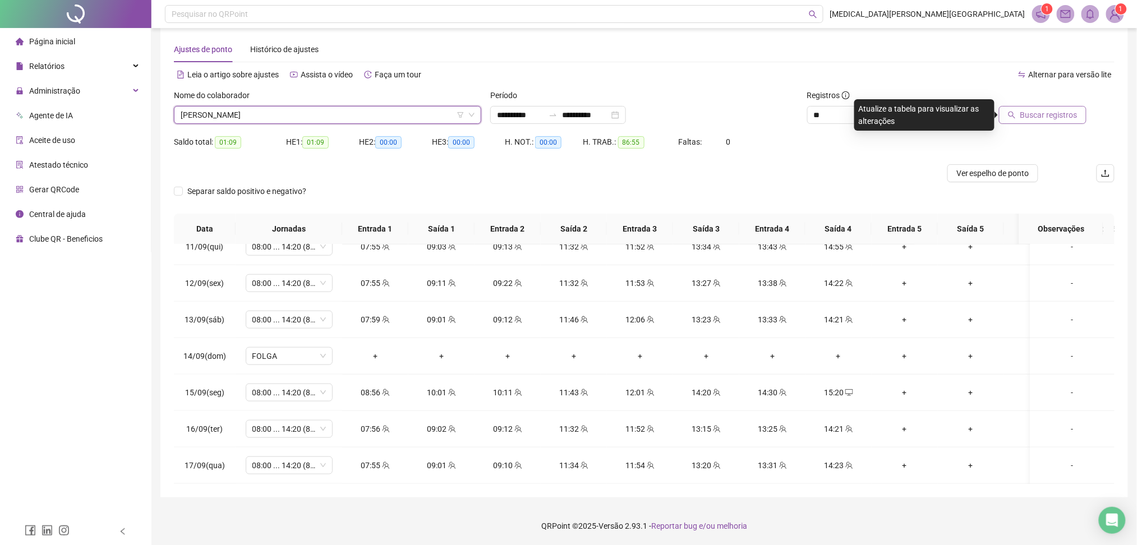
click at [235, 118] on span "[PERSON_NAME]" at bounding box center [328, 115] width 294 height 17
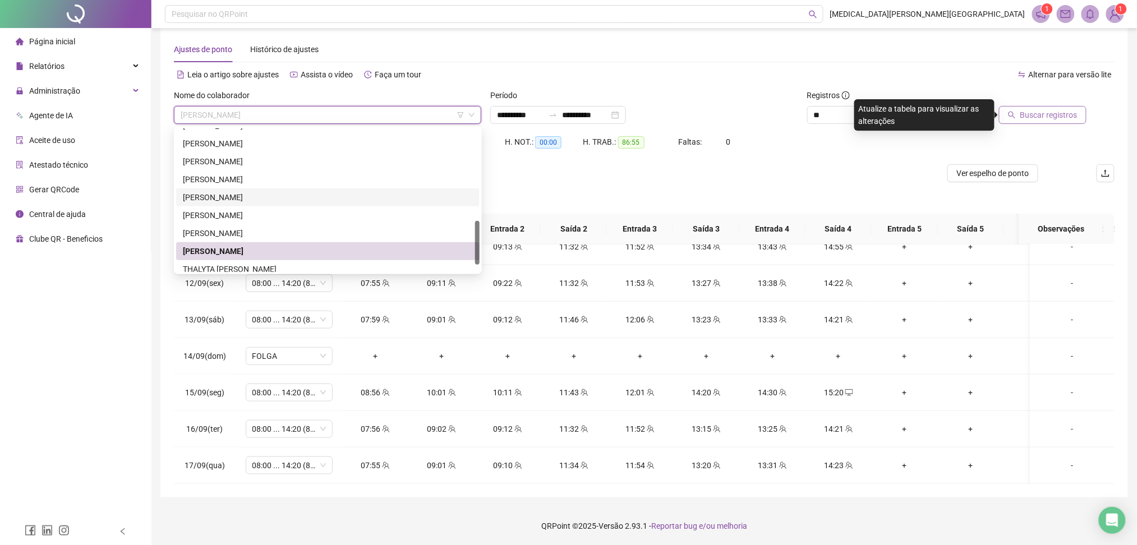
scroll to position [323, 0]
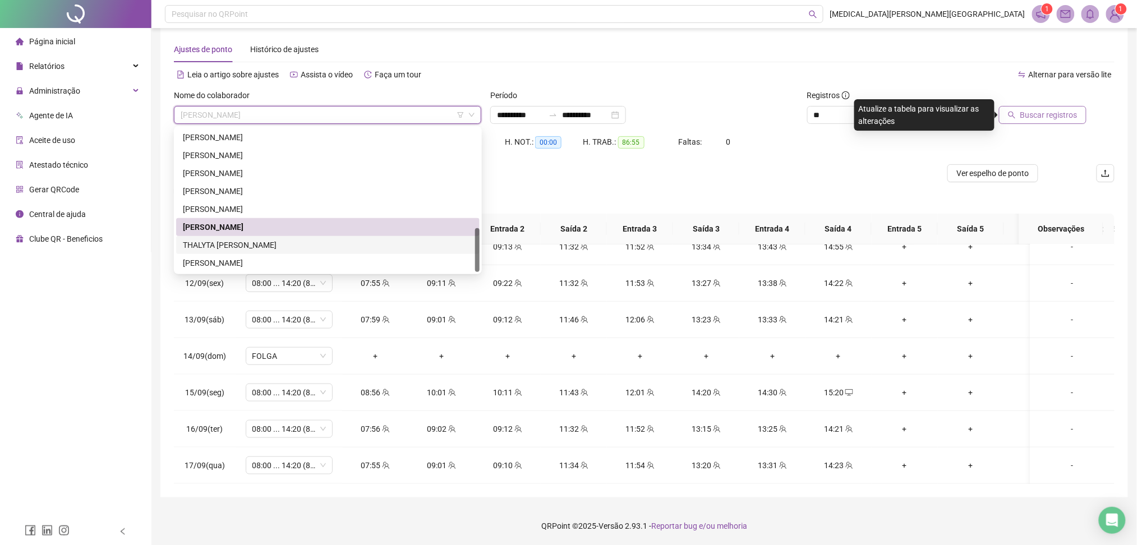
click at [229, 245] on div "THALYTA [PERSON_NAME]" at bounding box center [328, 245] width 290 height 12
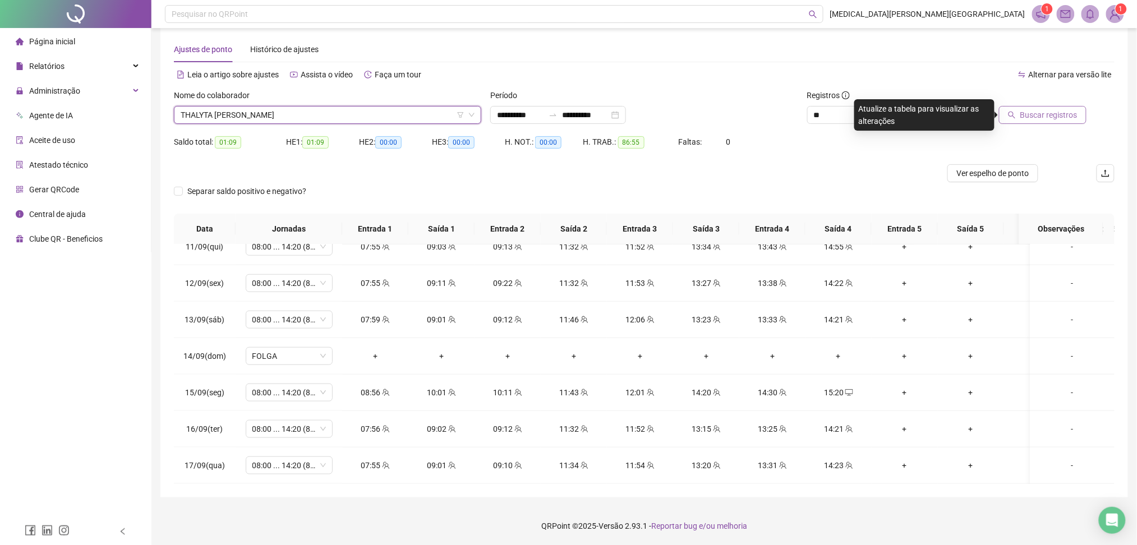
click at [1043, 116] on span "Buscar registros" at bounding box center [1048, 115] width 57 height 12
click at [261, 117] on span "THALYTA [PERSON_NAME]" at bounding box center [328, 115] width 294 height 17
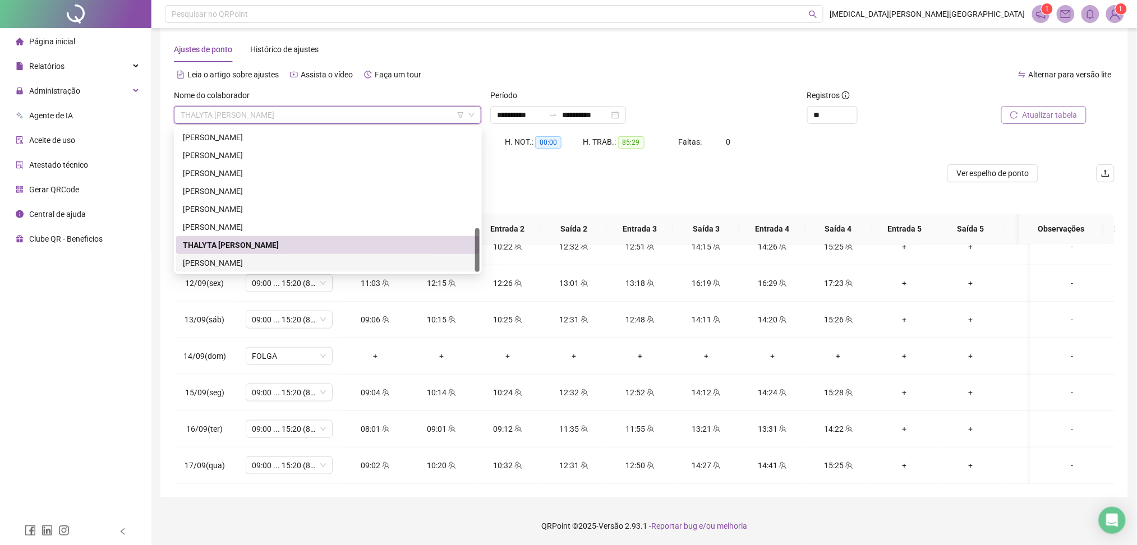
click at [222, 261] on div "[PERSON_NAME]" at bounding box center [328, 263] width 290 height 12
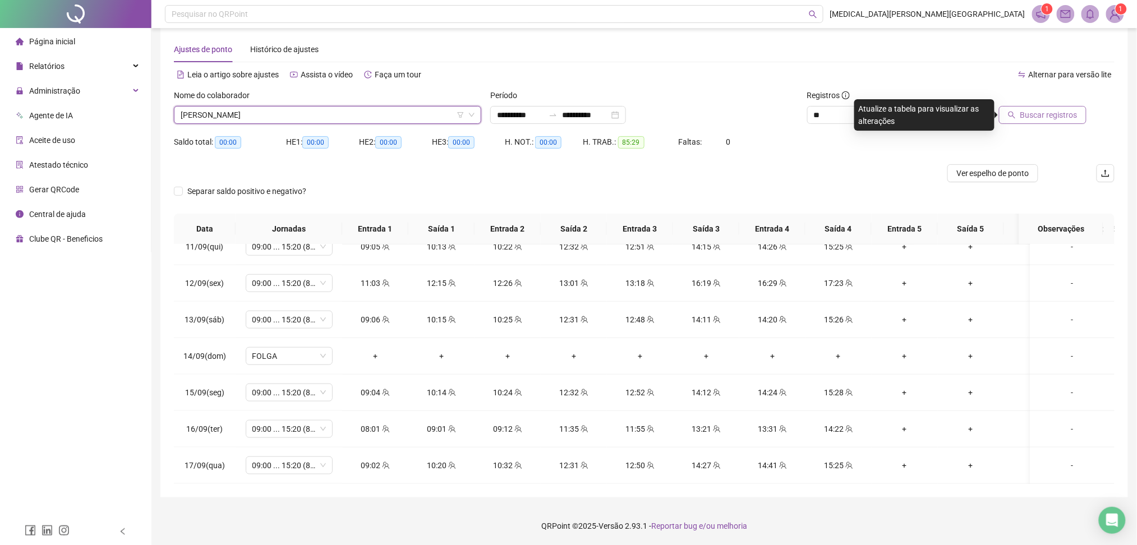
click at [1080, 118] on button "Buscar registros" at bounding box center [1043, 115] width 88 height 18
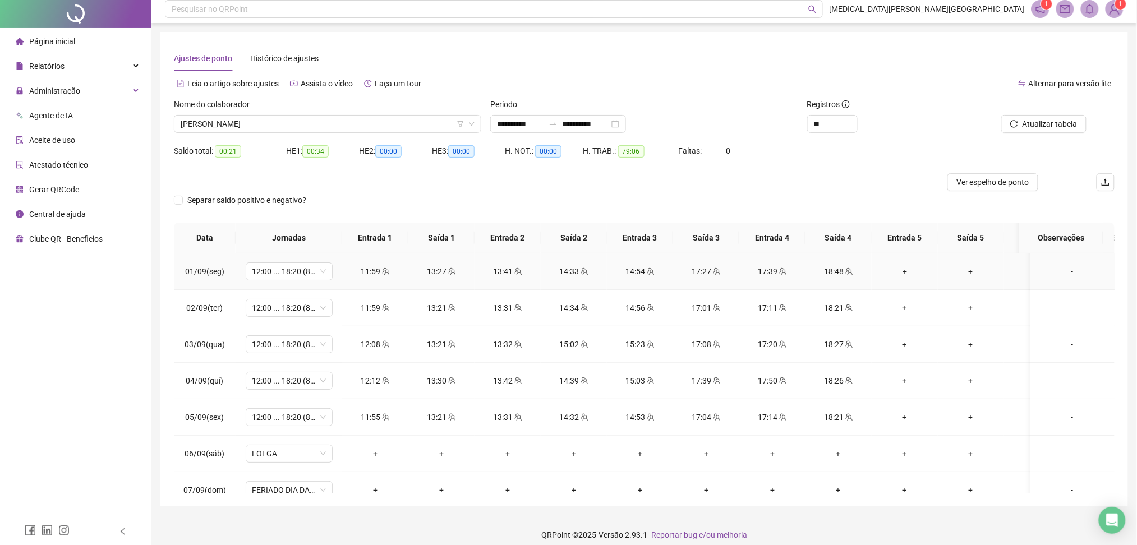
scroll to position [0, 0]
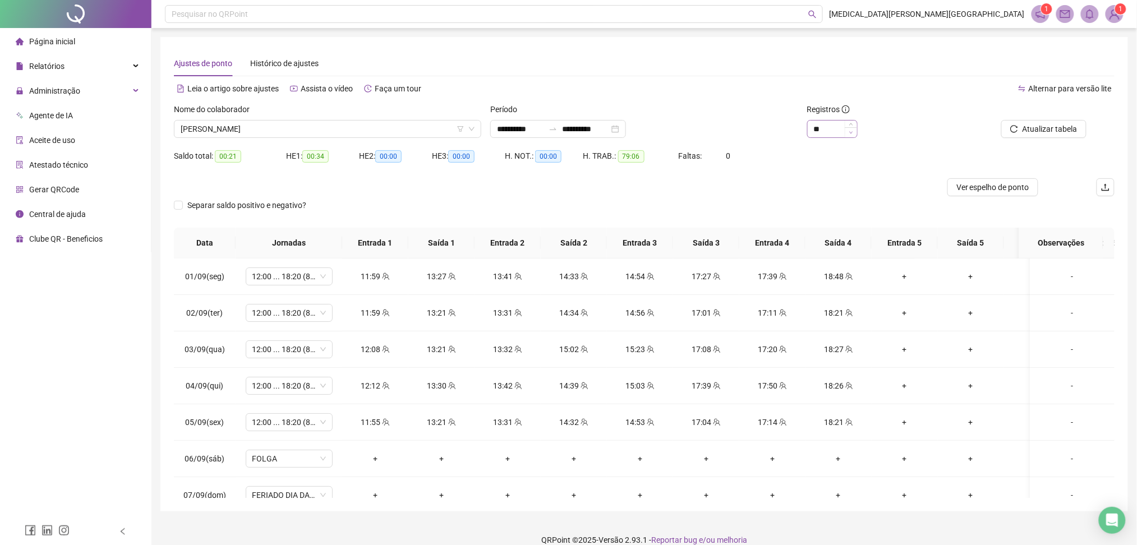
click at [852, 126] on span "Increase Value" at bounding box center [851, 124] width 12 height 7
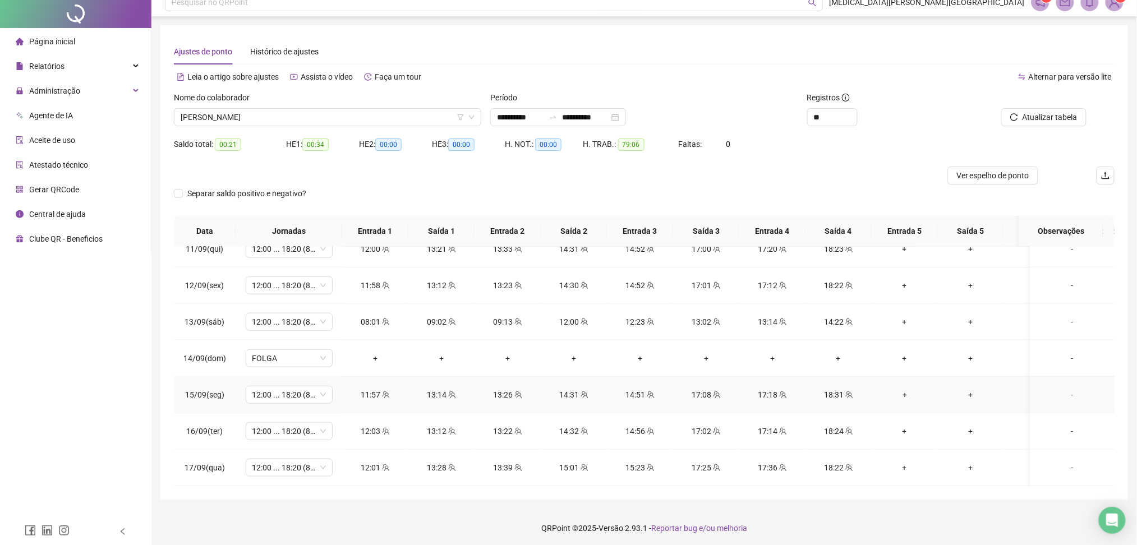
scroll to position [14, 0]
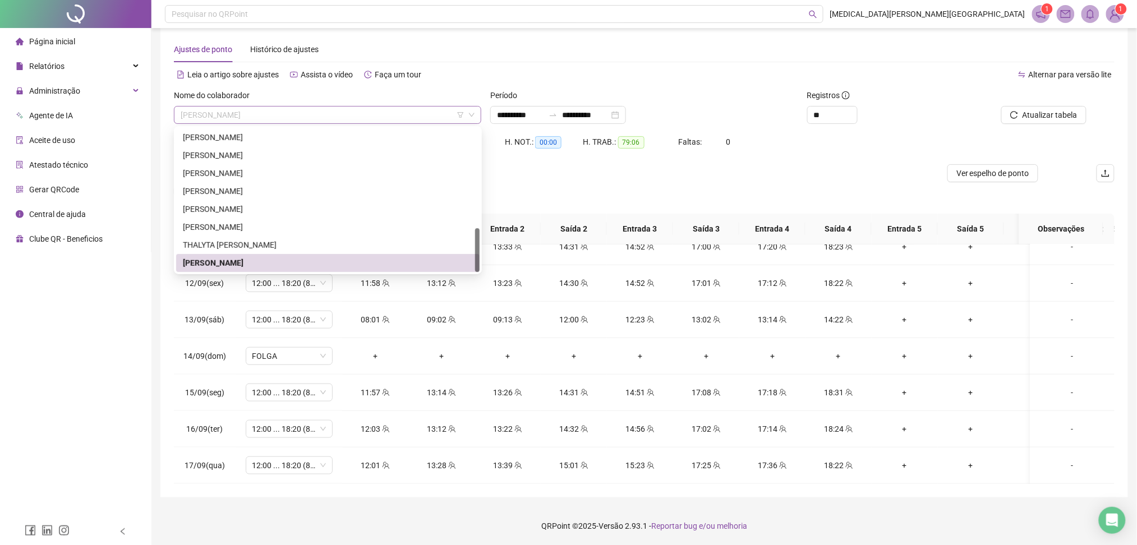
click at [264, 112] on span "[PERSON_NAME]" at bounding box center [328, 115] width 294 height 17
click at [594, 200] on div "Separar saldo positivo e negativo?" at bounding box center [644, 197] width 941 height 31
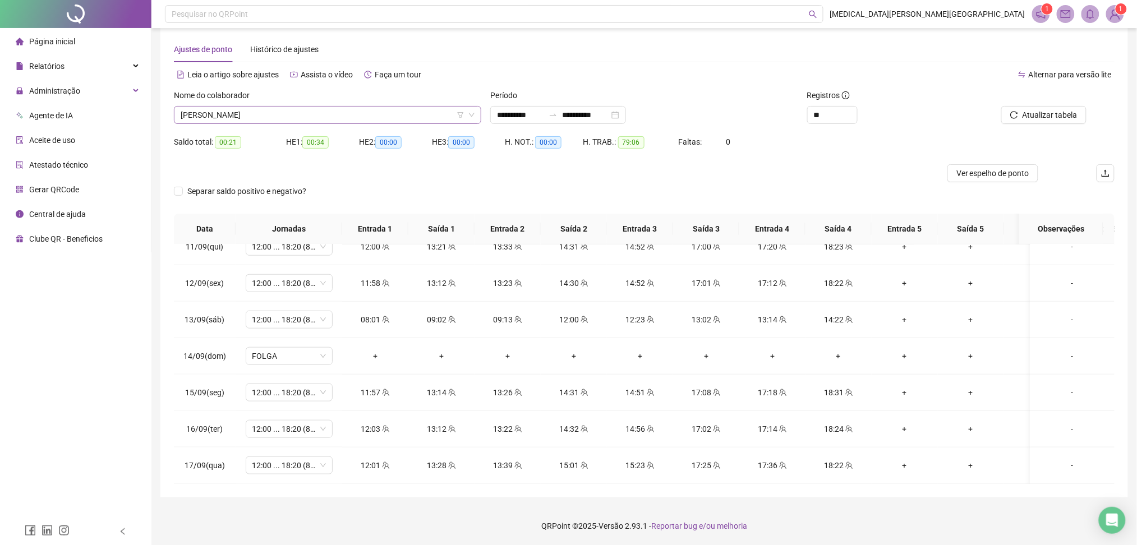
click at [313, 117] on span "[PERSON_NAME]" at bounding box center [328, 115] width 294 height 17
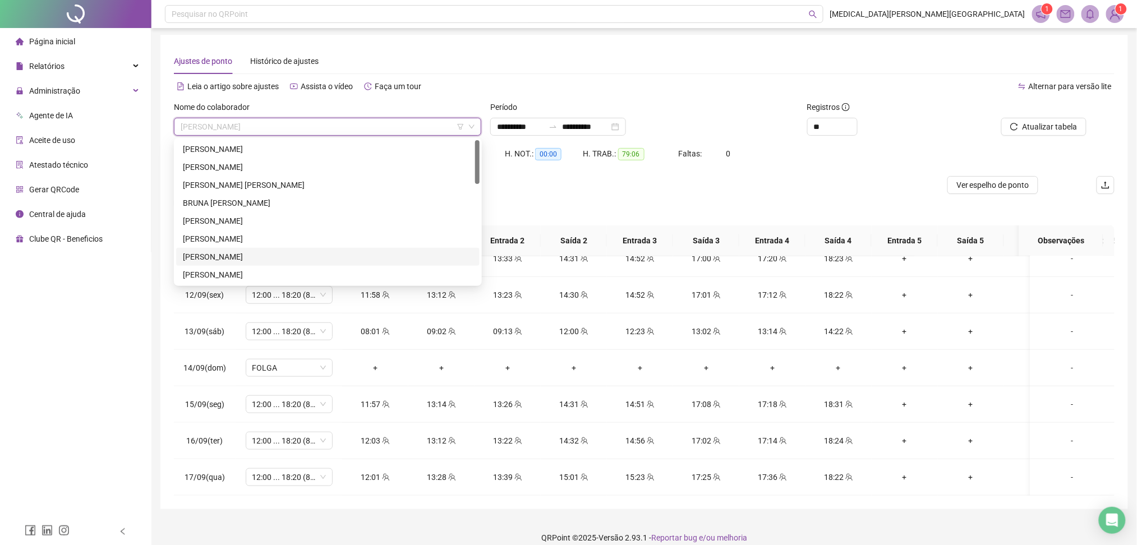
scroll to position [0, 0]
click at [278, 192] on div "[PERSON_NAME] [PERSON_NAME]" at bounding box center [328, 187] width 290 height 12
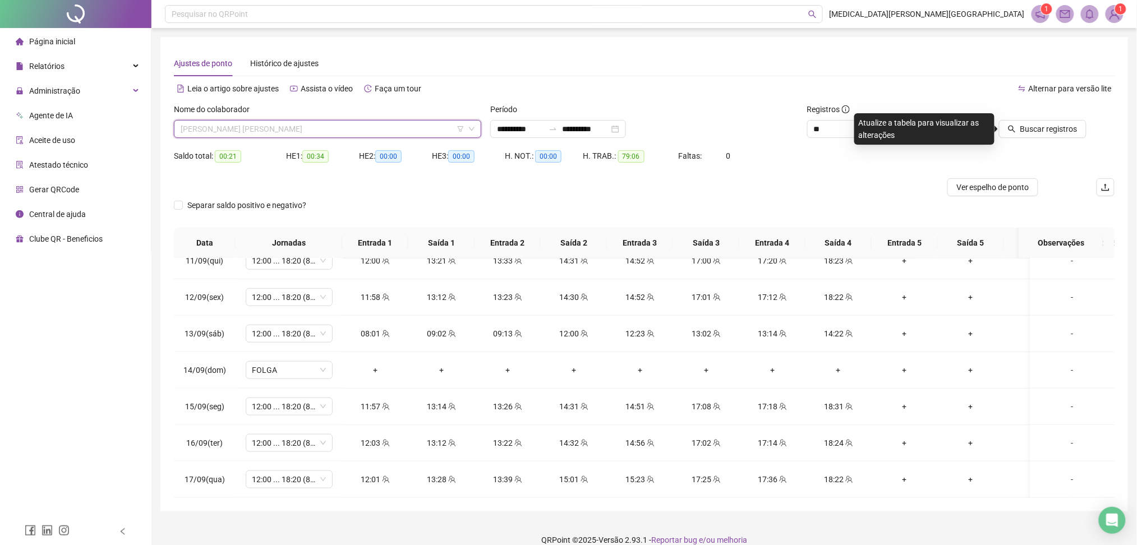
click at [434, 131] on span "[PERSON_NAME] [PERSON_NAME]" at bounding box center [328, 129] width 294 height 17
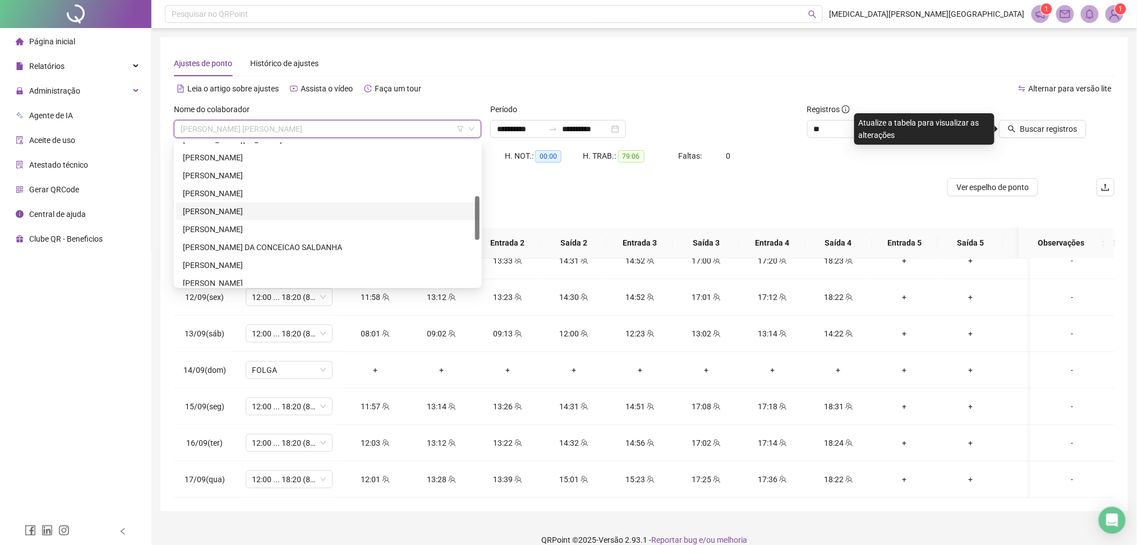
click at [249, 208] on div "[PERSON_NAME]" at bounding box center [328, 211] width 290 height 12
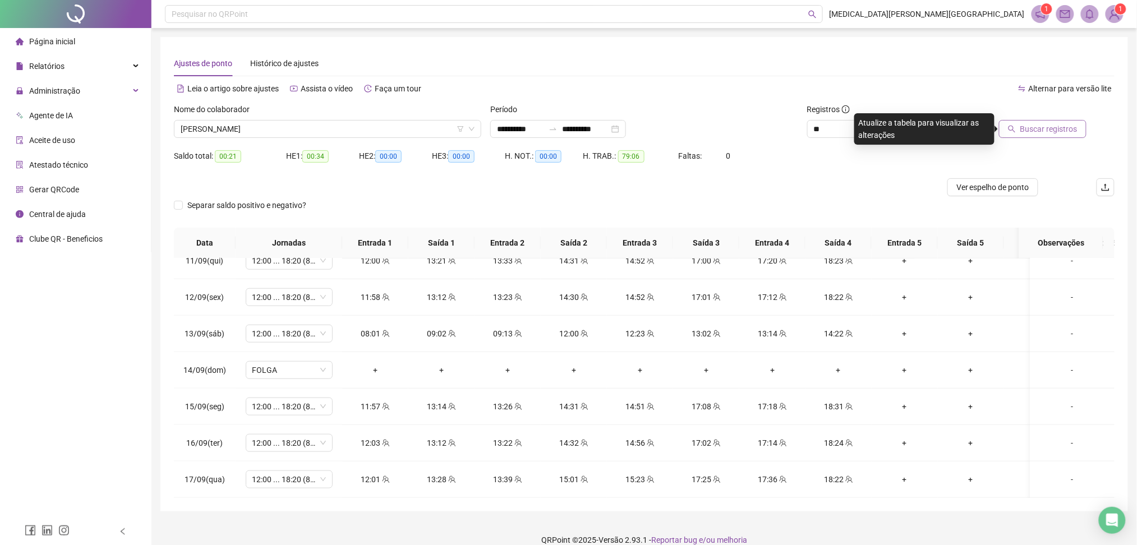
click at [1067, 135] on button "Buscar registros" at bounding box center [1043, 129] width 88 height 18
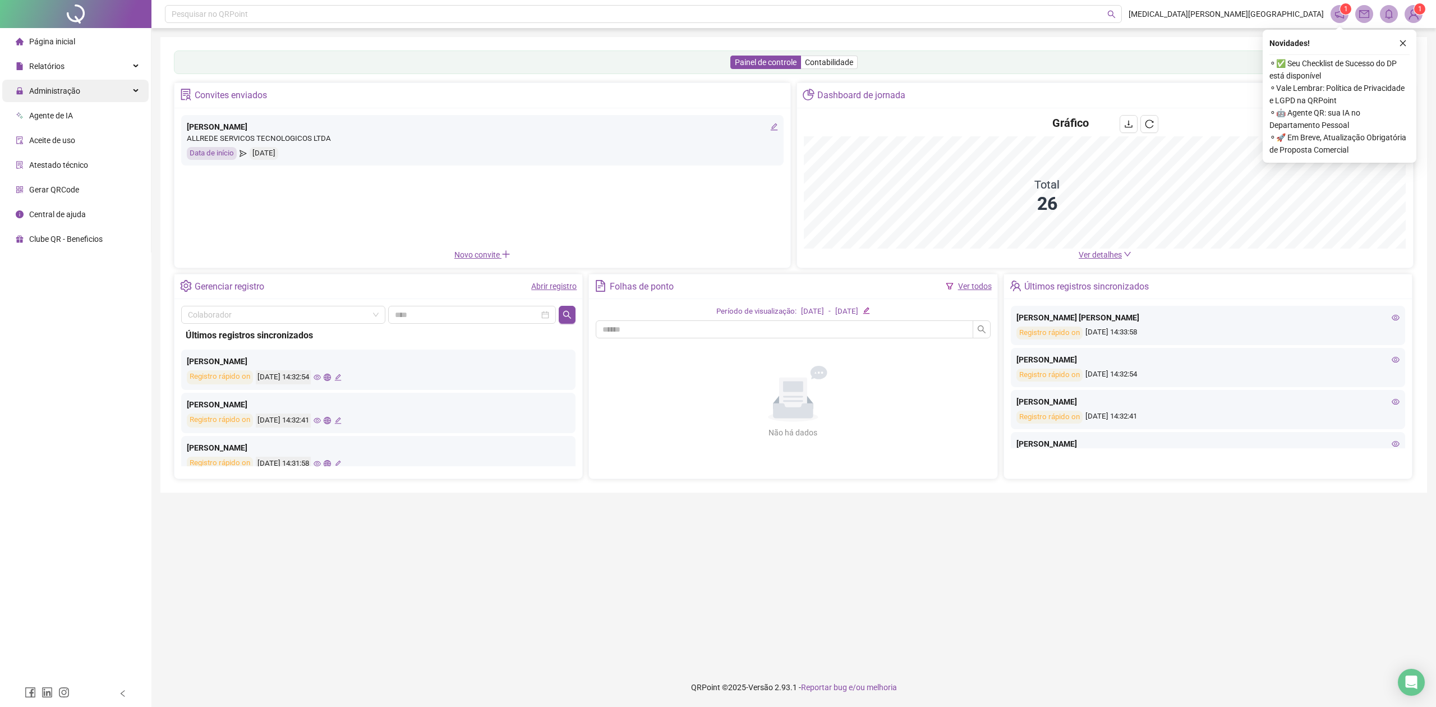
click at [91, 89] on div "Administração" at bounding box center [75, 91] width 146 height 22
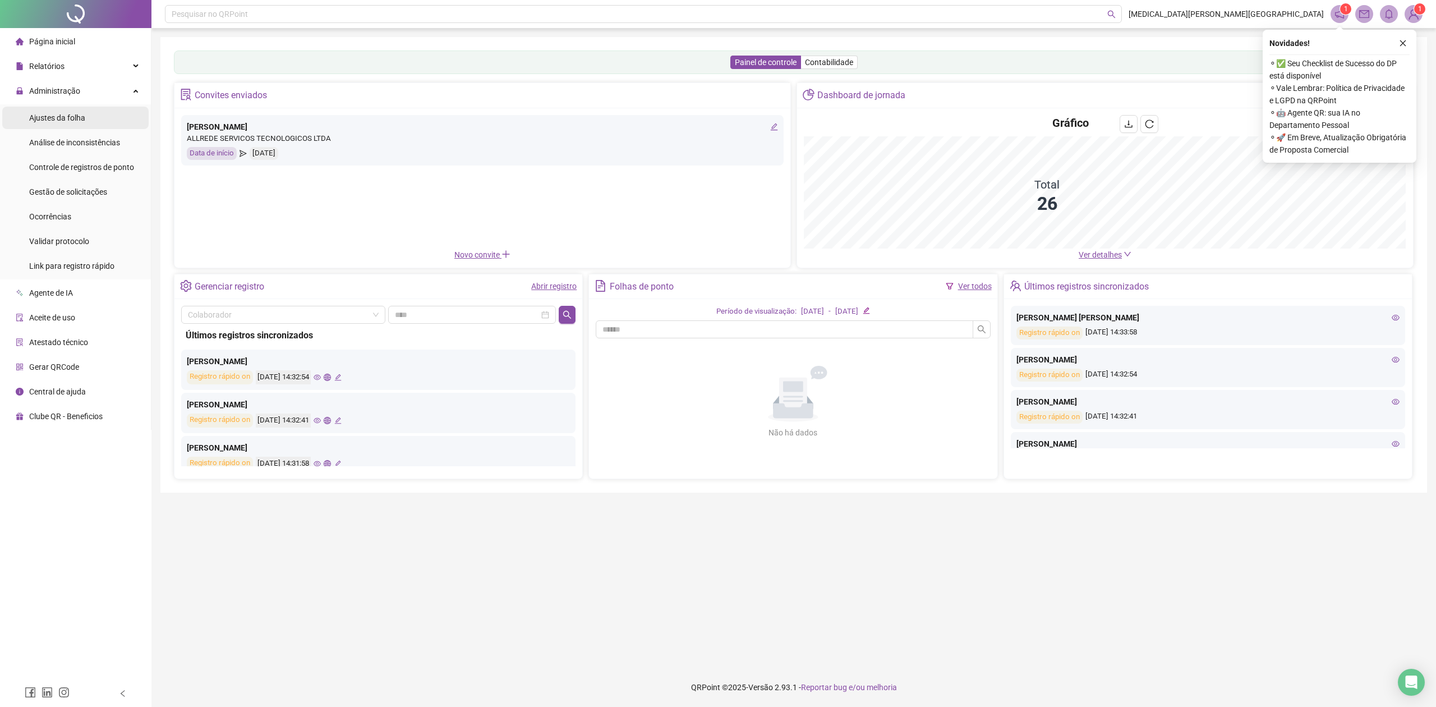
click at [65, 122] on span "Ajustes da folha" at bounding box center [57, 117] width 56 height 9
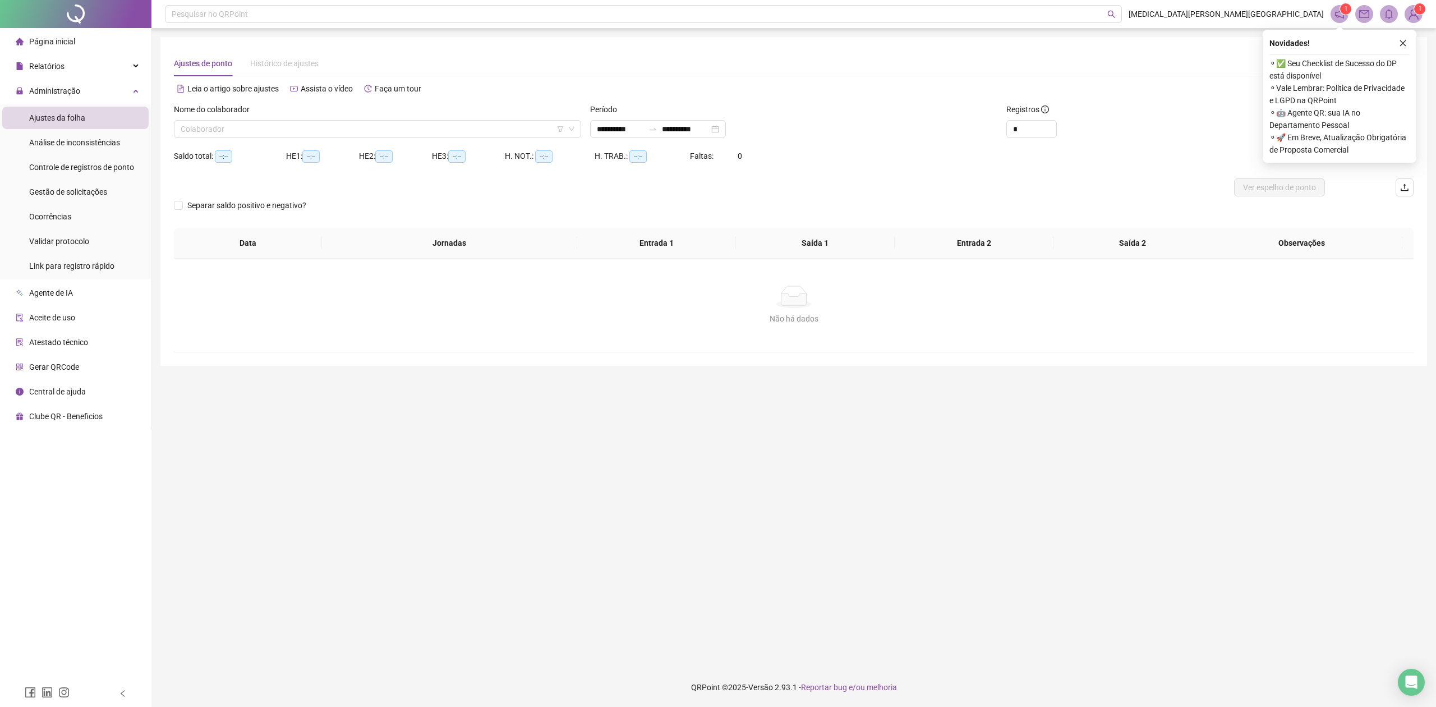
type input "**********"
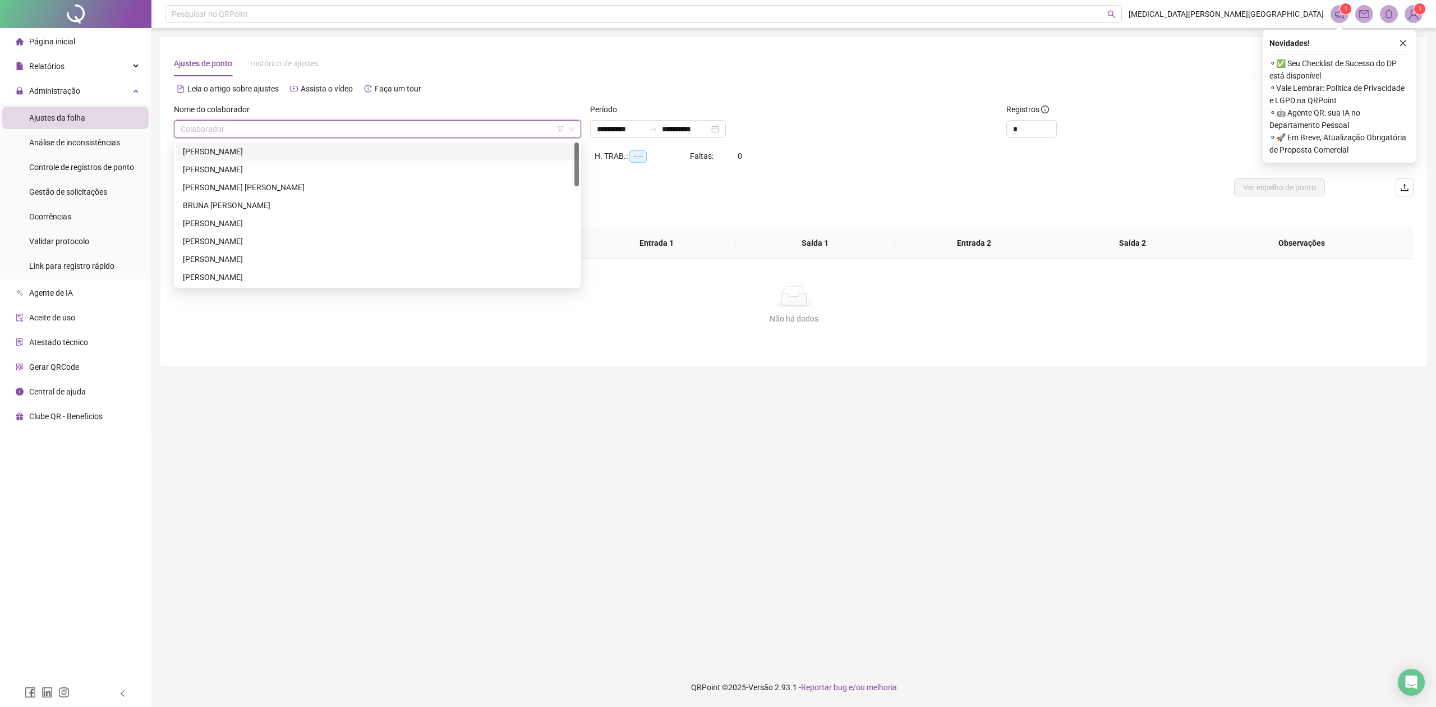
click at [321, 135] on input "search" at bounding box center [373, 129] width 384 height 17
click at [233, 281] on div "[PERSON_NAME]" at bounding box center [377, 277] width 389 height 12
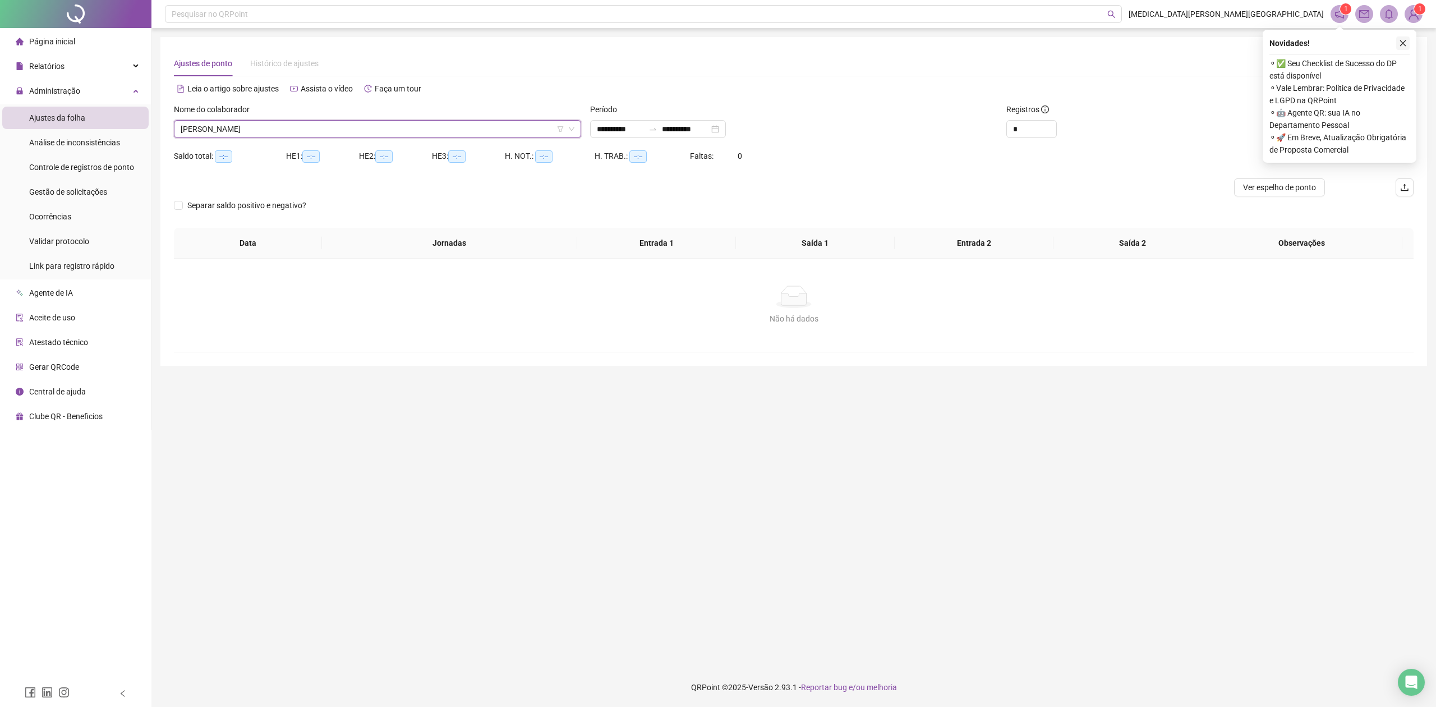
click at [1400, 45] on icon "close" at bounding box center [1403, 43] width 8 height 8
click at [1352, 128] on span "Buscar registros" at bounding box center [1348, 129] width 57 height 12
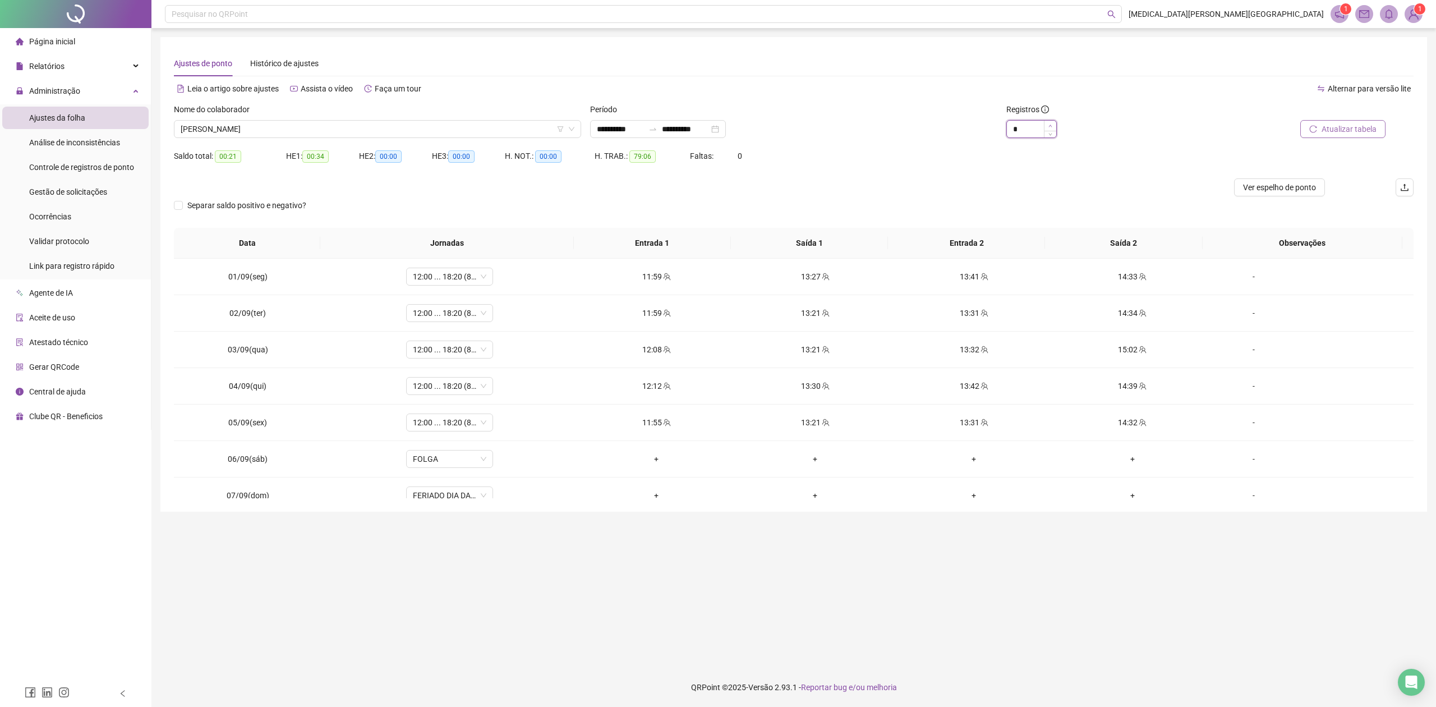
click at [1049, 126] on icon "up" at bounding box center [1051, 126] width 4 height 4
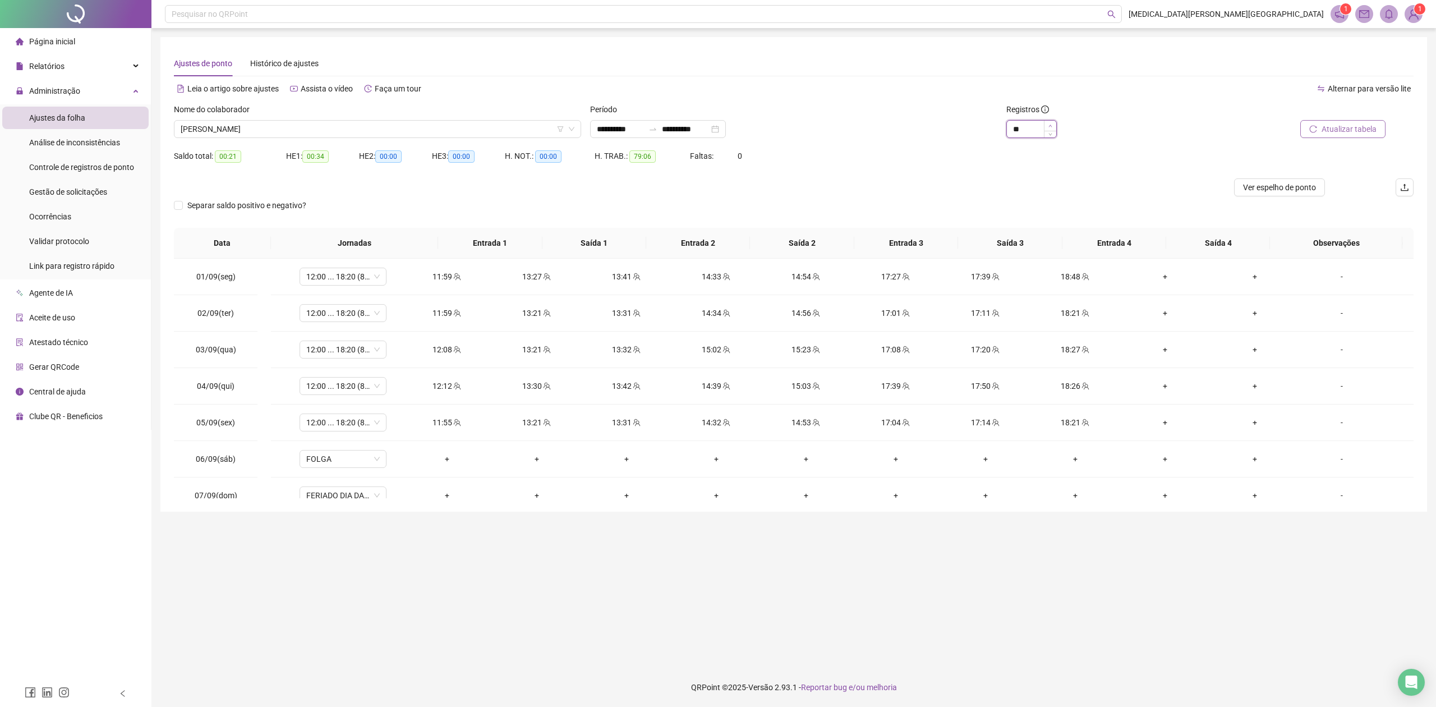
type input "**"
click at [1057, 126] on div "**" at bounding box center [1105, 129] width 199 height 18
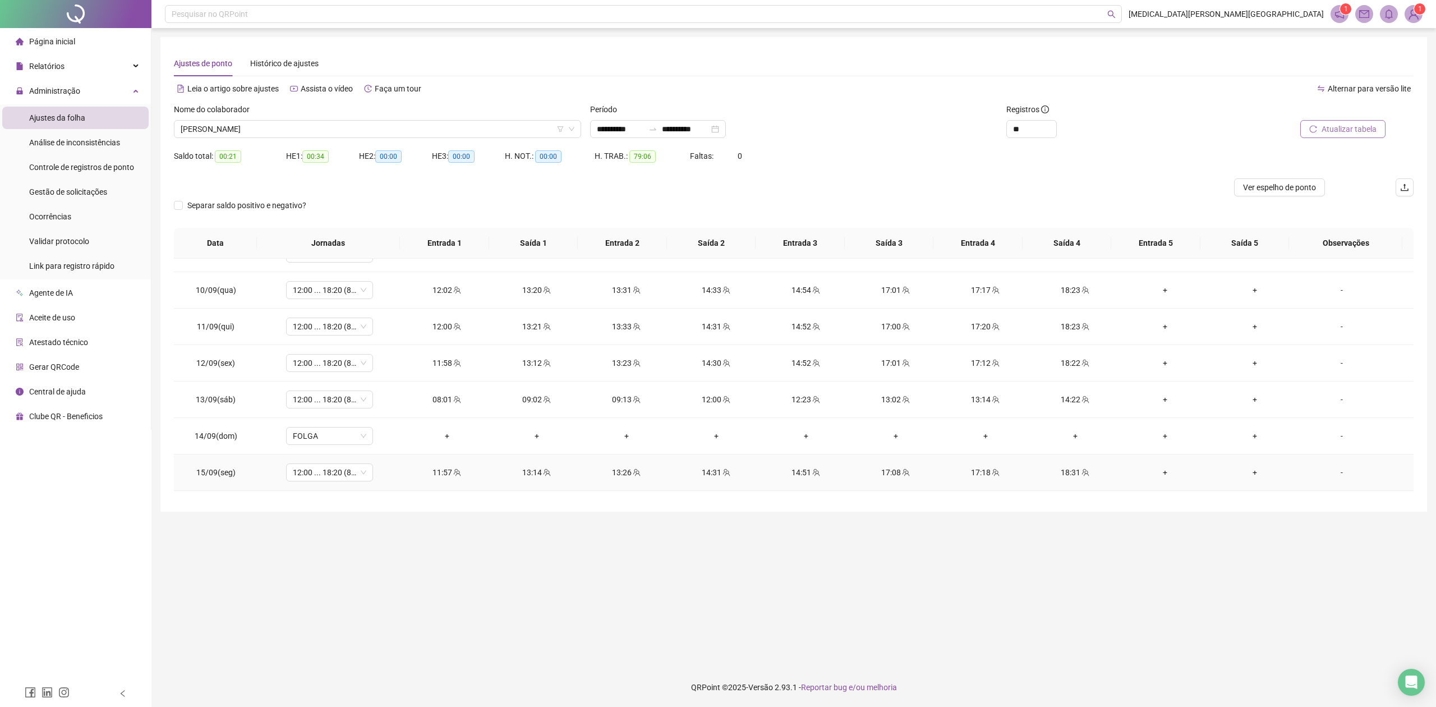
scroll to position [384, 0]
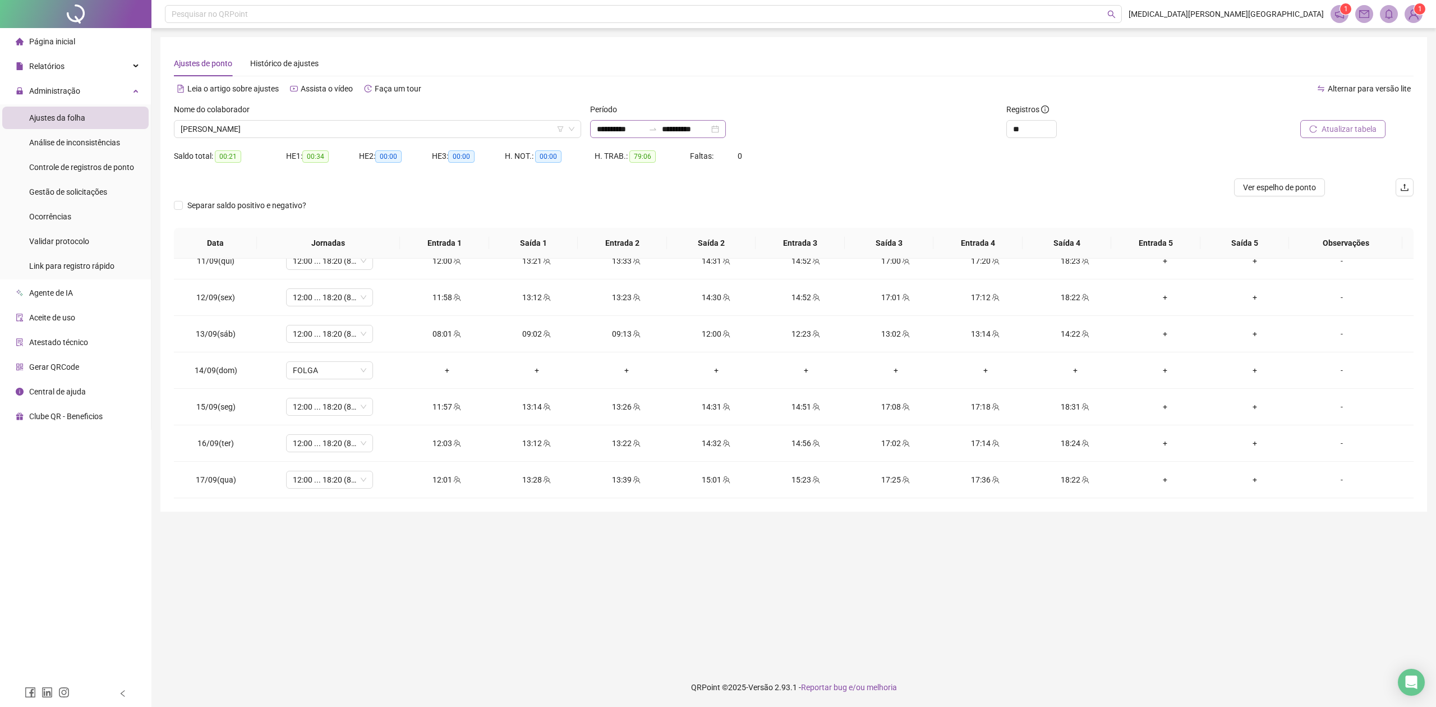
click at [726, 130] on div "**********" at bounding box center [658, 129] width 136 height 18
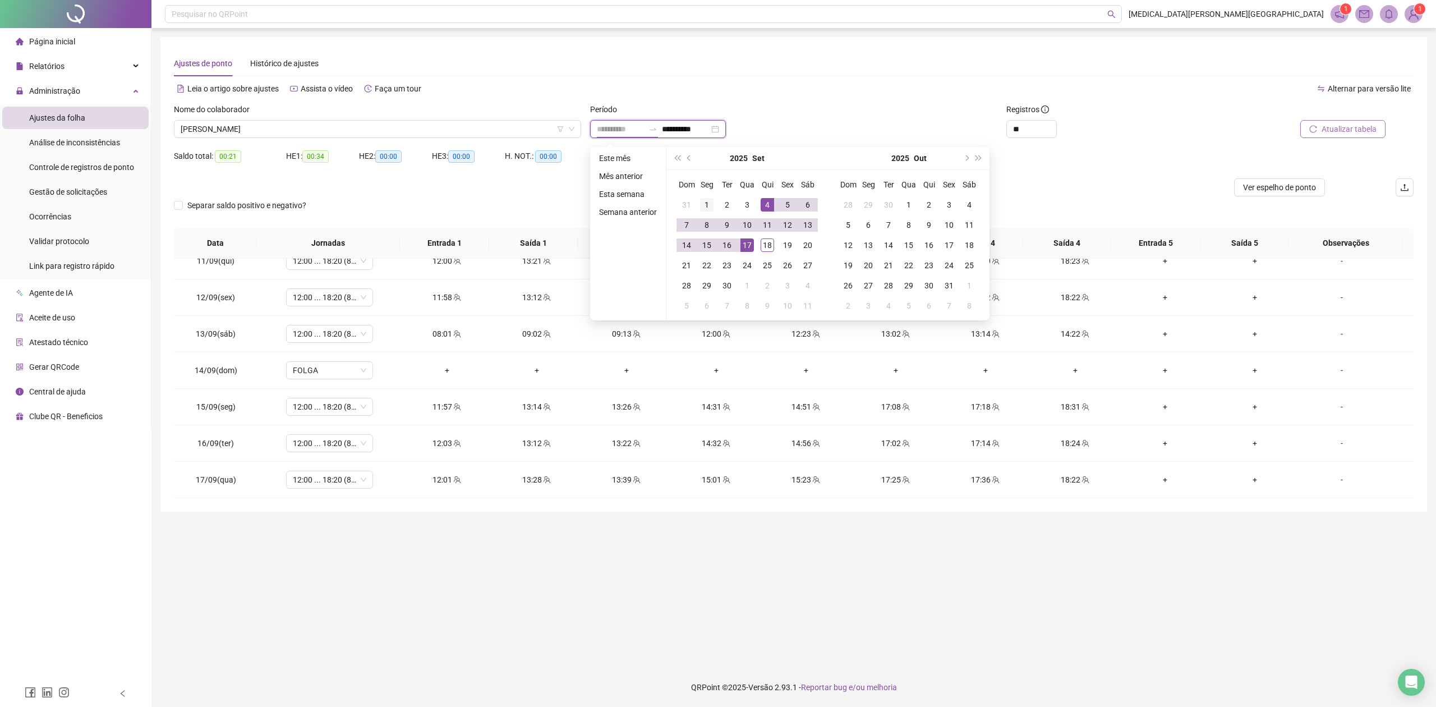
type input "**********"
drag, startPoint x: 701, startPoint y: 201, endPoint x: 753, endPoint y: 231, distance: 59.8
click at [701, 200] on div "1" at bounding box center [706, 204] width 13 height 13
type input "**********"
click at [764, 242] on div "18" at bounding box center [767, 244] width 13 height 13
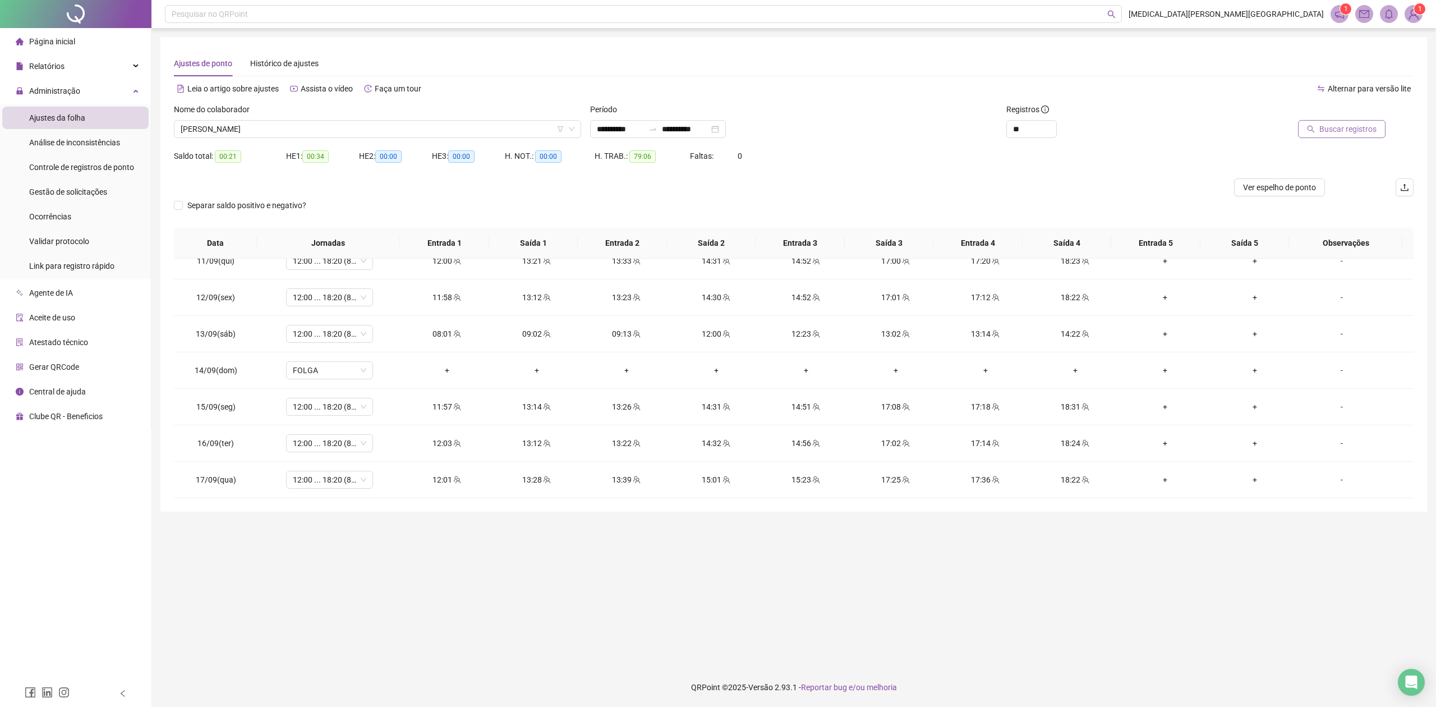
click at [1368, 132] on span "Buscar registros" at bounding box center [1348, 129] width 57 height 12
click at [723, 481] on icon "team" at bounding box center [727, 480] width 8 height 8
type input "**********"
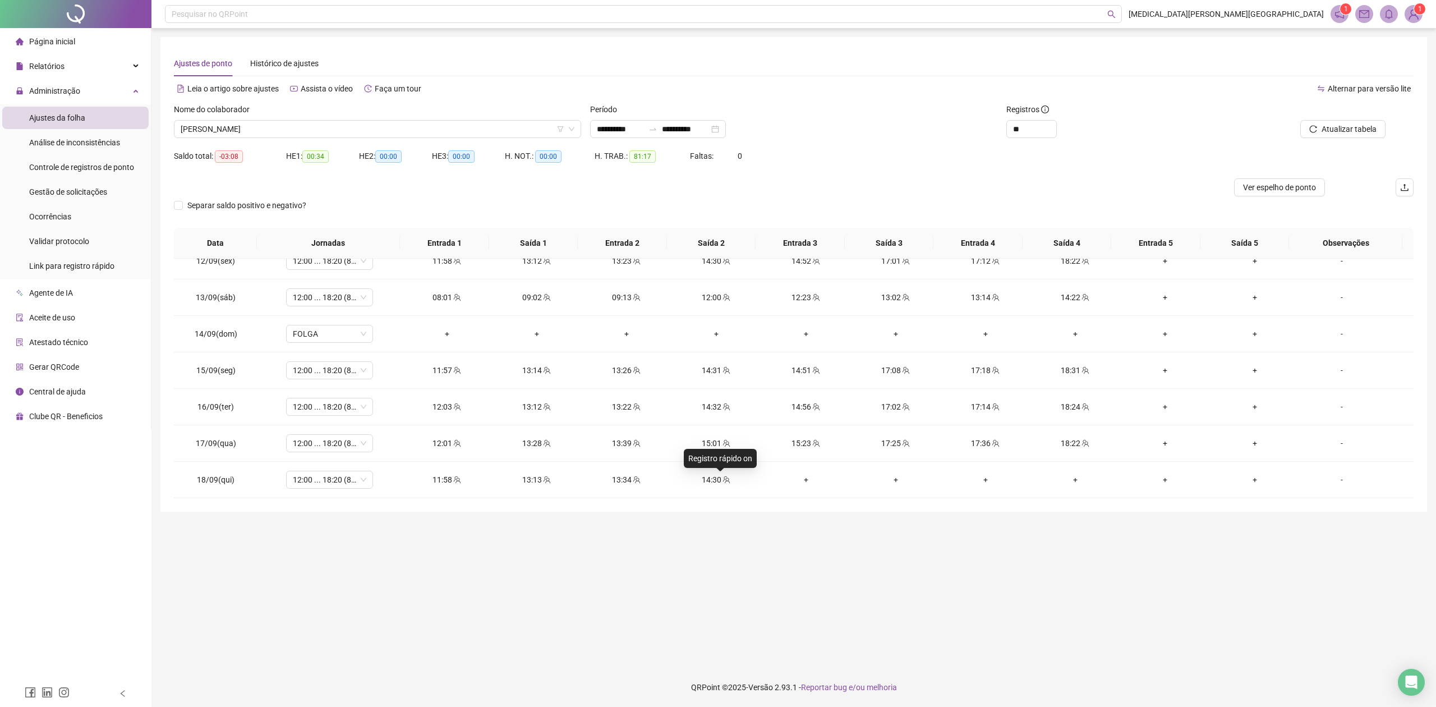
type input "**********"
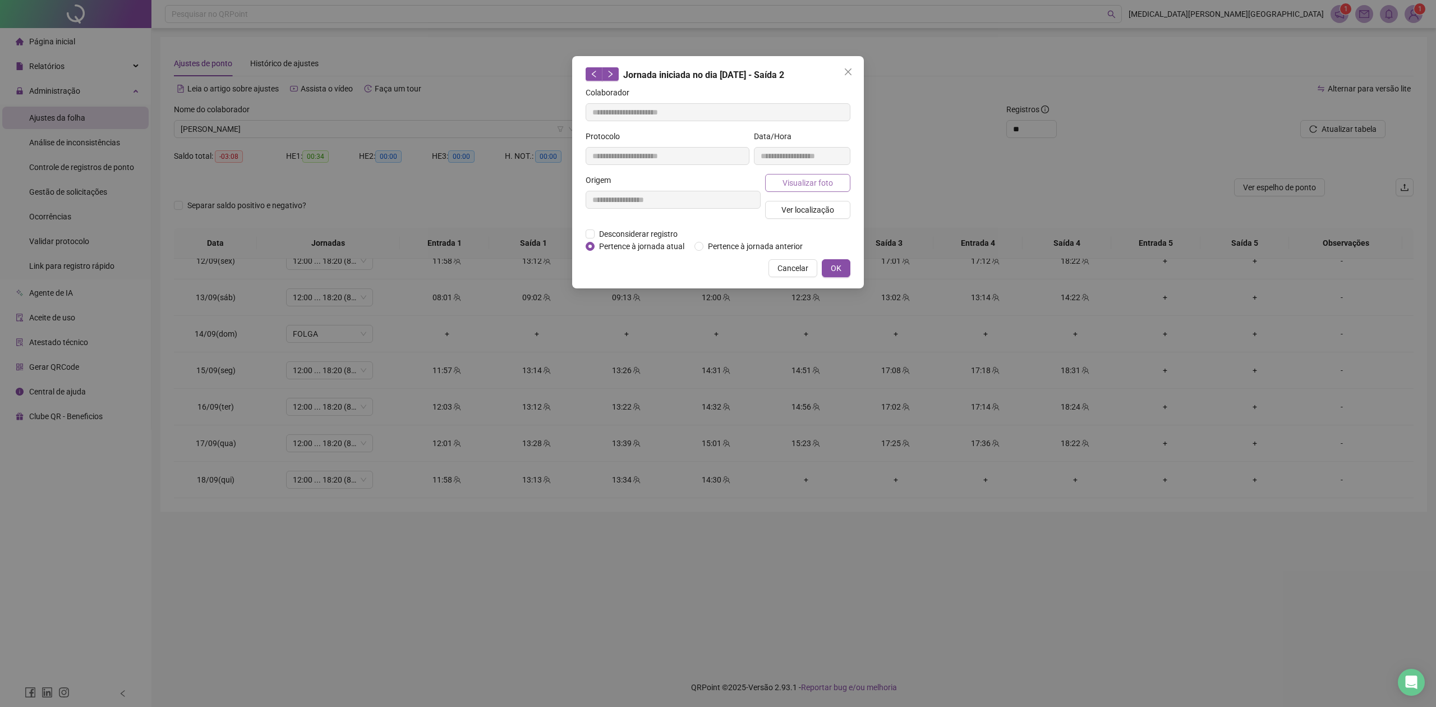
click at [815, 182] on span "Visualizar foto" at bounding box center [808, 183] width 50 height 12
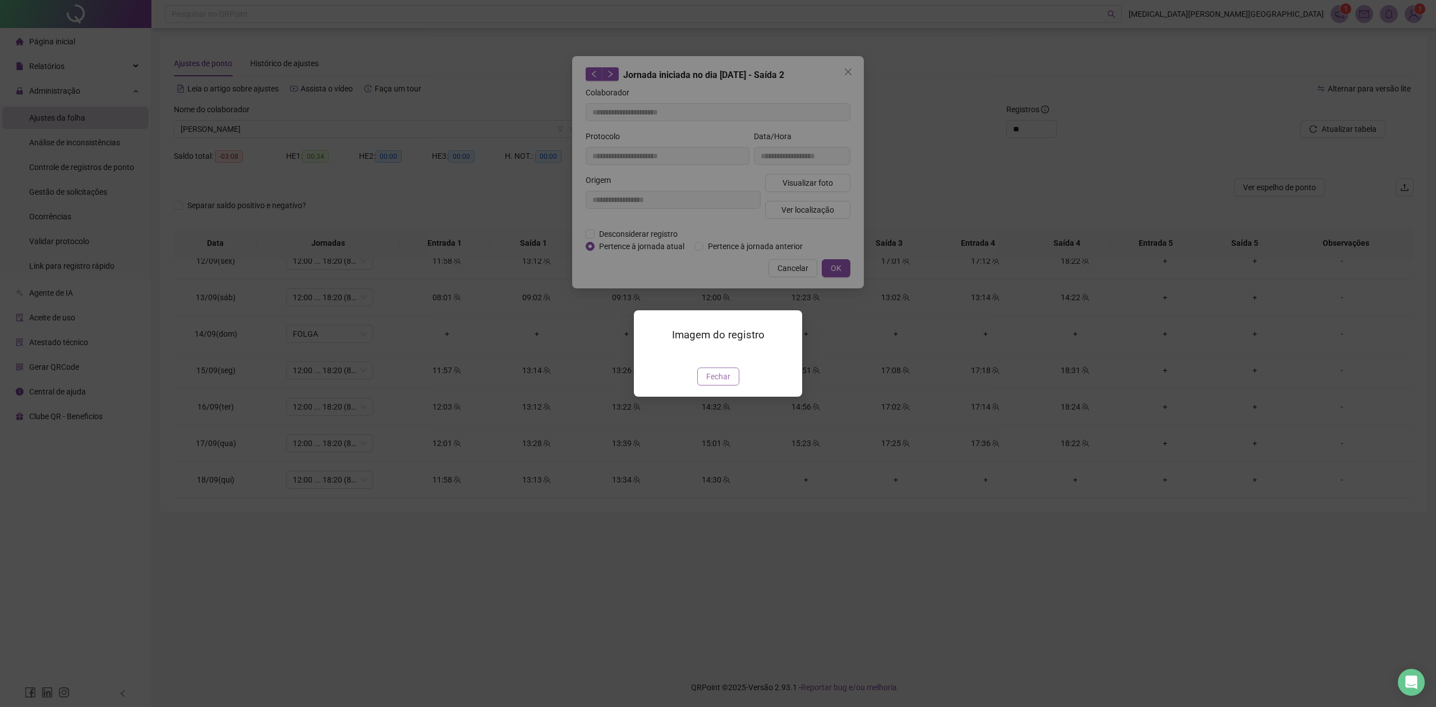
click at [725, 383] on span "Fechar" at bounding box center [718, 376] width 24 height 12
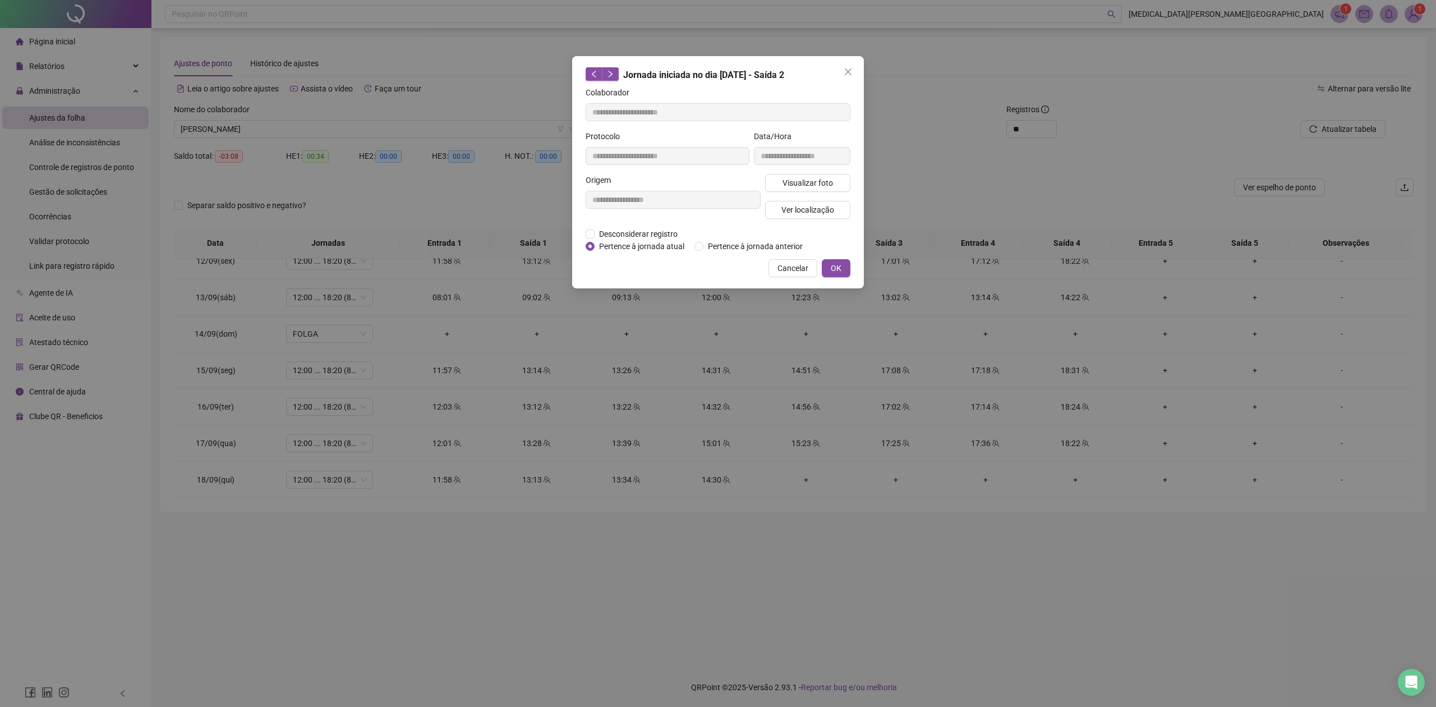
click at [1013, 199] on div "**********" at bounding box center [718, 353] width 1436 height 707
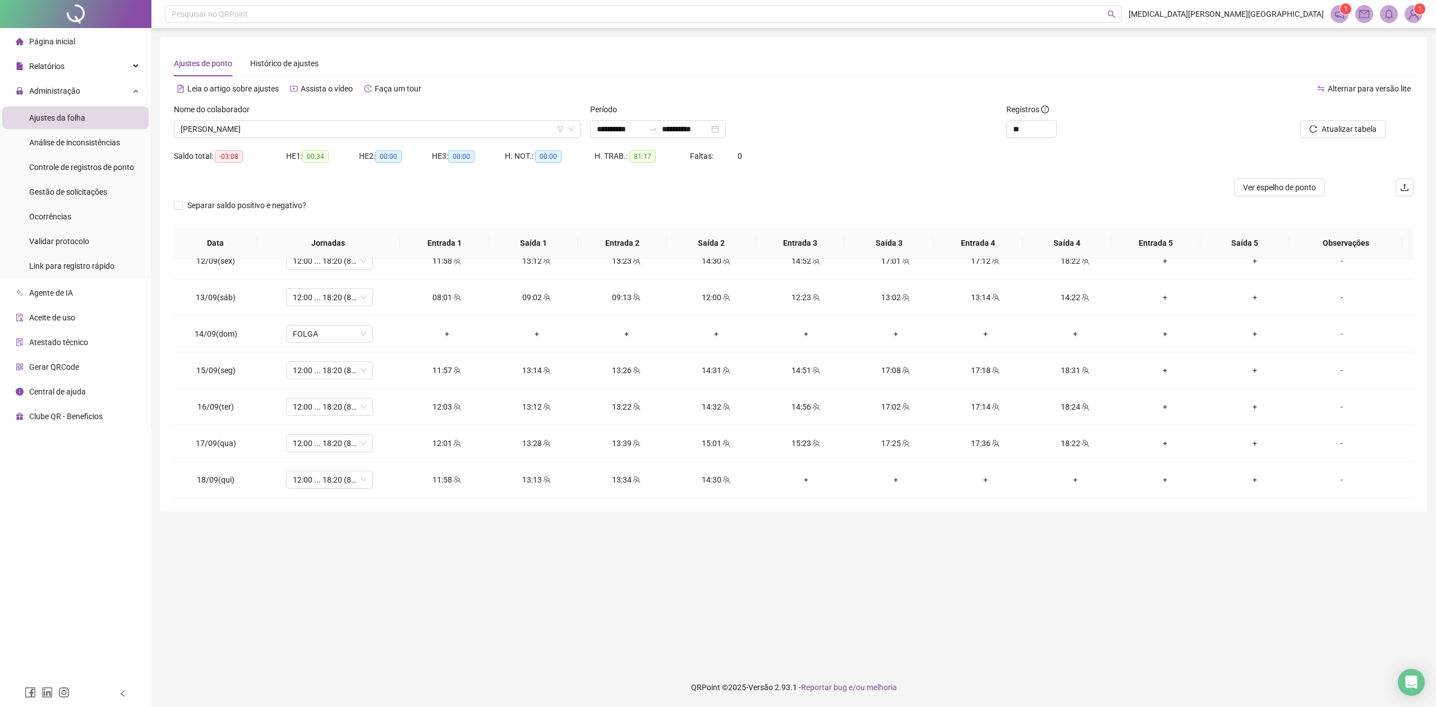
drag, startPoint x: 1369, startPoint y: 118, endPoint x: 1368, endPoint y: 144, distance: 26.4
click at [1369, 131] on div "Atualizar tabela" at bounding box center [1300, 120] width 171 height 35
drag, startPoint x: 1368, startPoint y: 144, endPoint x: 1368, endPoint y: 129, distance: 15.1
click at [1370, 142] on div "Atualizar tabela" at bounding box center [1314, 125] width 208 height 44
click at [1368, 129] on span "Atualizar tabela" at bounding box center [1349, 129] width 55 height 12
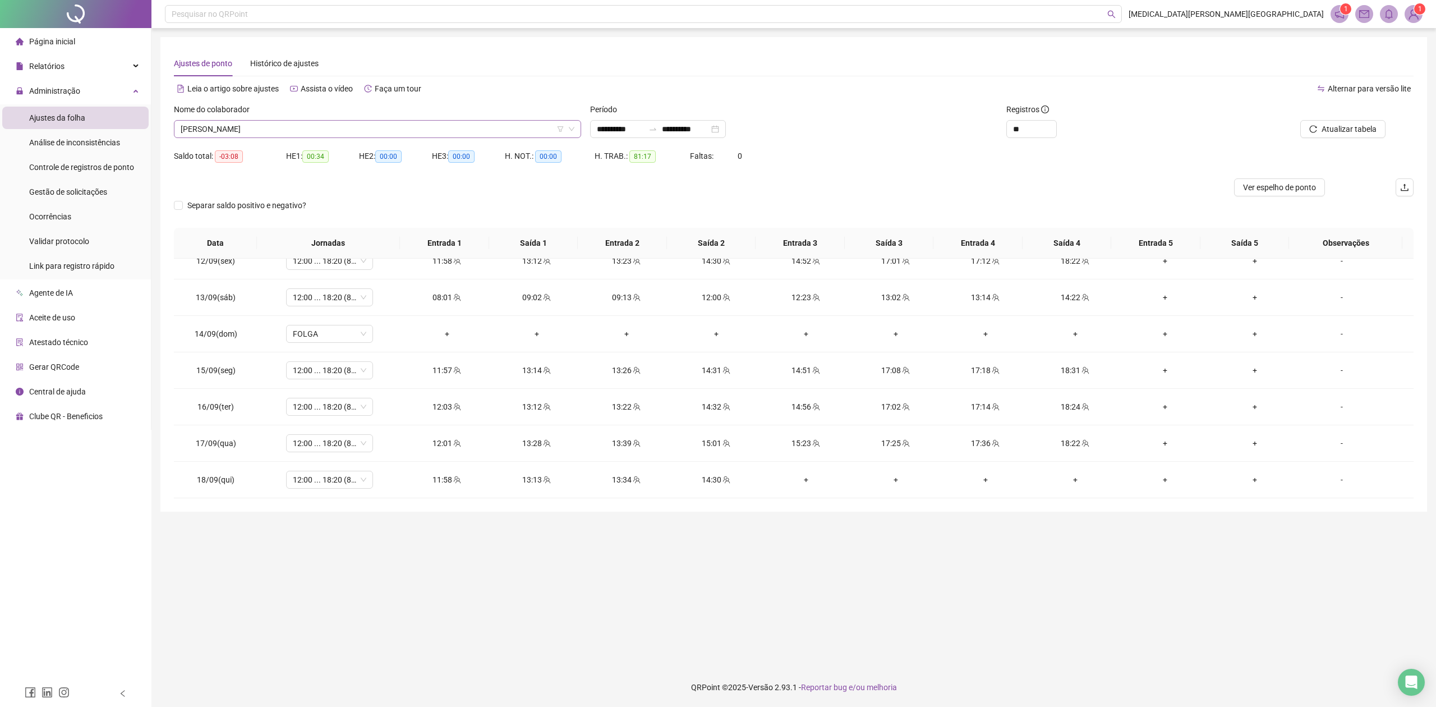
click at [245, 127] on span "[PERSON_NAME]" at bounding box center [378, 129] width 394 height 17
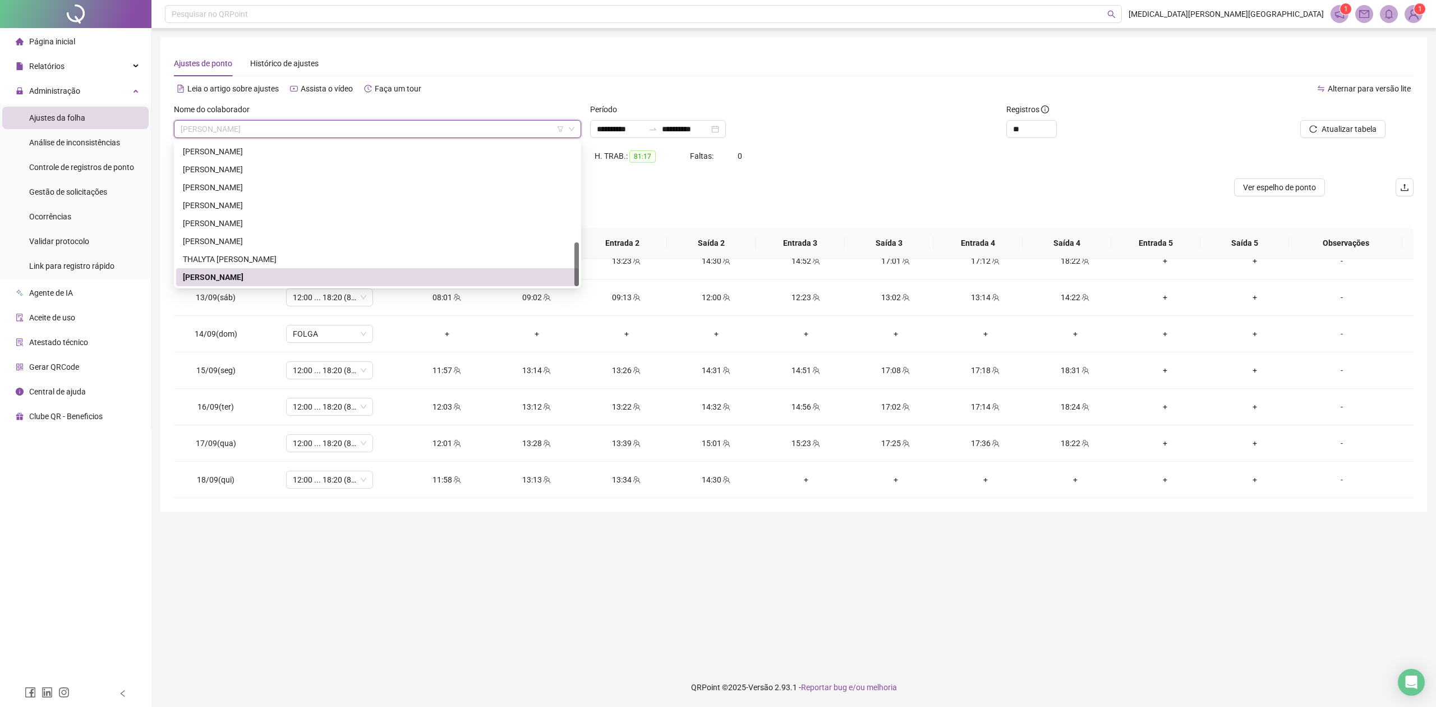
click at [324, 101] on div "Leia o artigo sobre ajustes Assista o vídeo Faça um tour" at bounding box center [484, 94] width 620 height 18
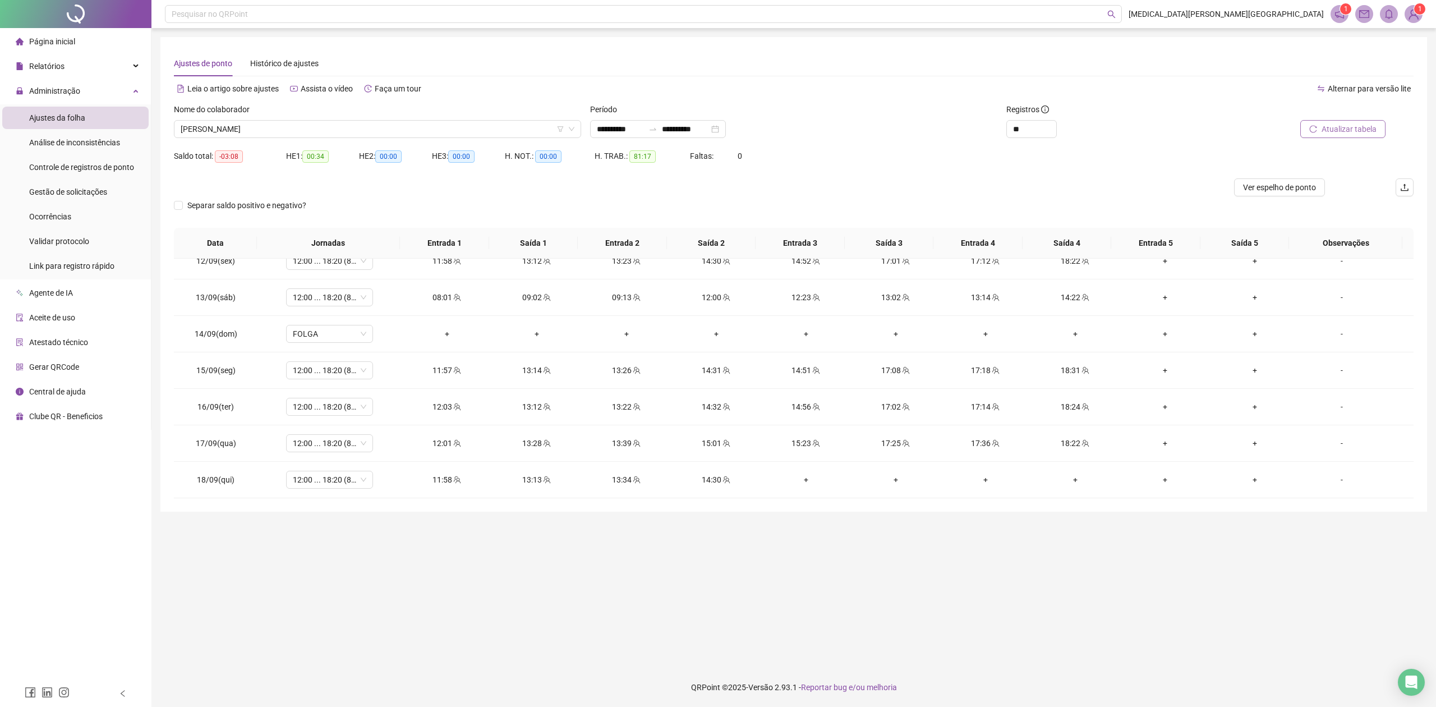
click at [1362, 129] on span "Atualizar tabela" at bounding box center [1349, 129] width 55 height 12
click at [804, 483] on div "14:42" at bounding box center [806, 479] width 72 height 12
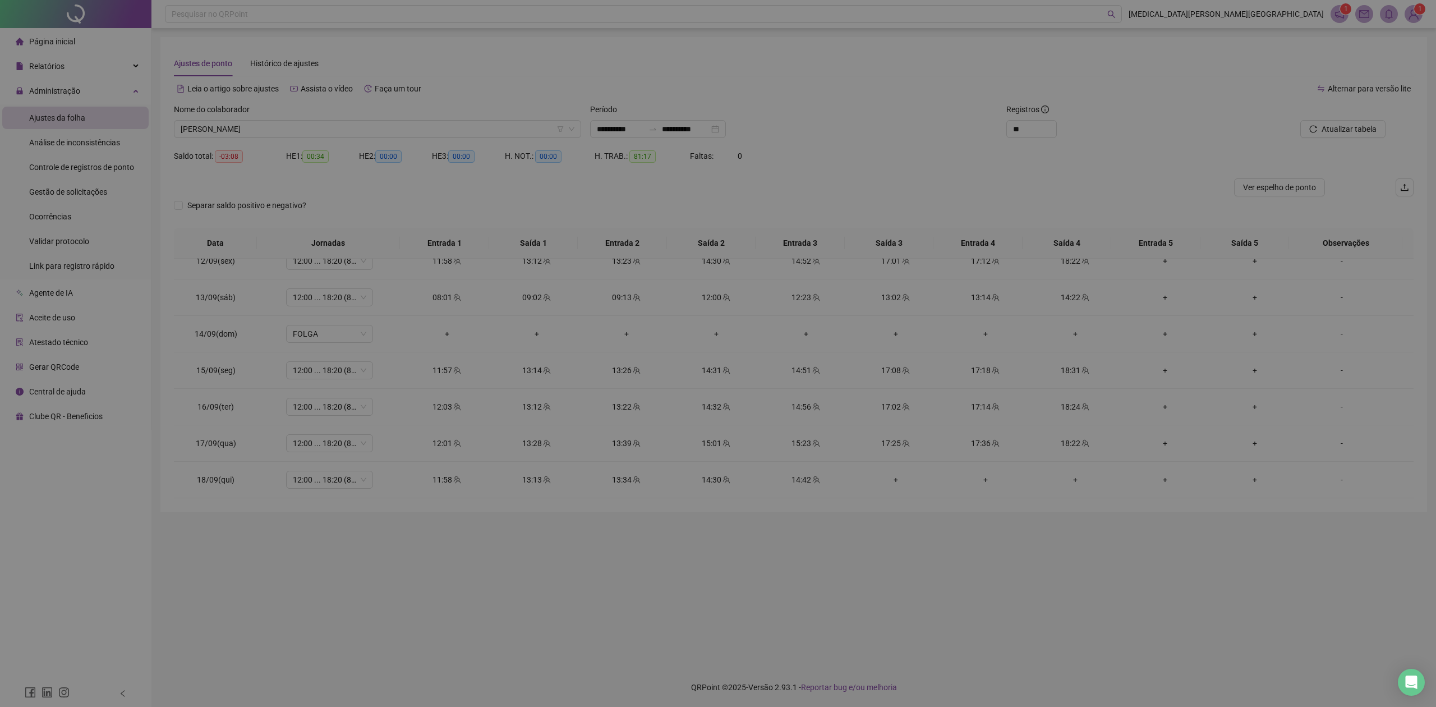
type input "**********"
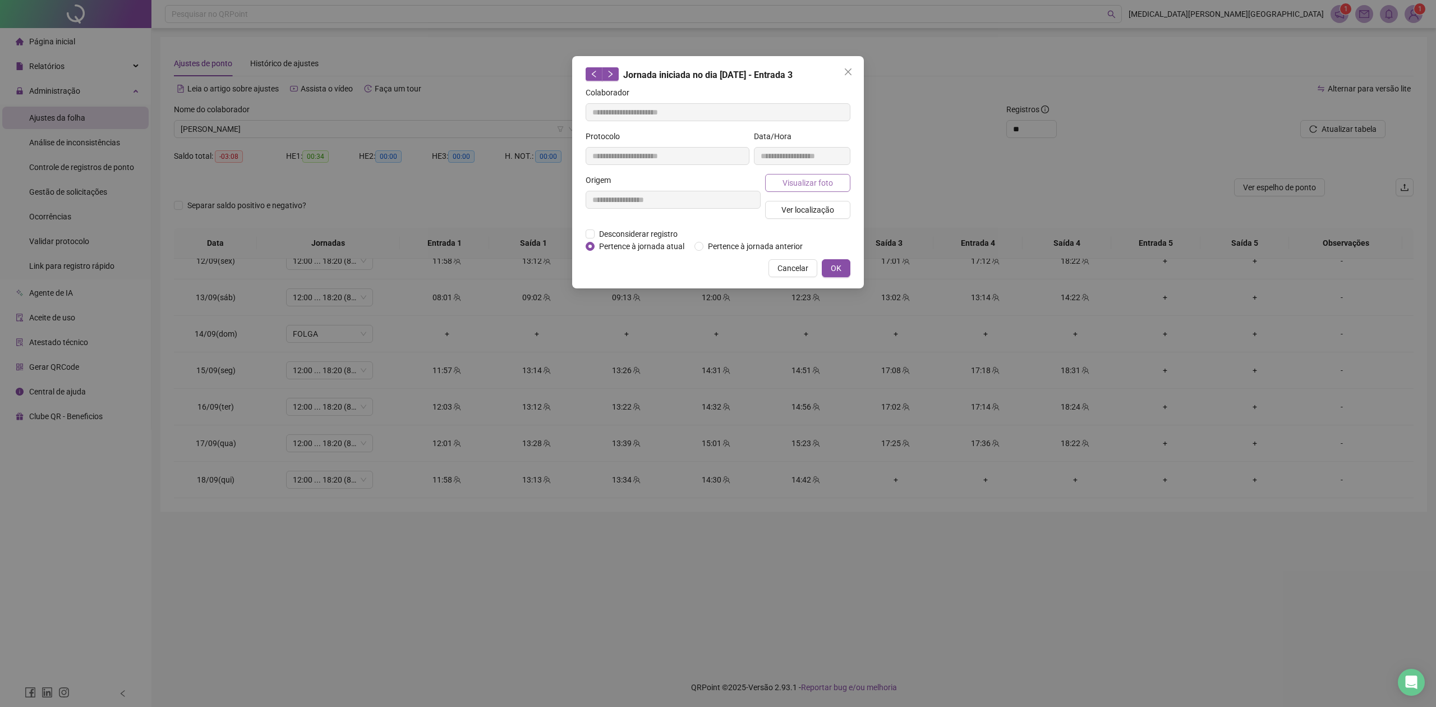
click at [797, 181] on span "Visualizar foto" at bounding box center [808, 183] width 50 height 12
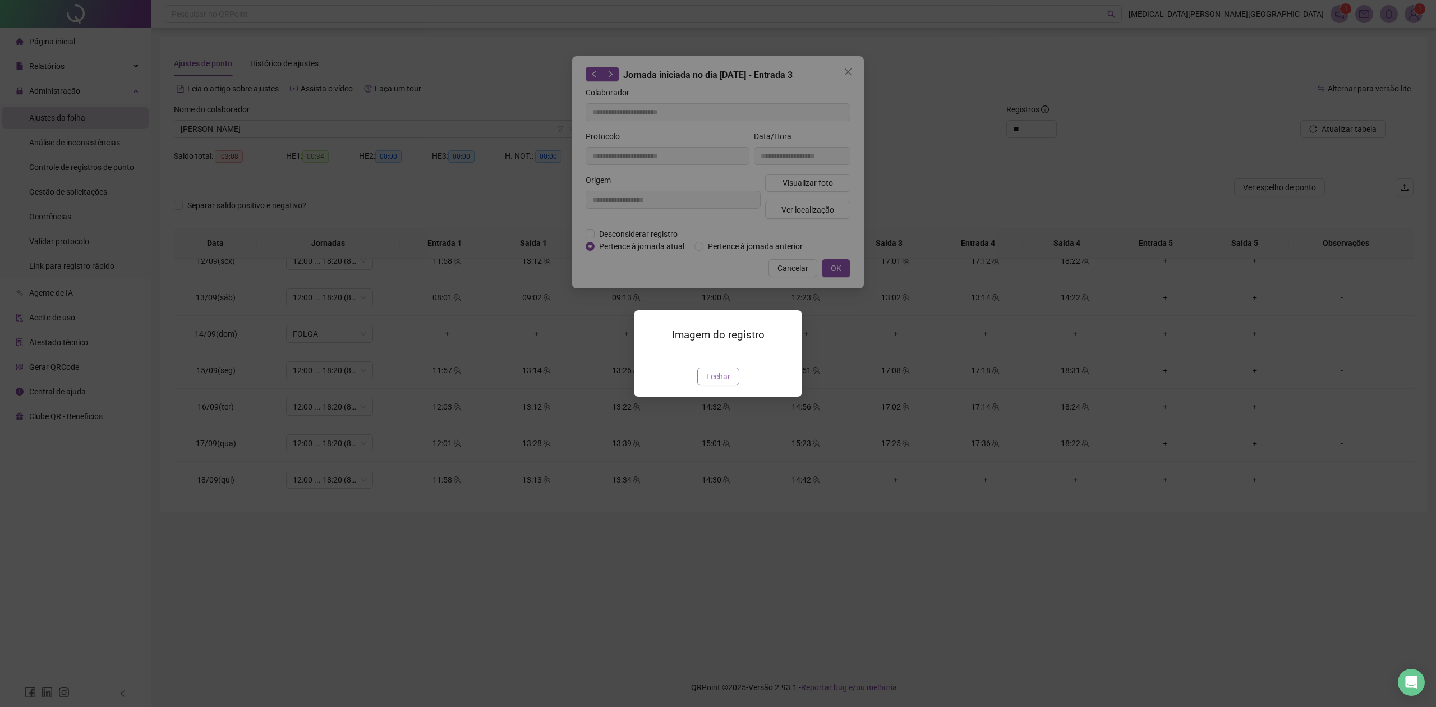
click at [724, 383] on span "Fechar" at bounding box center [718, 376] width 24 height 12
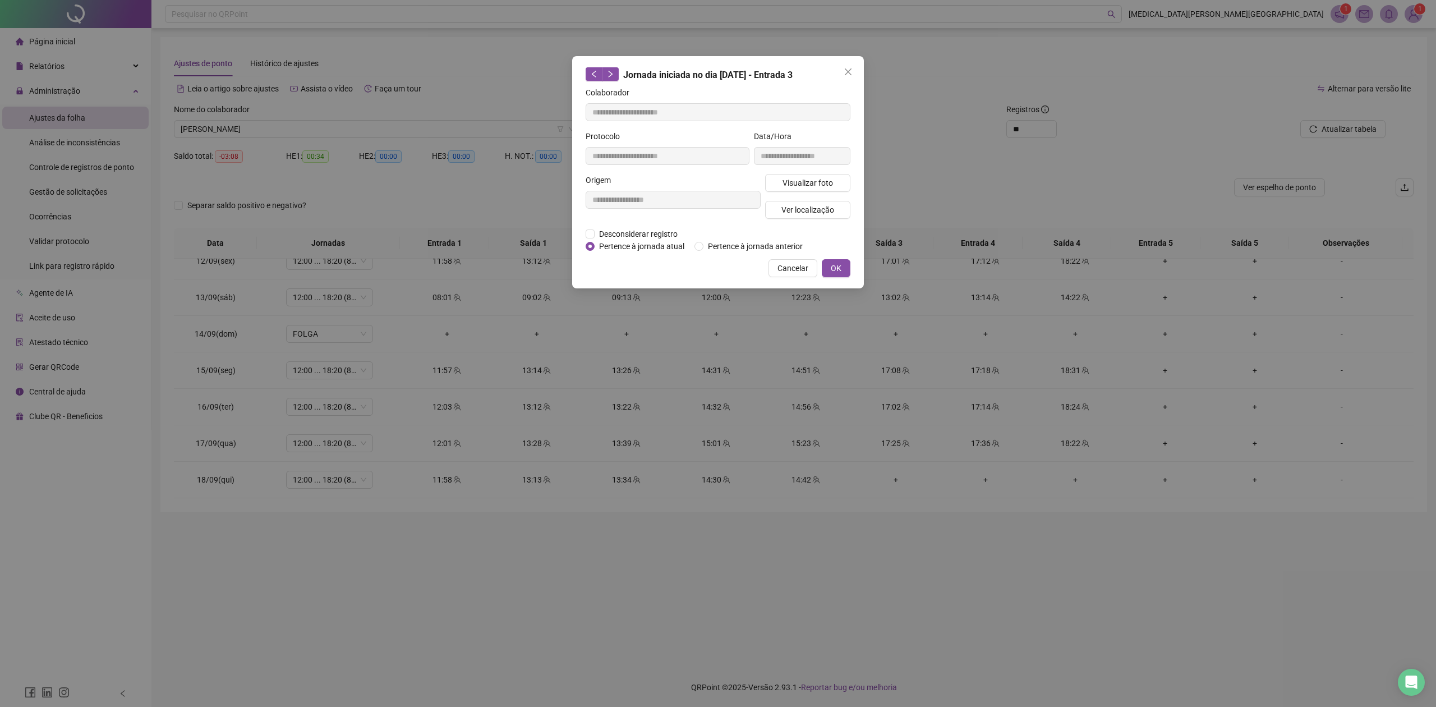
click at [723, 411] on div "**********" at bounding box center [718, 353] width 1436 height 707
